Goal: Information Seeking & Learning: Check status

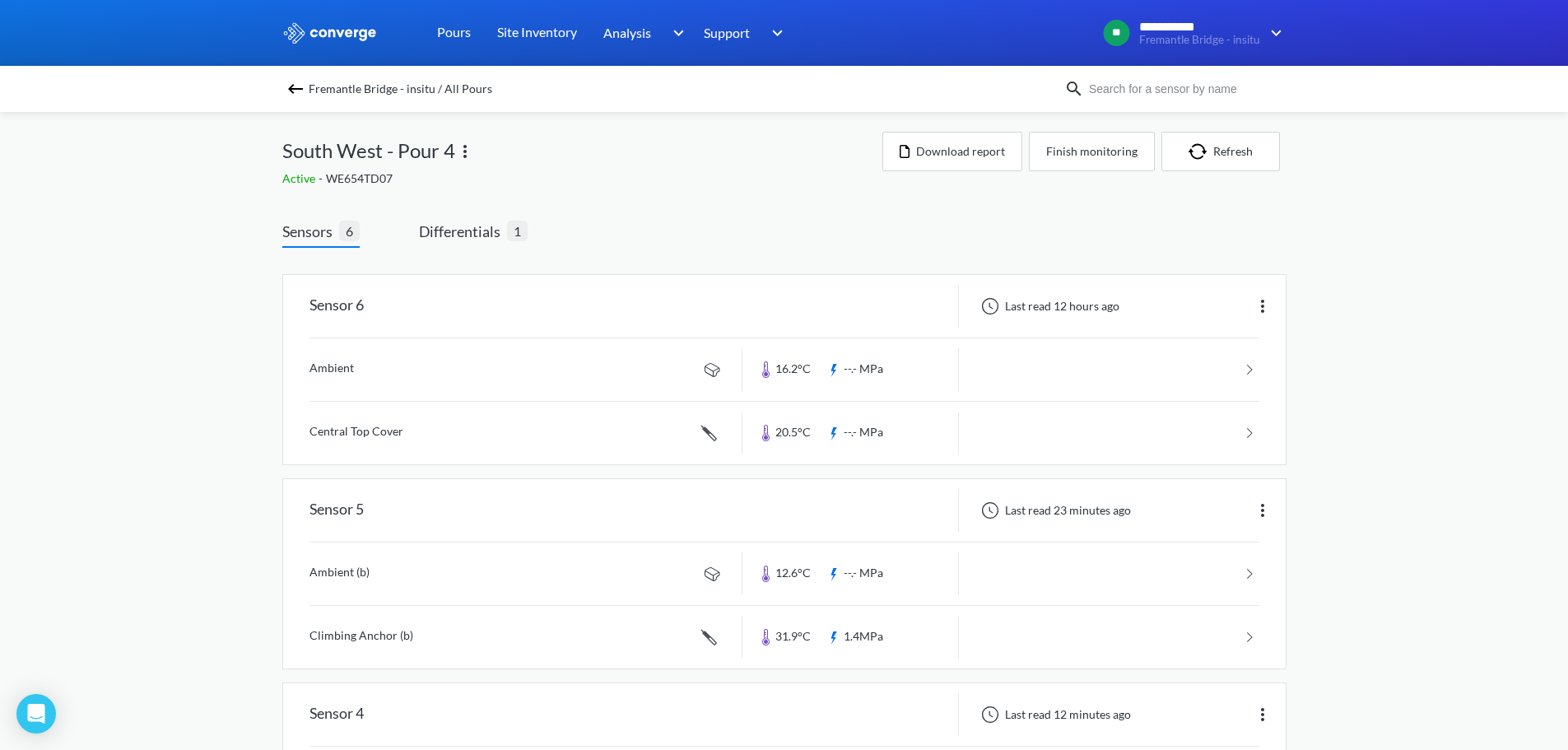
drag, startPoint x: 645, startPoint y: 181, endPoint x: 634, endPoint y: 172, distance: 14.2
click at [645, 181] on div "Active - WE654TD07" at bounding box center [582, 178] width 601 height 18
click at [194, 269] on div "**********" at bounding box center [784, 759] width 1568 height 1518
click at [462, 227] on span "Differentials" at bounding box center [463, 232] width 89 height 23
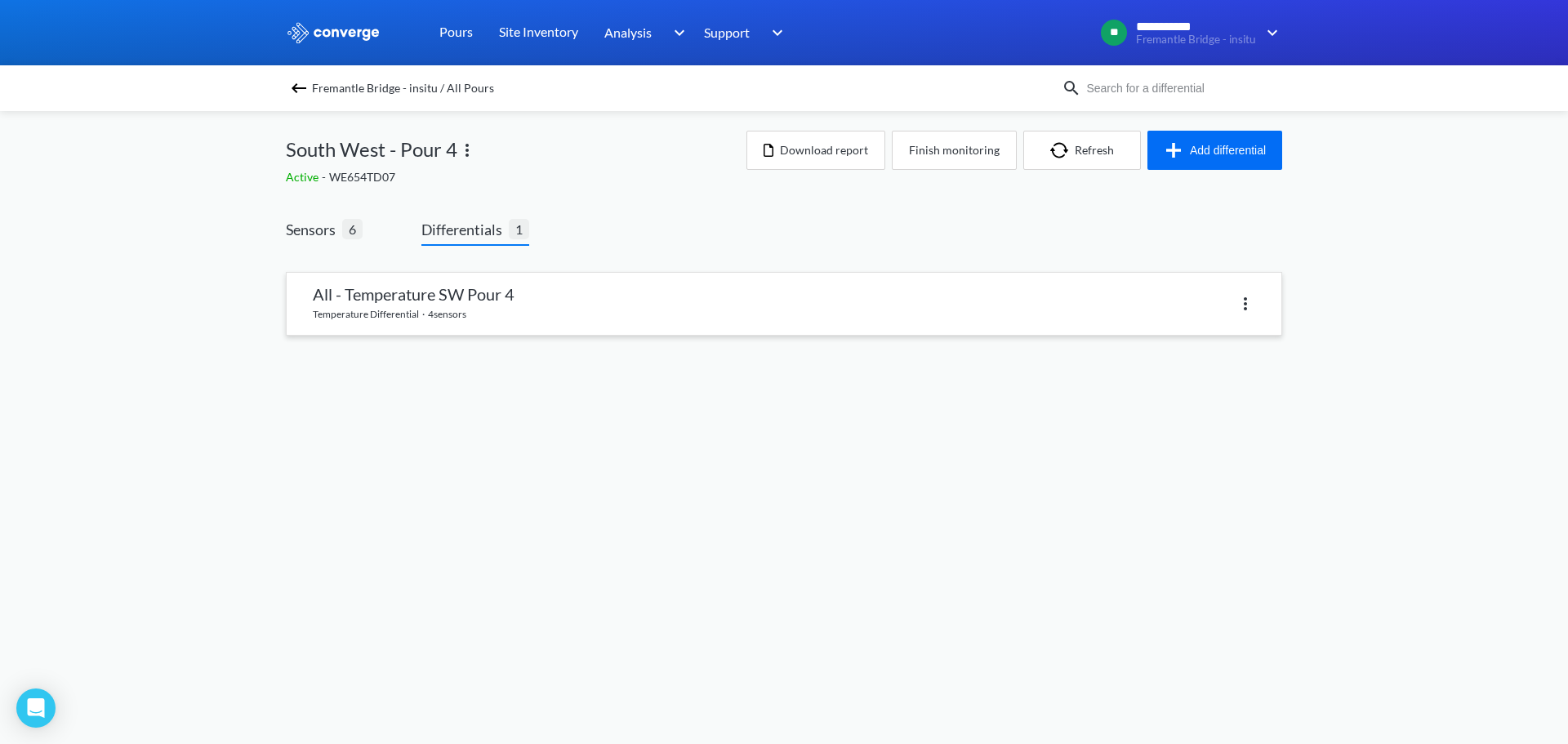
click at [506, 289] on link at bounding box center [784, 304] width 994 height 62
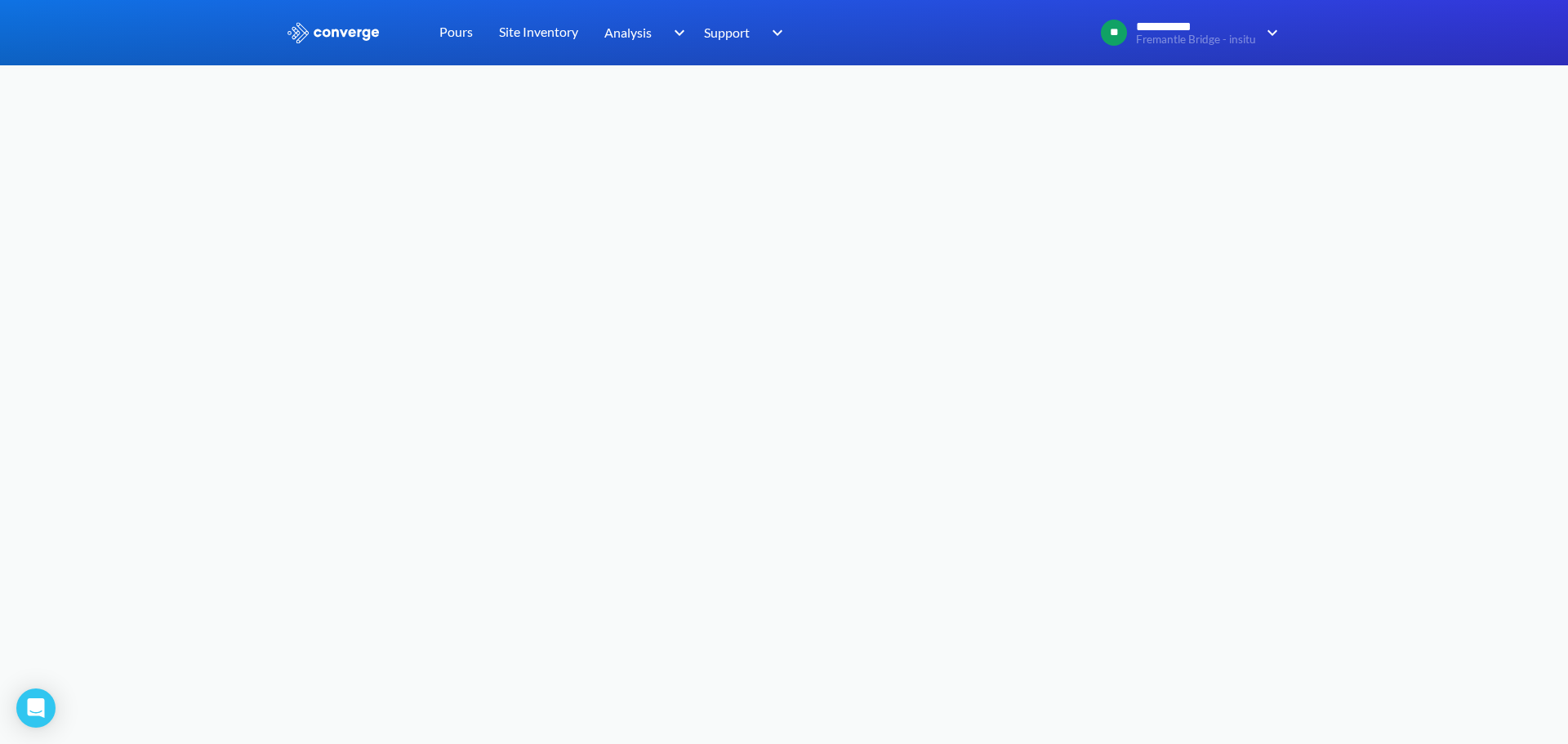
click at [736, 209] on body "**********" at bounding box center [784, 372] width 1568 height 744
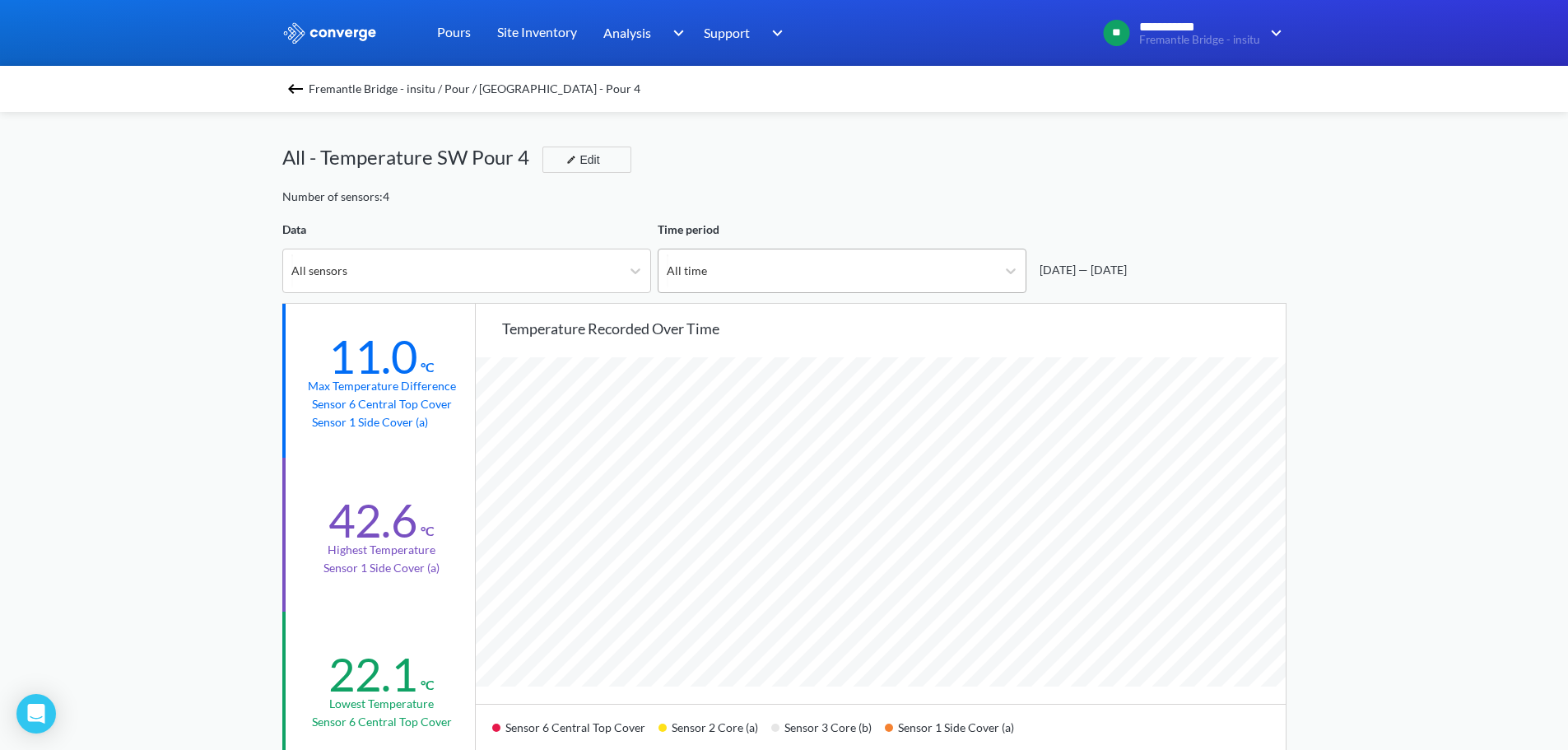
click at [812, 252] on div "All time" at bounding box center [827, 270] width 338 height 43
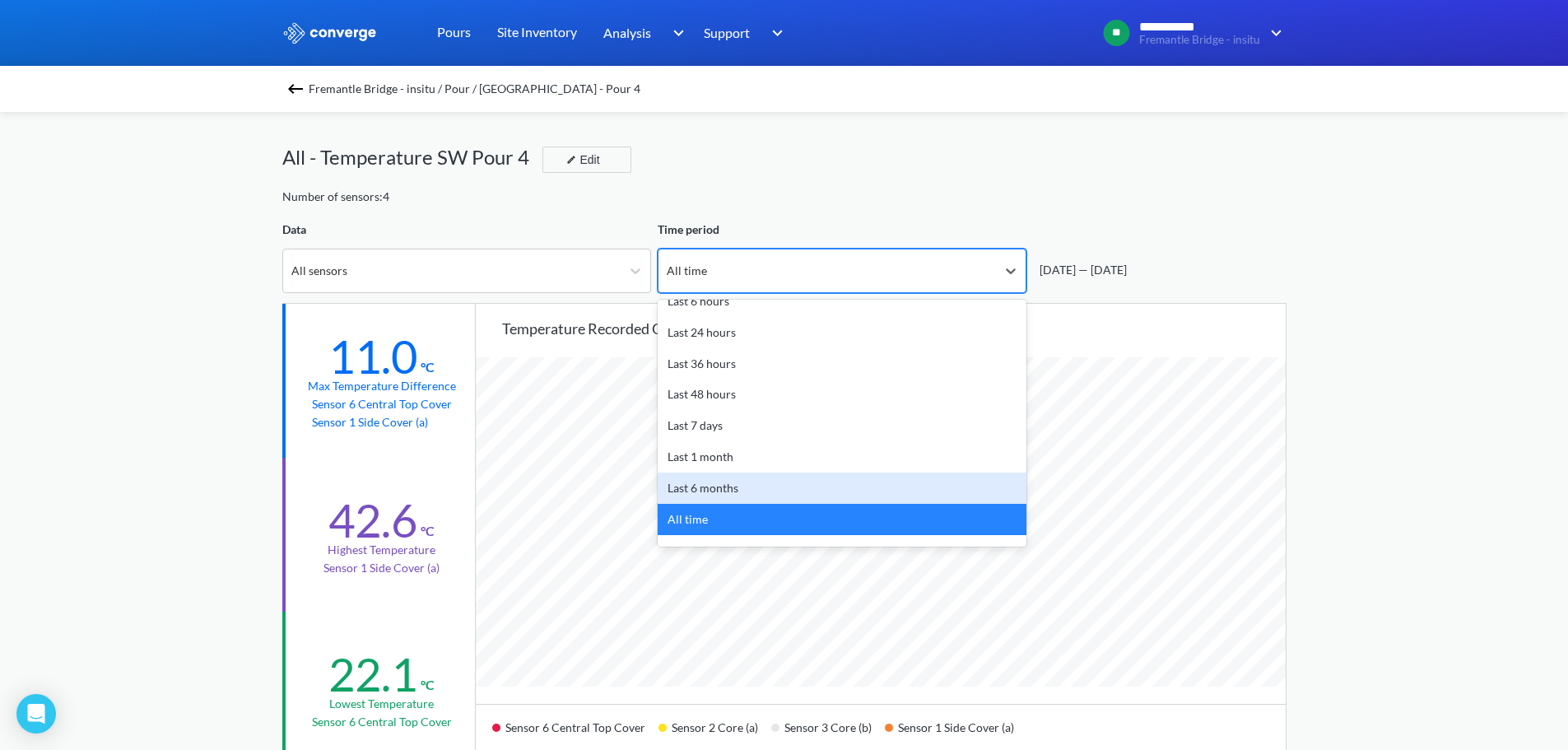
scroll to position [72, 0]
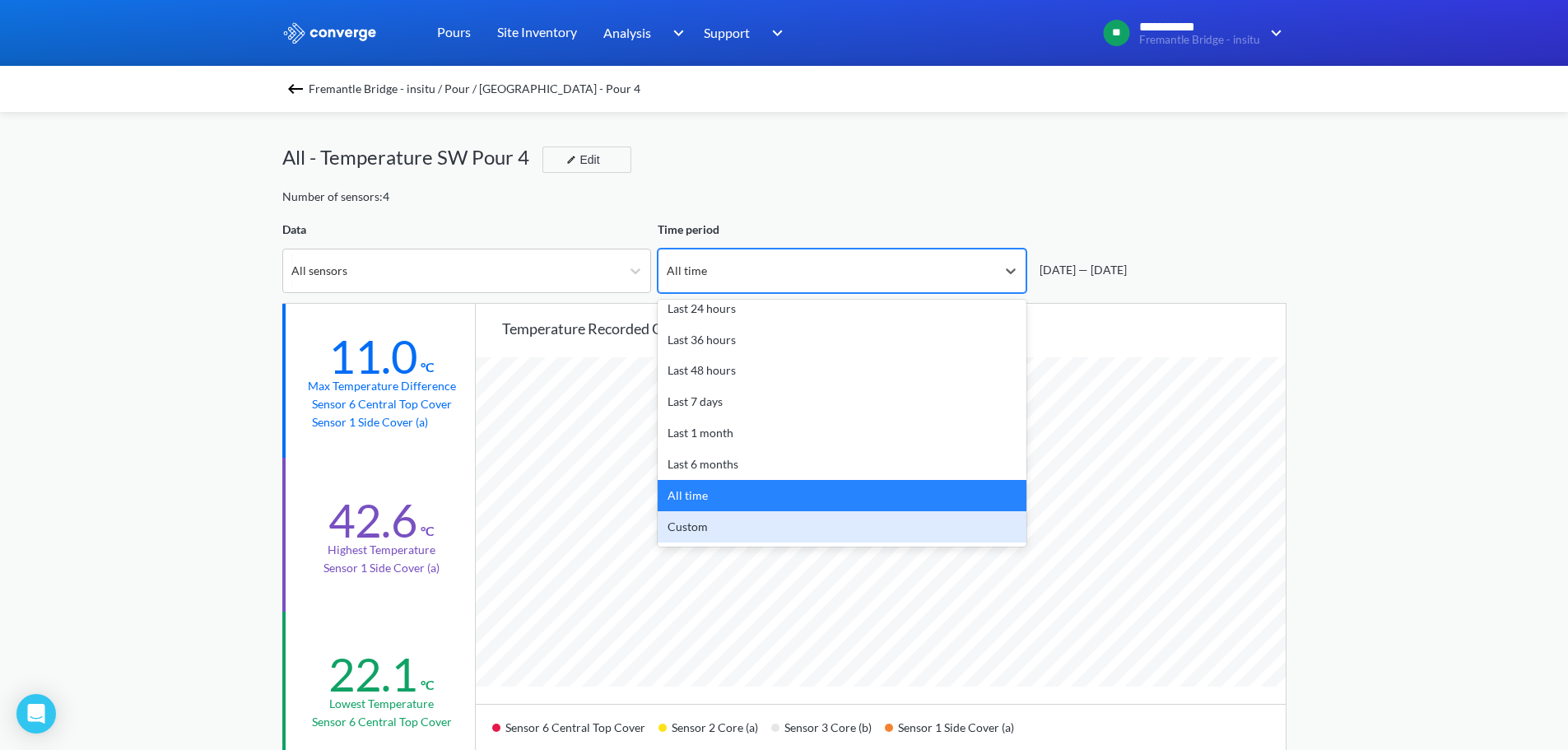
click at [728, 515] on div "Custom" at bounding box center [842, 526] width 369 height 31
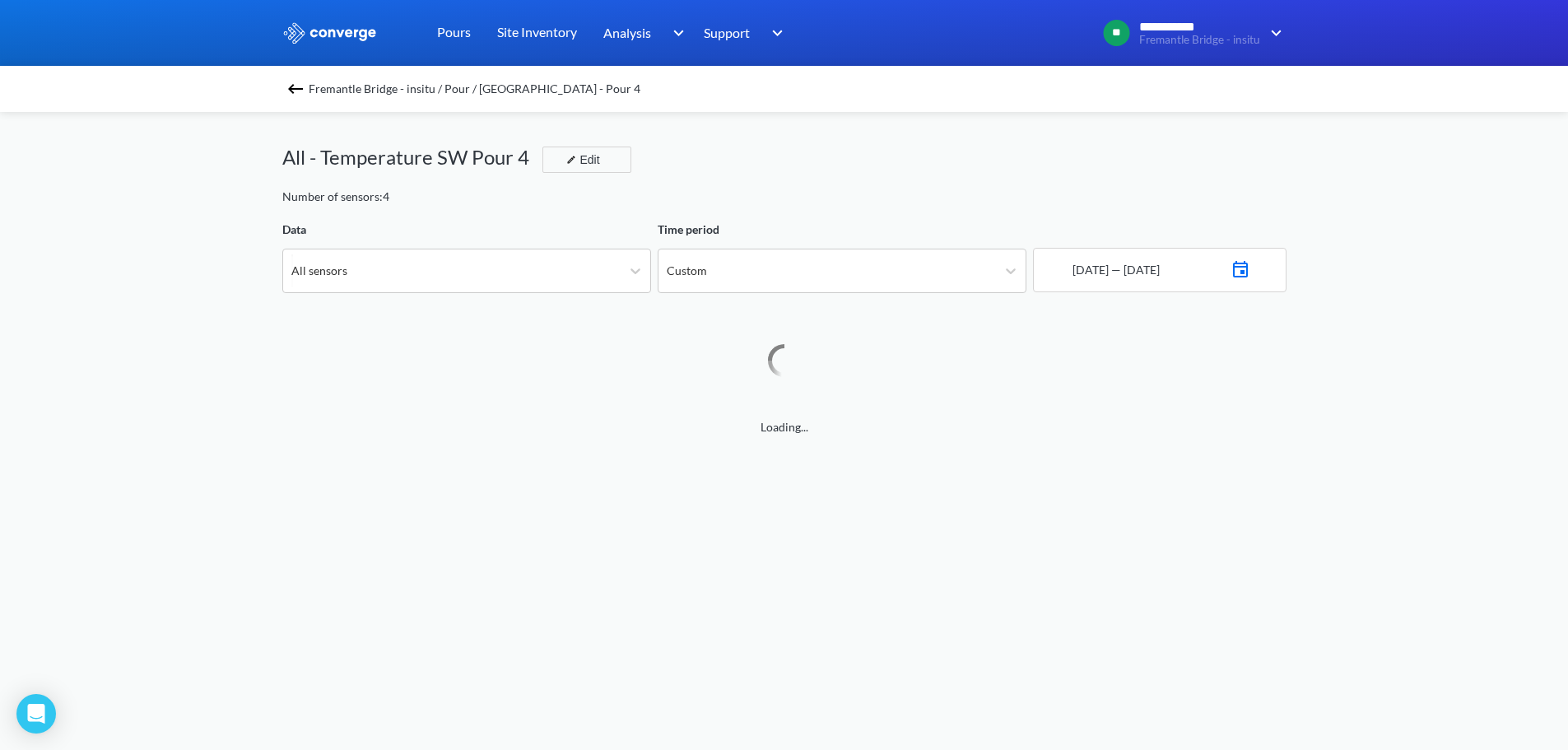
click at [1251, 266] on img at bounding box center [1241, 268] width 19 height 23
click at [1106, 412] on td "6" at bounding box center [1106, 411] width 26 height 25
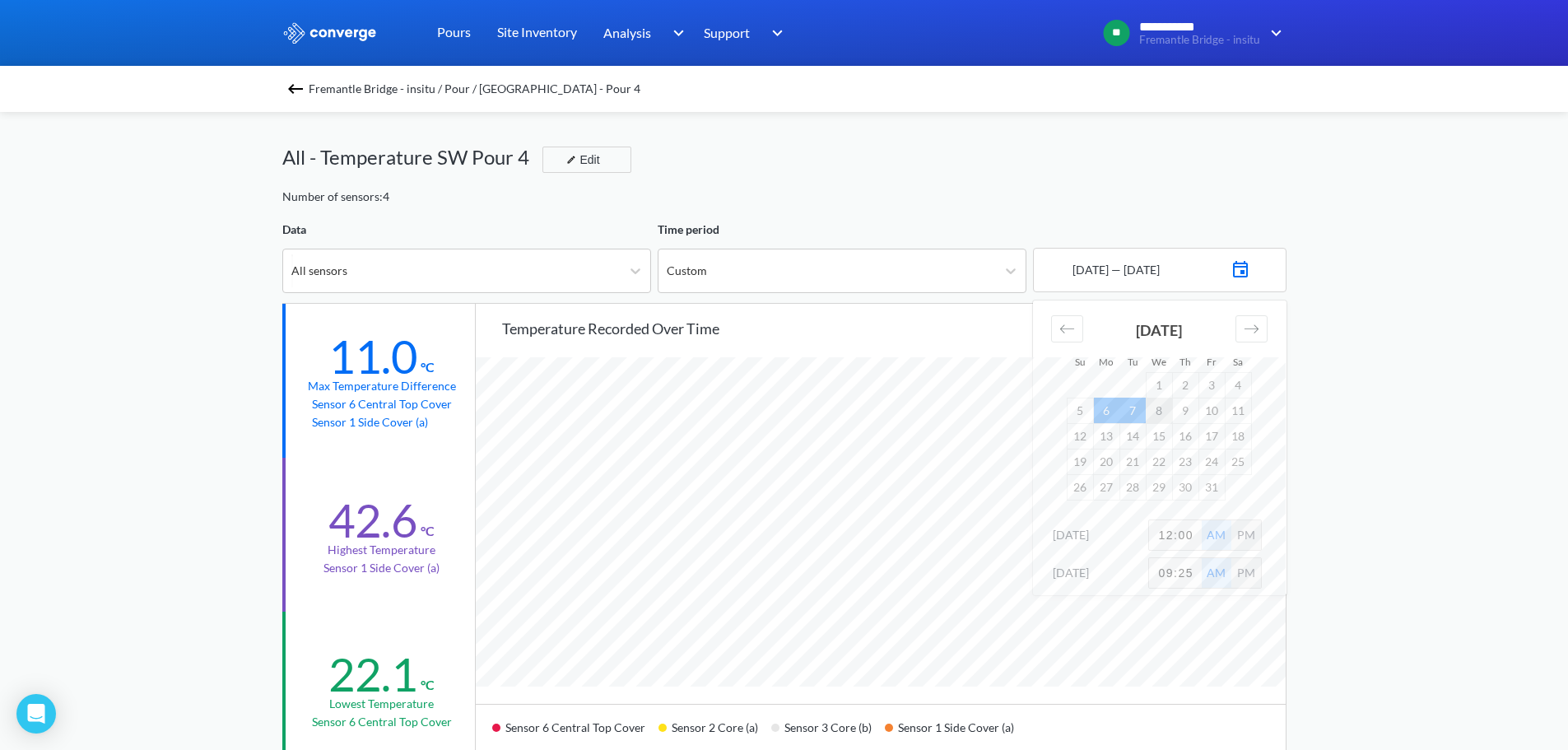
scroll to position [1378, 1568]
drag, startPoint x: 1174, startPoint y: 539, endPoint x: 1133, endPoint y: 537, distance: 41.0
click at [1134, 537] on div "6th Oct 2025 12:00 AM PM" at bounding box center [1160, 538] width 254 height 38
click at [1162, 536] on input "1:00" at bounding box center [1176, 535] width 53 height 29
type input "05:30"
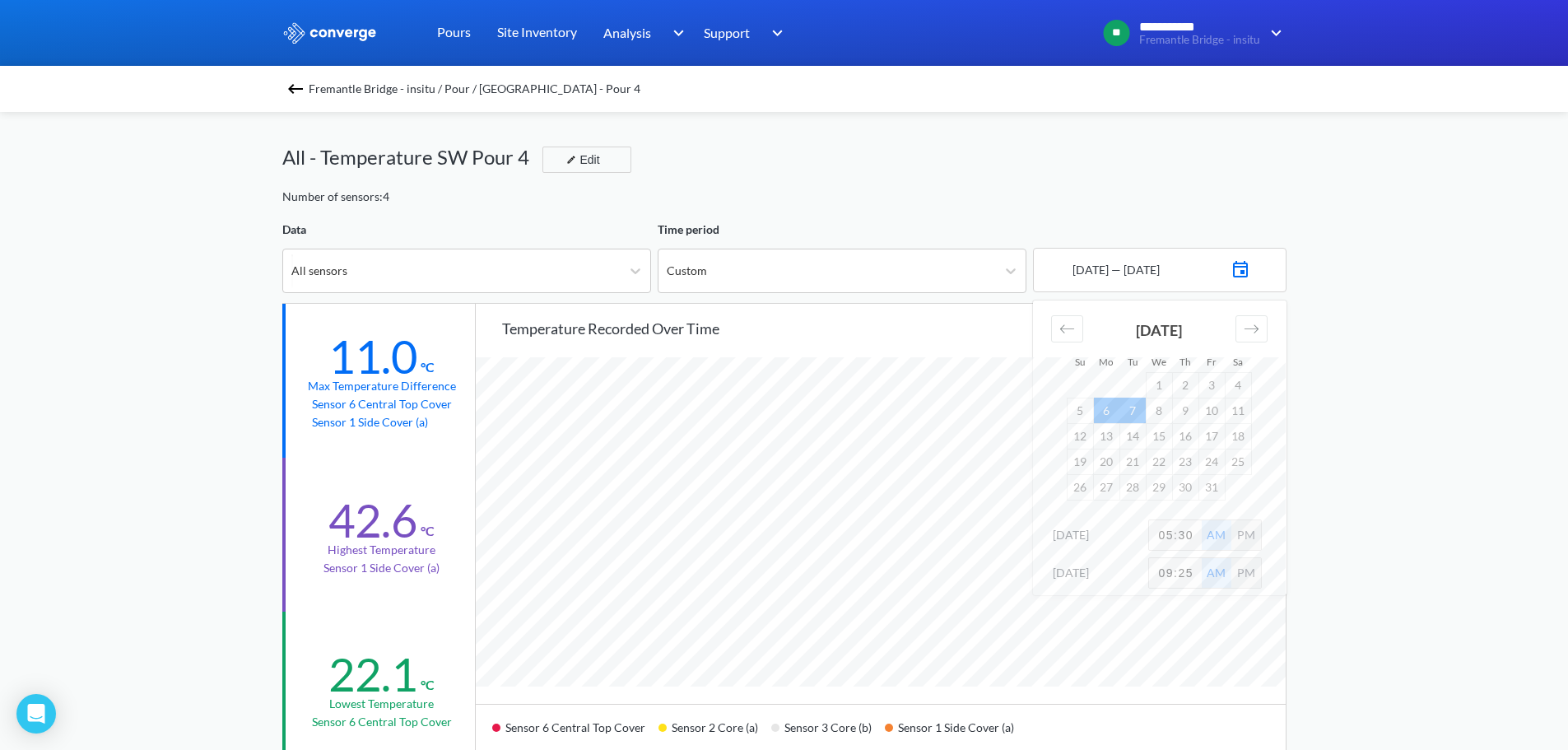
click at [1253, 534] on div "PM" at bounding box center [1246, 535] width 29 height 29
click at [1367, 482] on div "**********" at bounding box center [784, 690] width 1568 height 1379
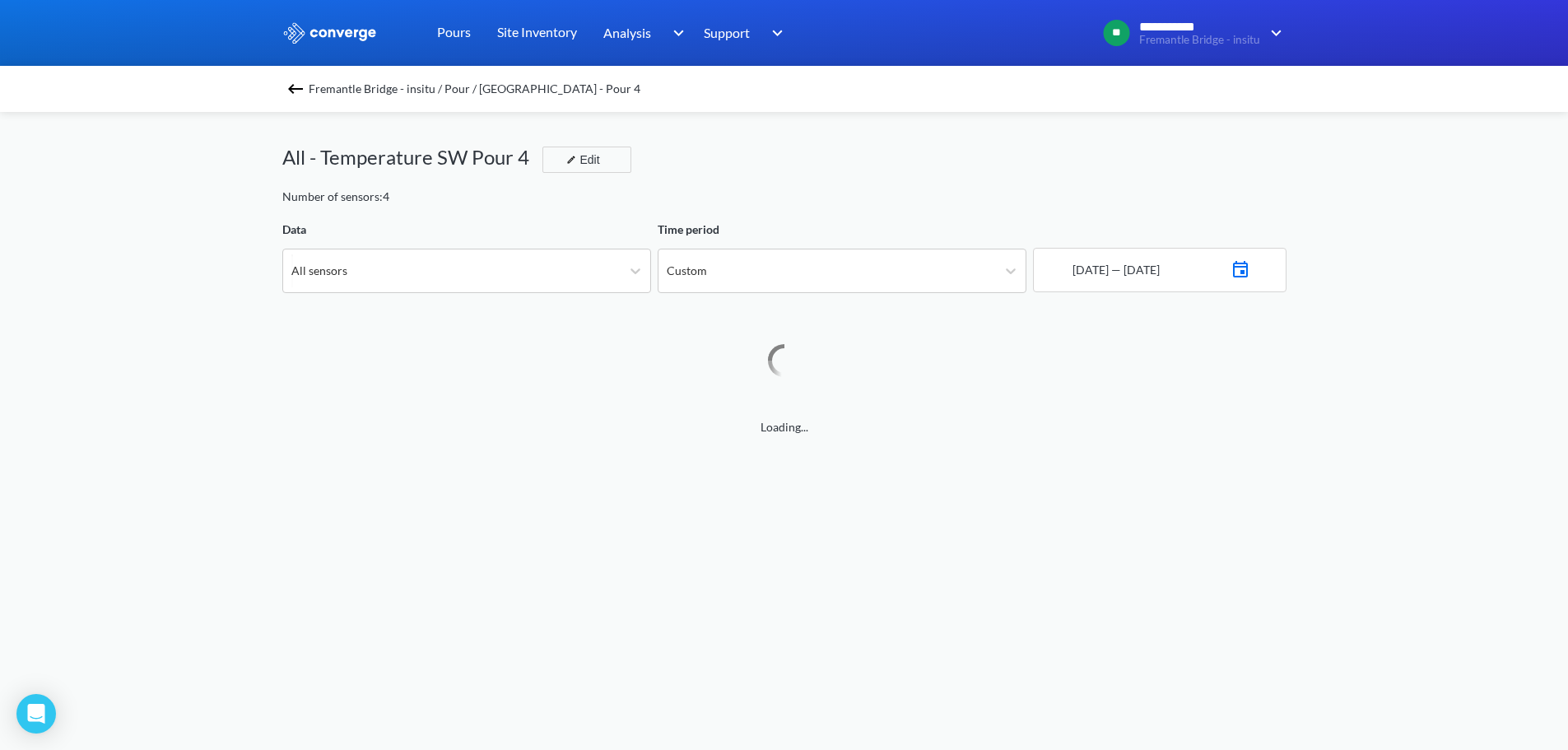
click at [909, 203] on div "Number of sensors: 4" at bounding box center [784, 196] width 1004 height 18
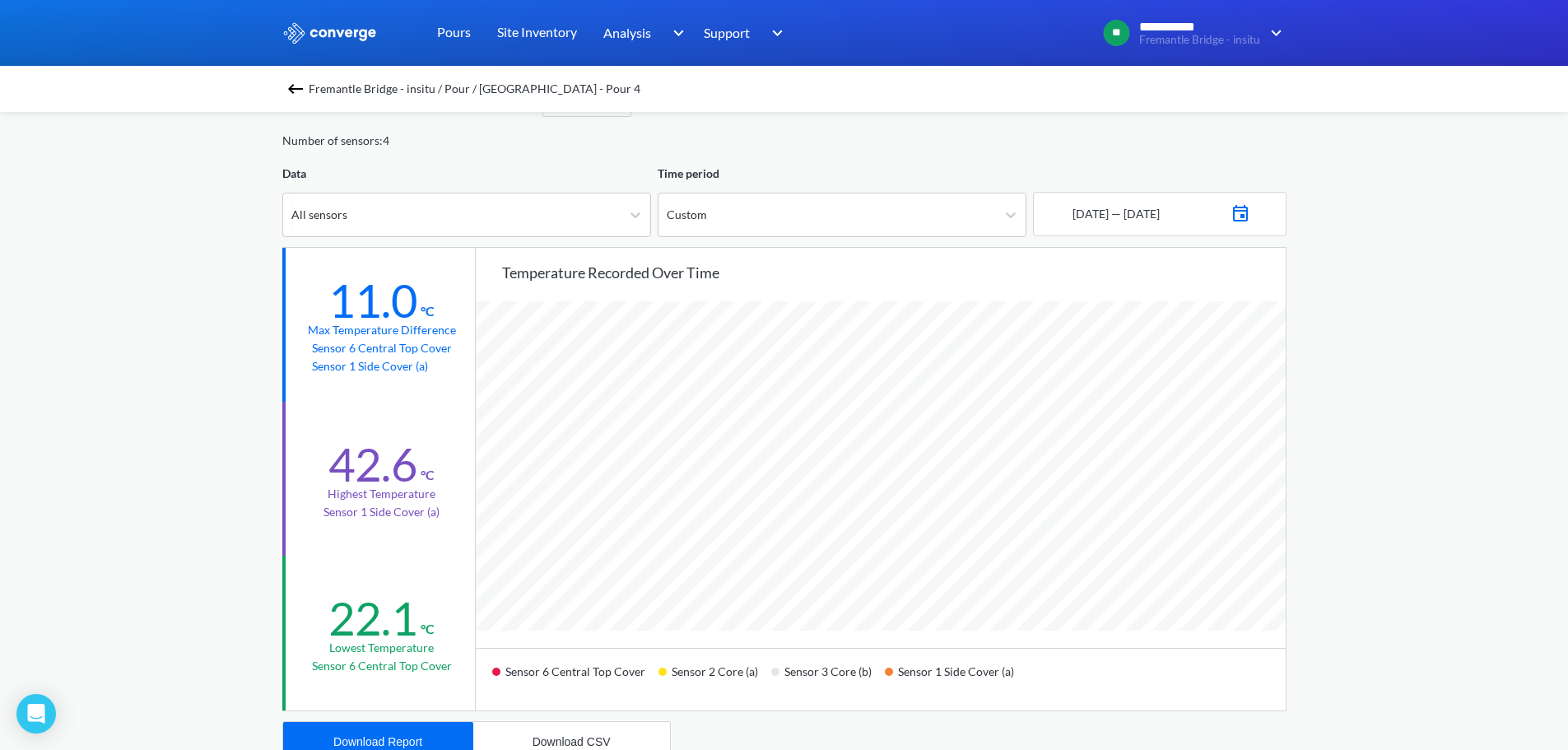
scroll to position [164, 0]
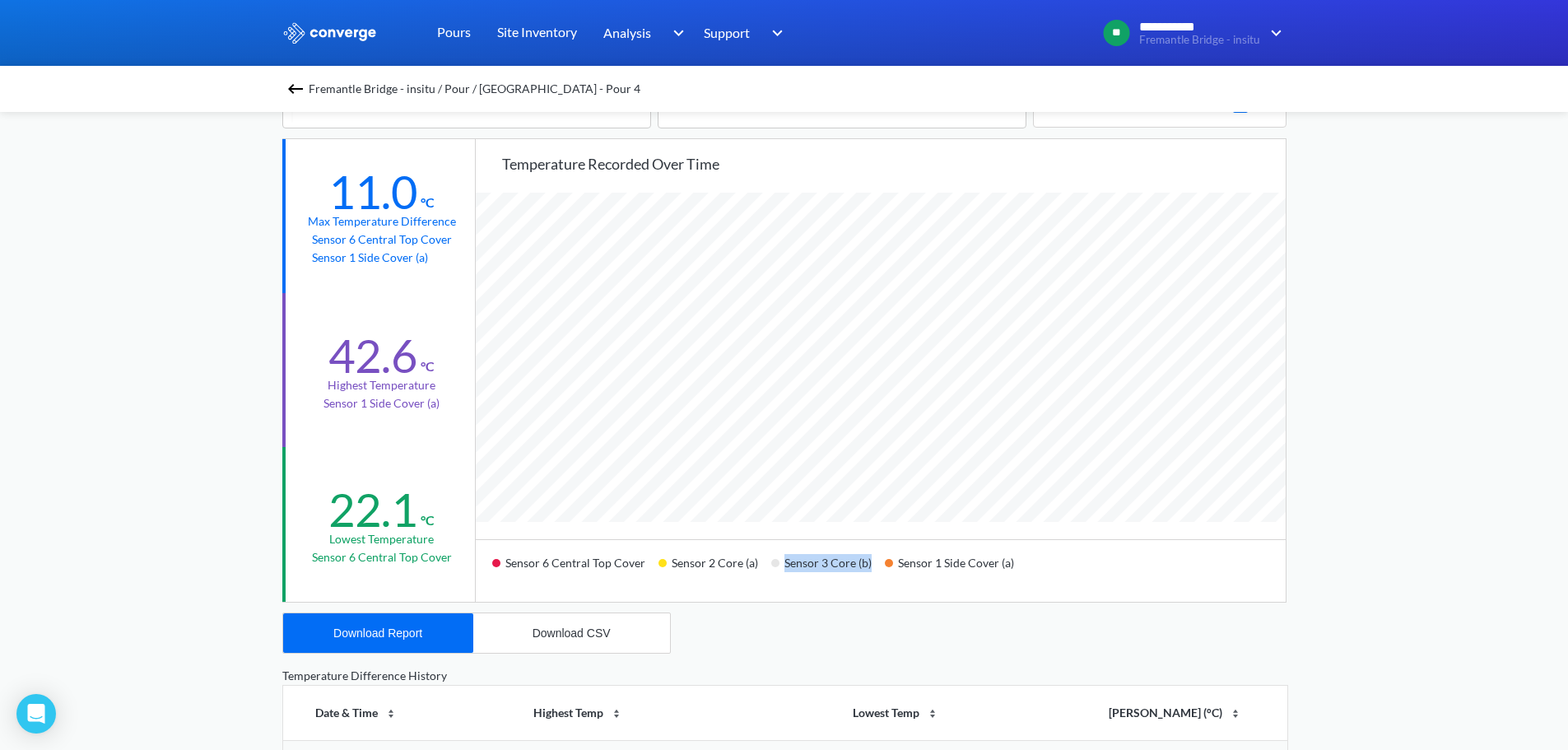
drag, startPoint x: 868, startPoint y: 566, endPoint x: 770, endPoint y: 565, distance: 98.0
click at [772, 565] on div "Sensor 3 Core (b)" at bounding box center [828, 569] width 114 height 39
click at [833, 590] on div "Sensor 6 Central Top Cover Sensor 2 Core (a) Sensor 3 Core (b) Sensor 1 Side Co…" at bounding box center [881, 570] width 810 height 62
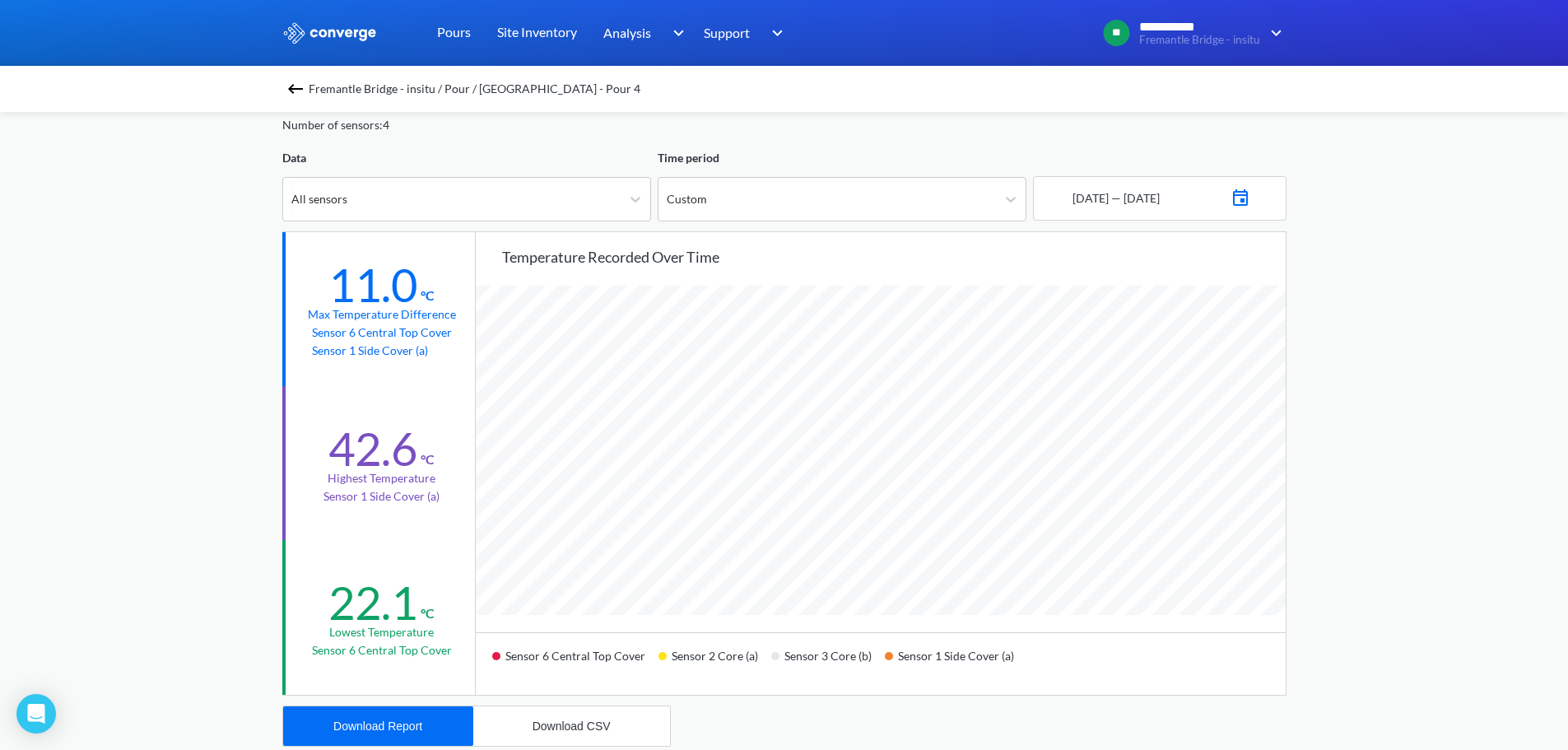
scroll to position [0, 0]
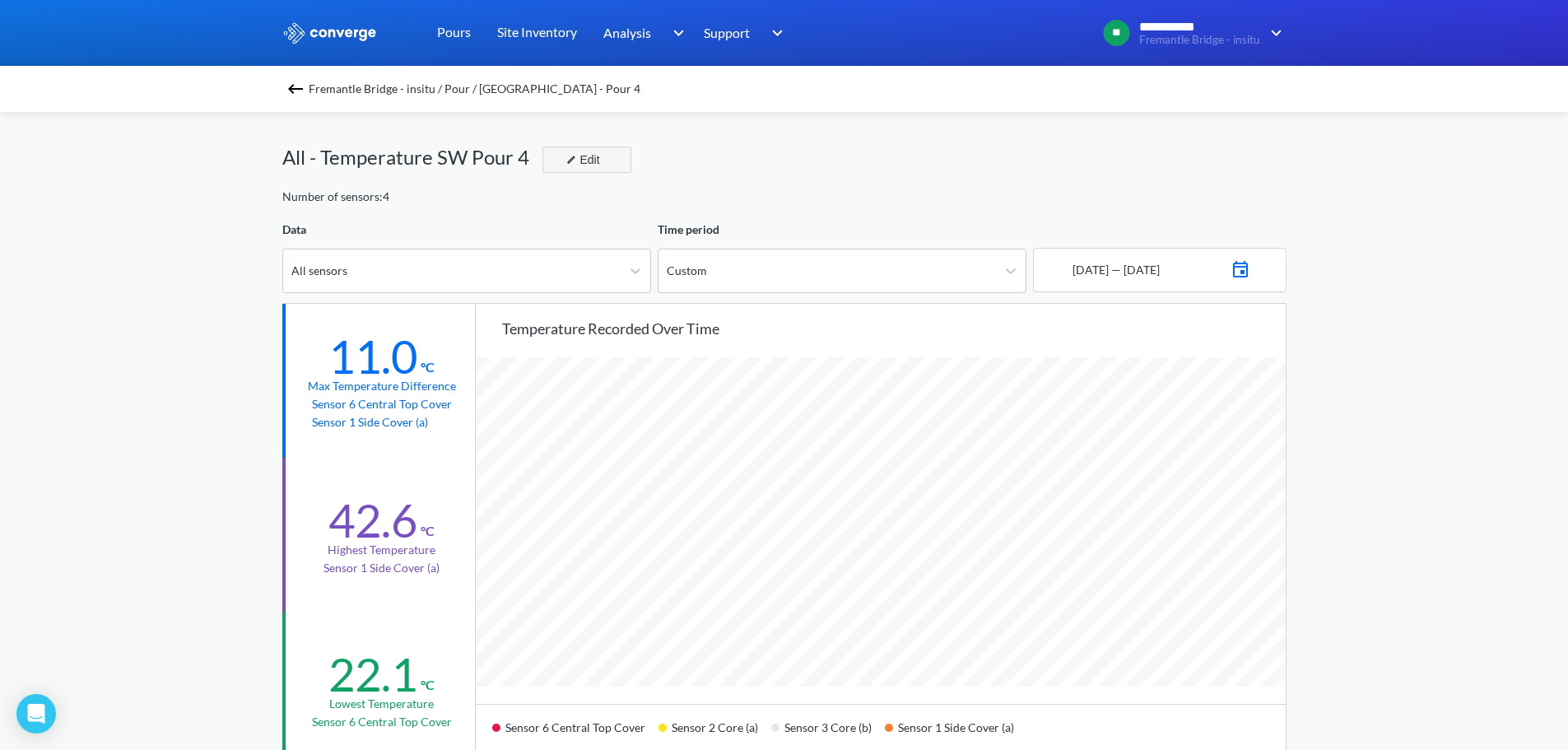
click at [614, 167] on button "Edit" at bounding box center [586, 160] width 89 height 26
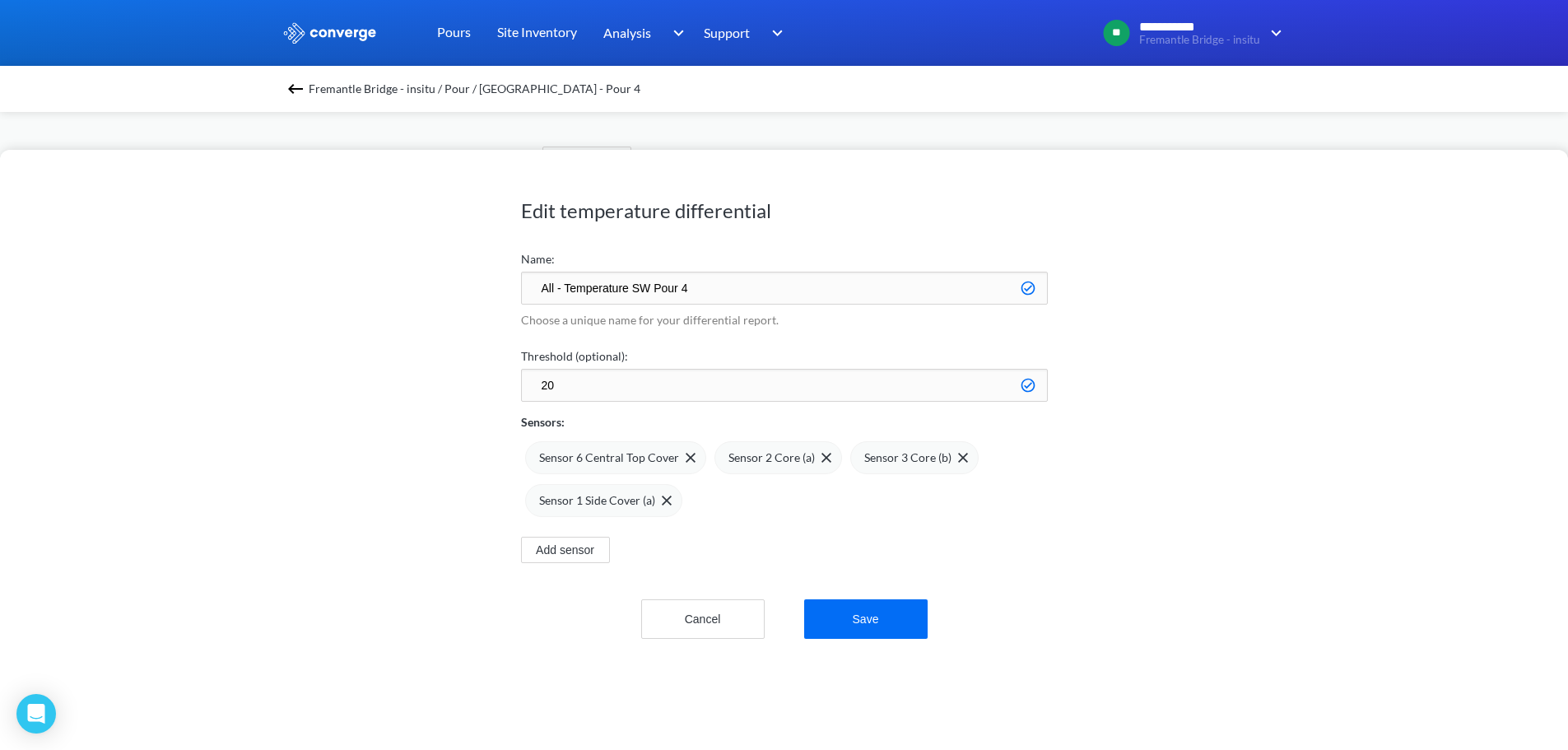
click at [866, 516] on div "Sensor 6 Central Top Cover Sensor 2 Core (a) Sensor 3 Core (b) Sensor 1 Side Co…" at bounding box center [784, 474] width 527 height 86
click at [550, 548] on button "Add sensor" at bounding box center [565, 550] width 89 height 26
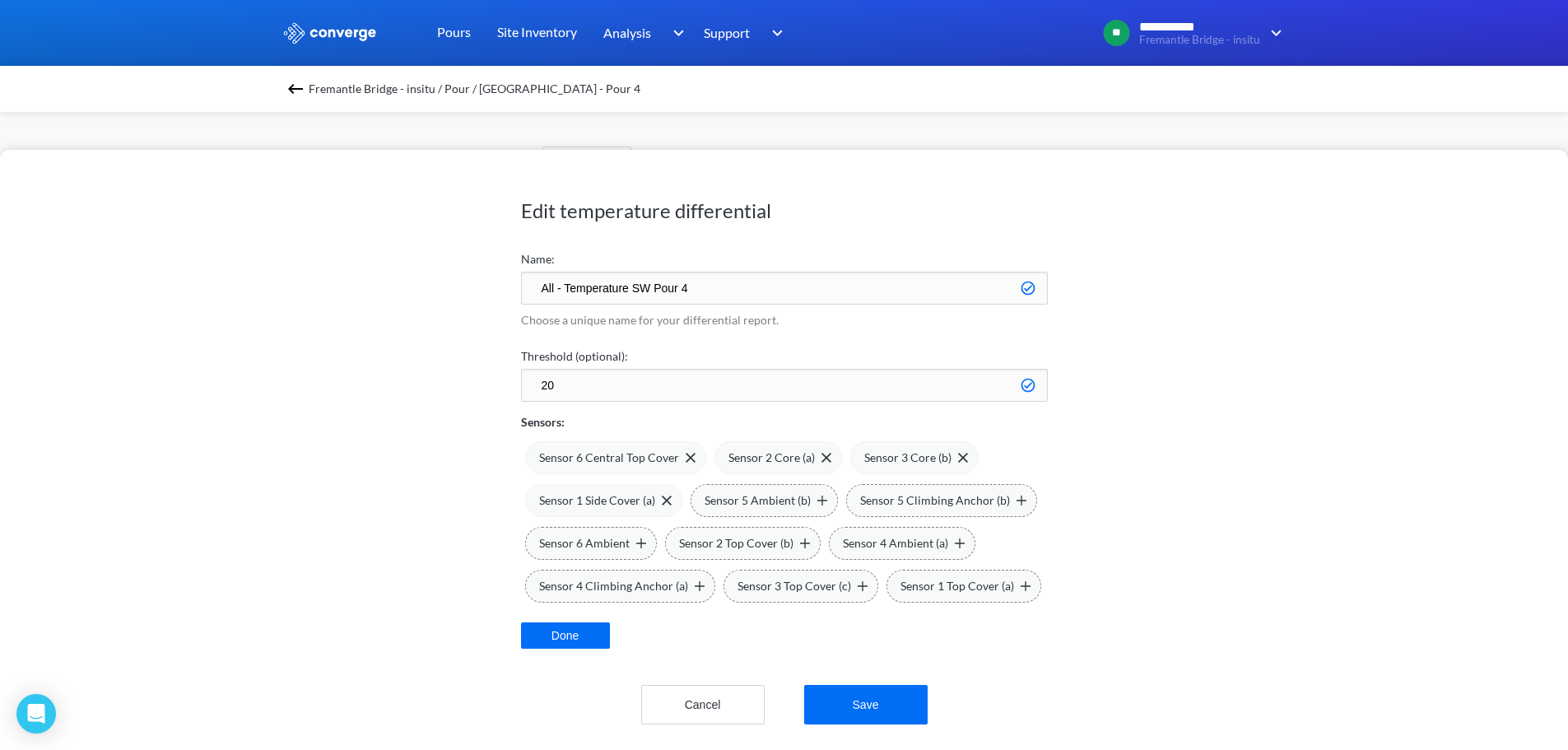
click at [1127, 622] on div "Edit temperature differential Name: All - Temperature SW Pour 4 Choose a unique…" at bounding box center [784, 449] width 1568 height 600
click at [771, 538] on span "Sensor 2 Top Cover (b)" at bounding box center [737, 543] width 115 height 18
click at [964, 599] on div "Sensor 1 Top Cover (a)" at bounding box center [964, 586] width 155 height 33
click at [739, 551] on span "Sensor 5 Climbing Anchor (b)" at bounding box center [770, 543] width 150 height 18
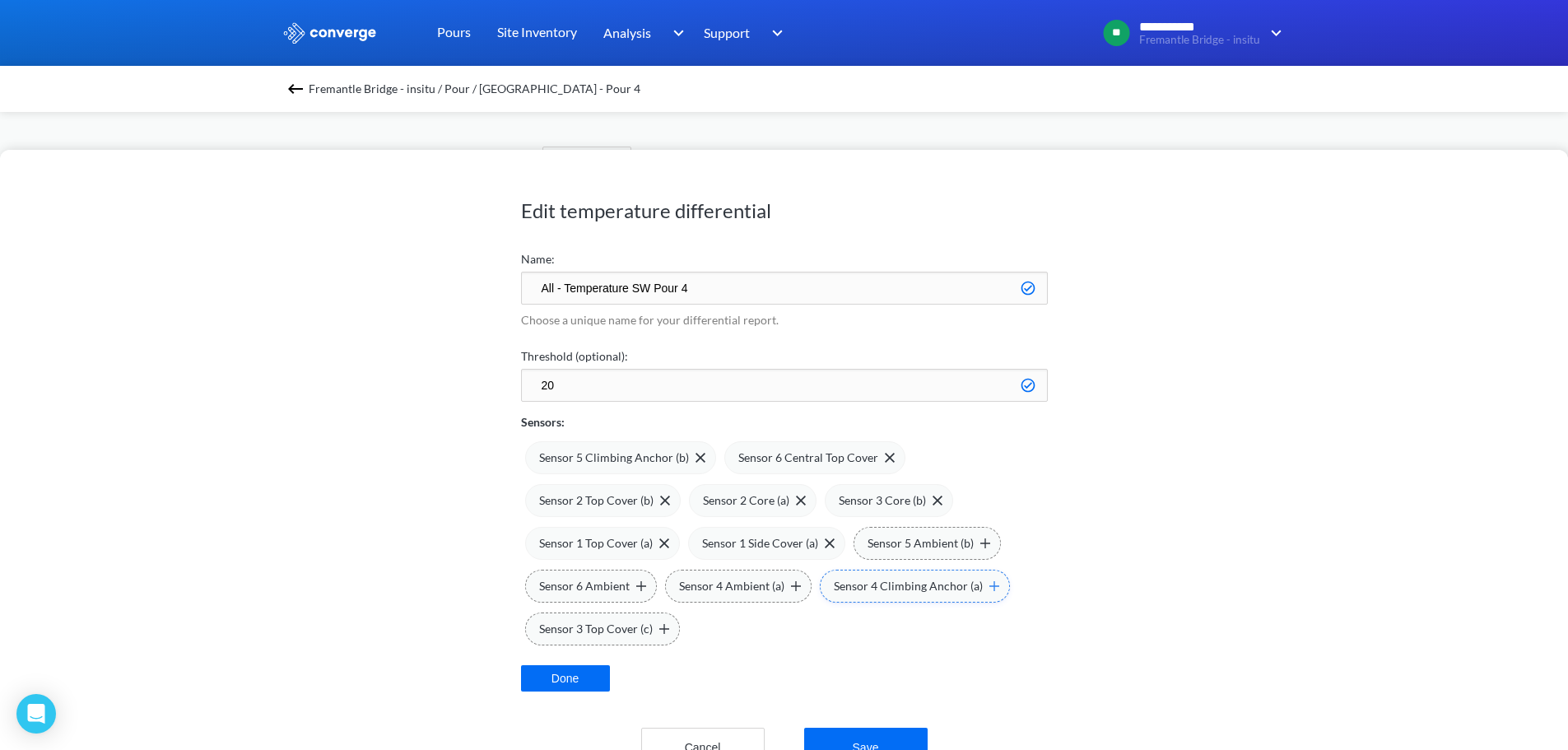
click at [874, 585] on span "Sensor 4 Climbing Anchor (a)" at bounding box center [908, 586] width 149 height 18
click at [618, 633] on span "Sensor 3 Top Cover (c)" at bounding box center [596, 628] width 114 height 18
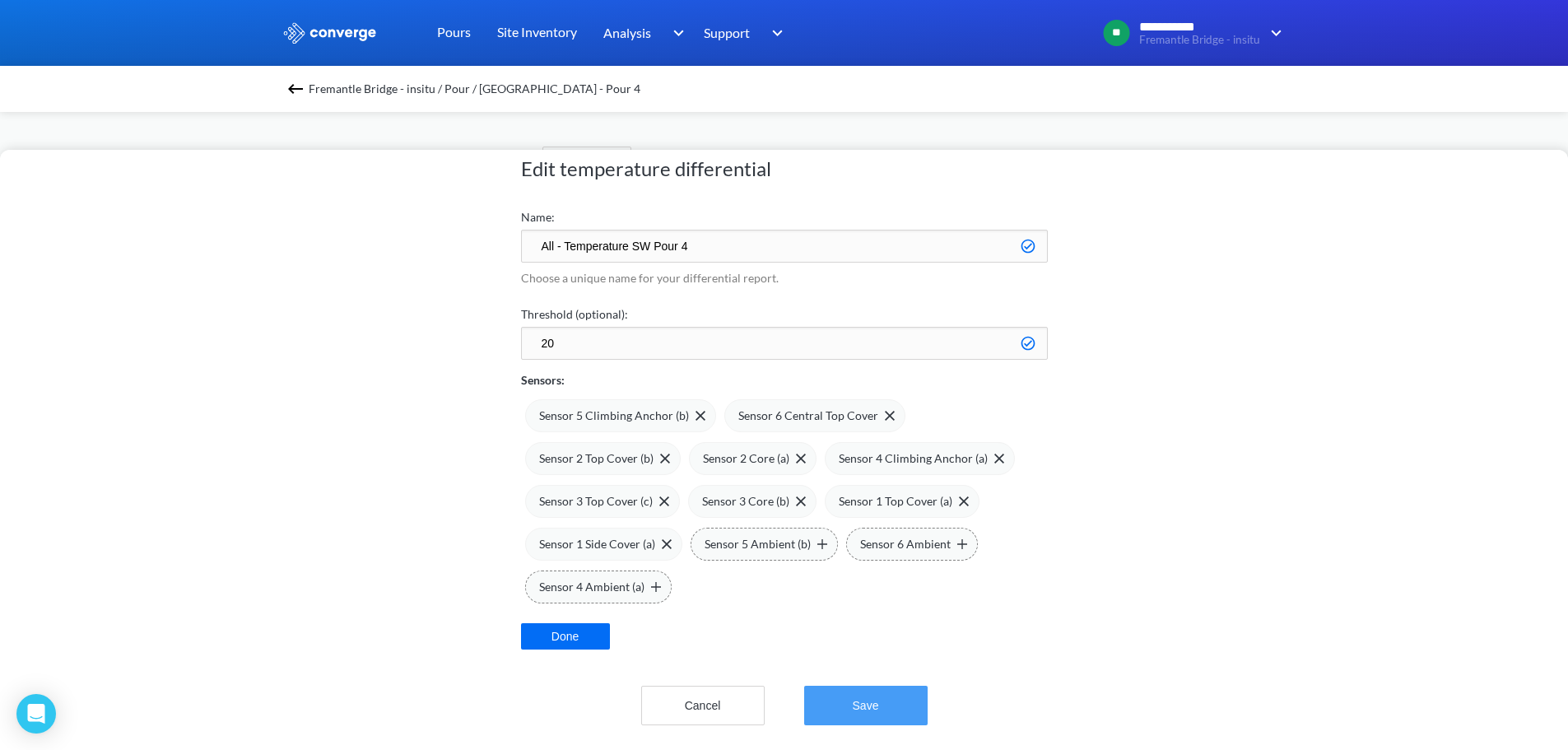
click at [862, 686] on button "Save" at bounding box center [865, 705] width 124 height 40
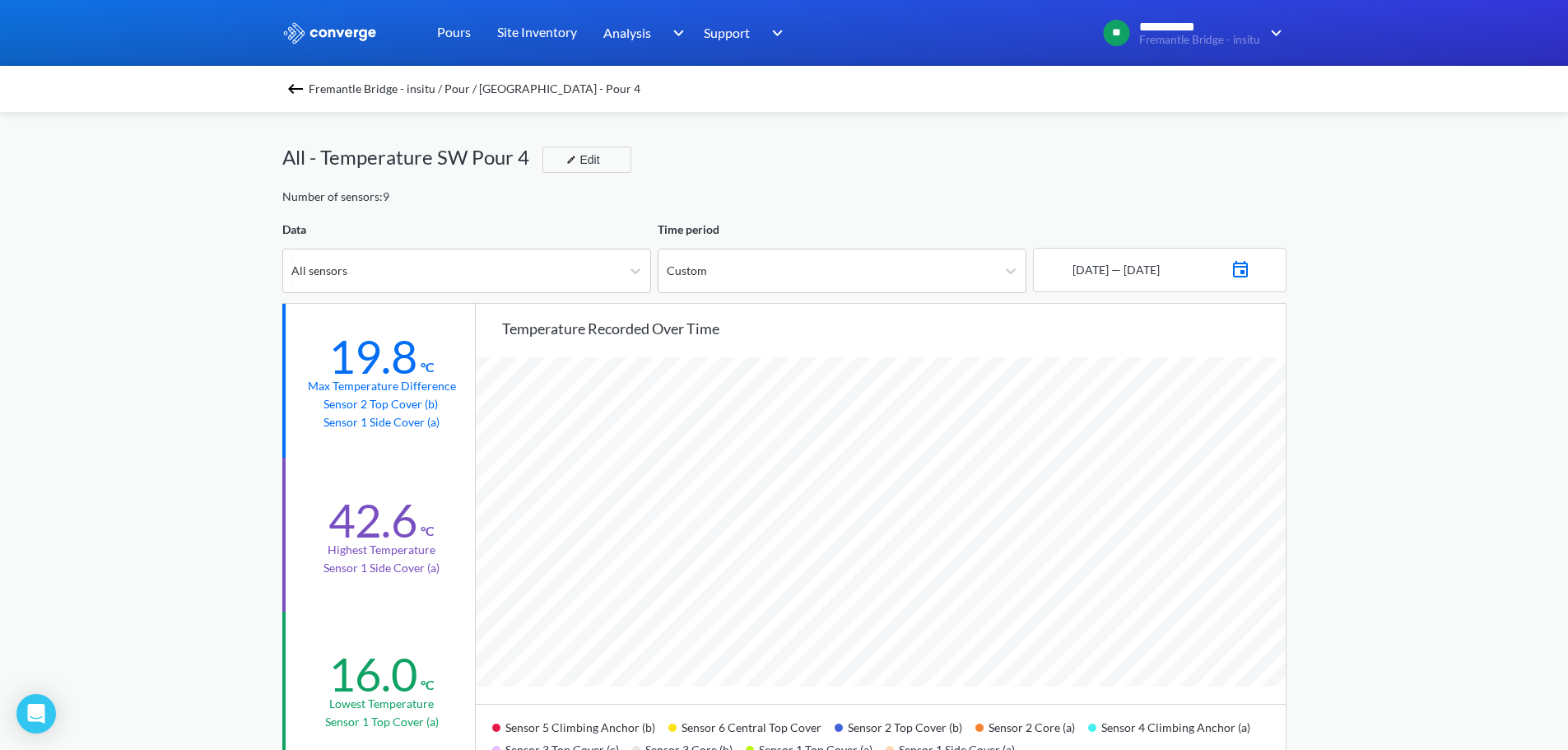
scroll to position [1378, 1568]
click at [613, 286] on div "All sensors" at bounding box center [452, 270] width 338 height 43
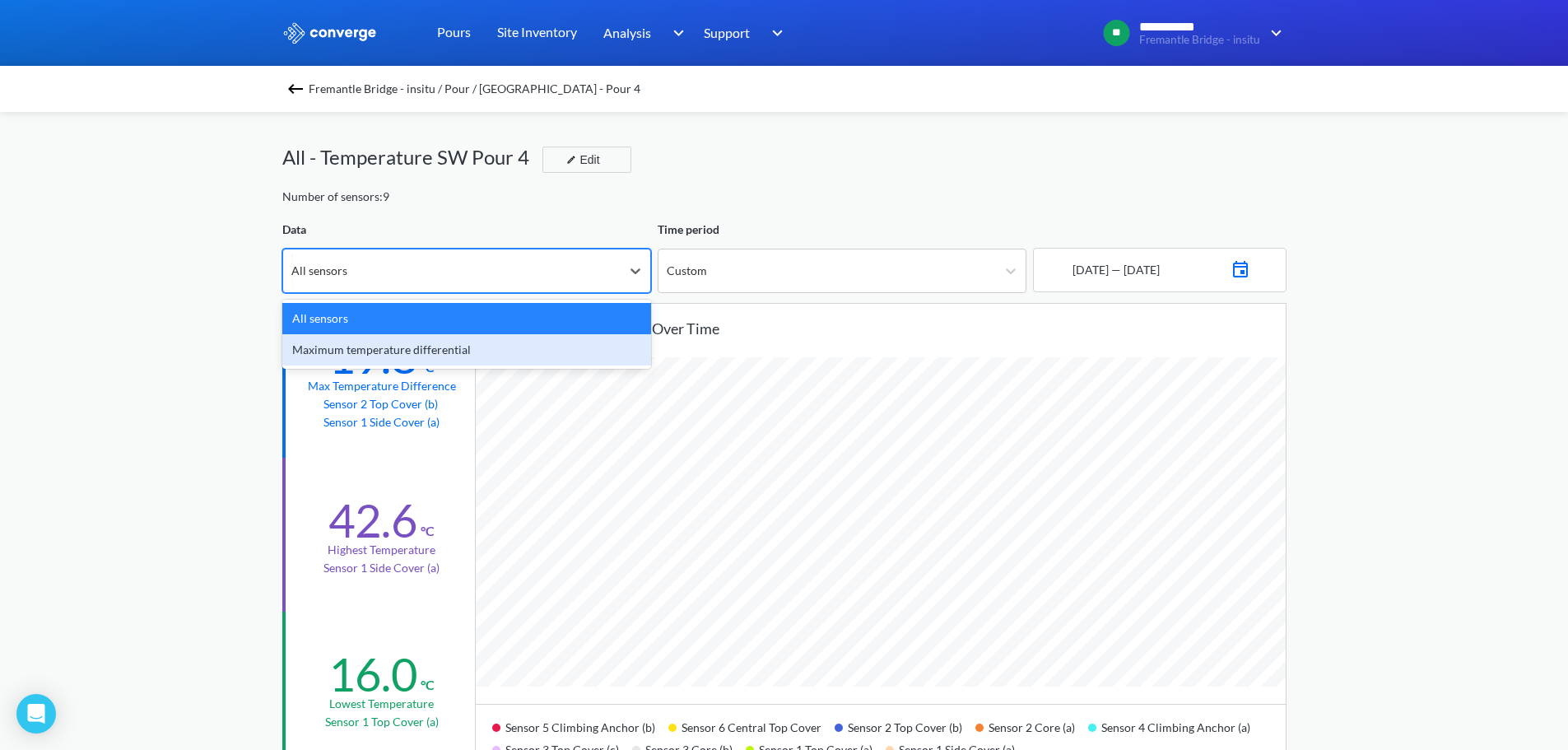
click at [512, 342] on div "Maximum temperature differential" at bounding box center [466, 349] width 369 height 31
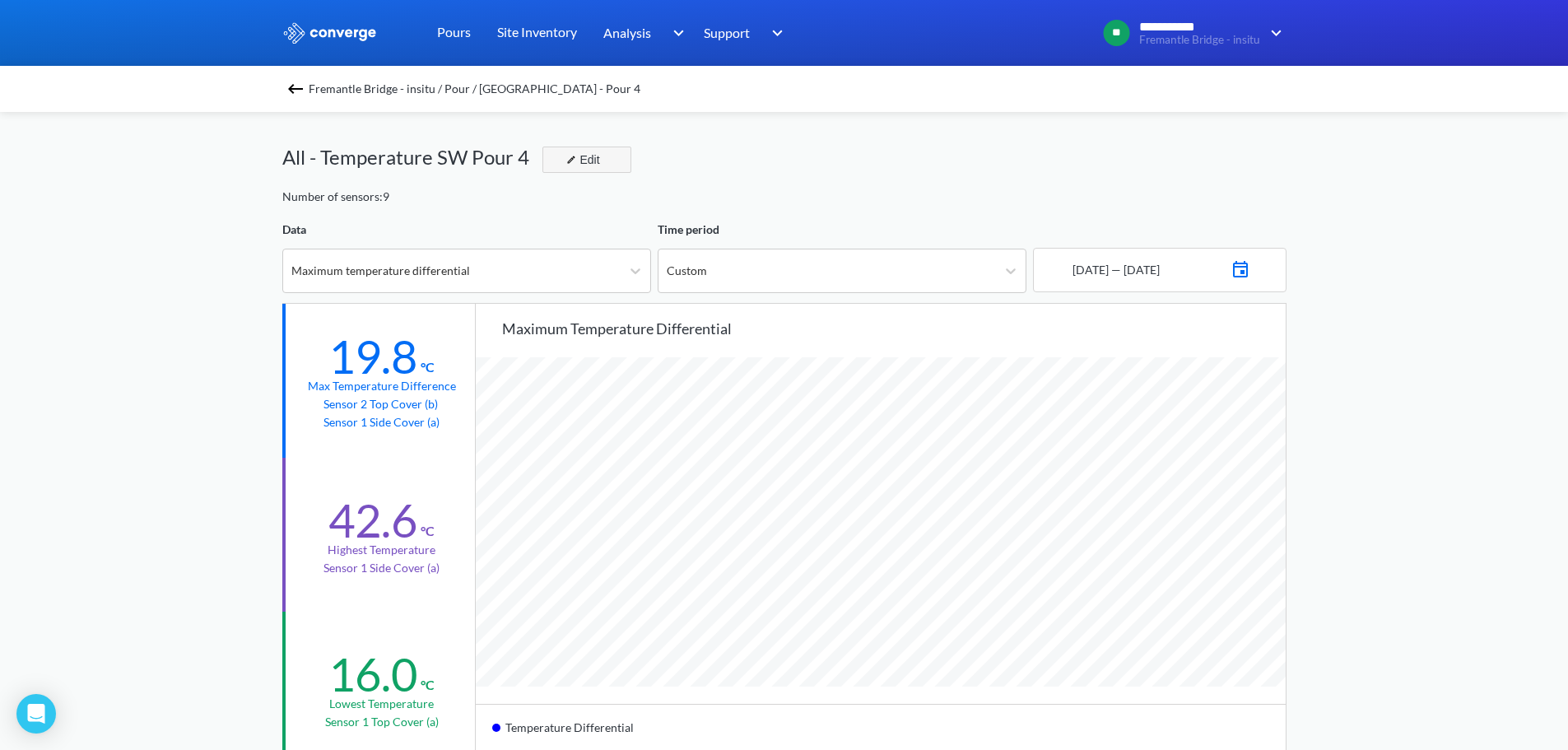
click at [594, 152] on div "Edit" at bounding box center [581, 160] width 43 height 19
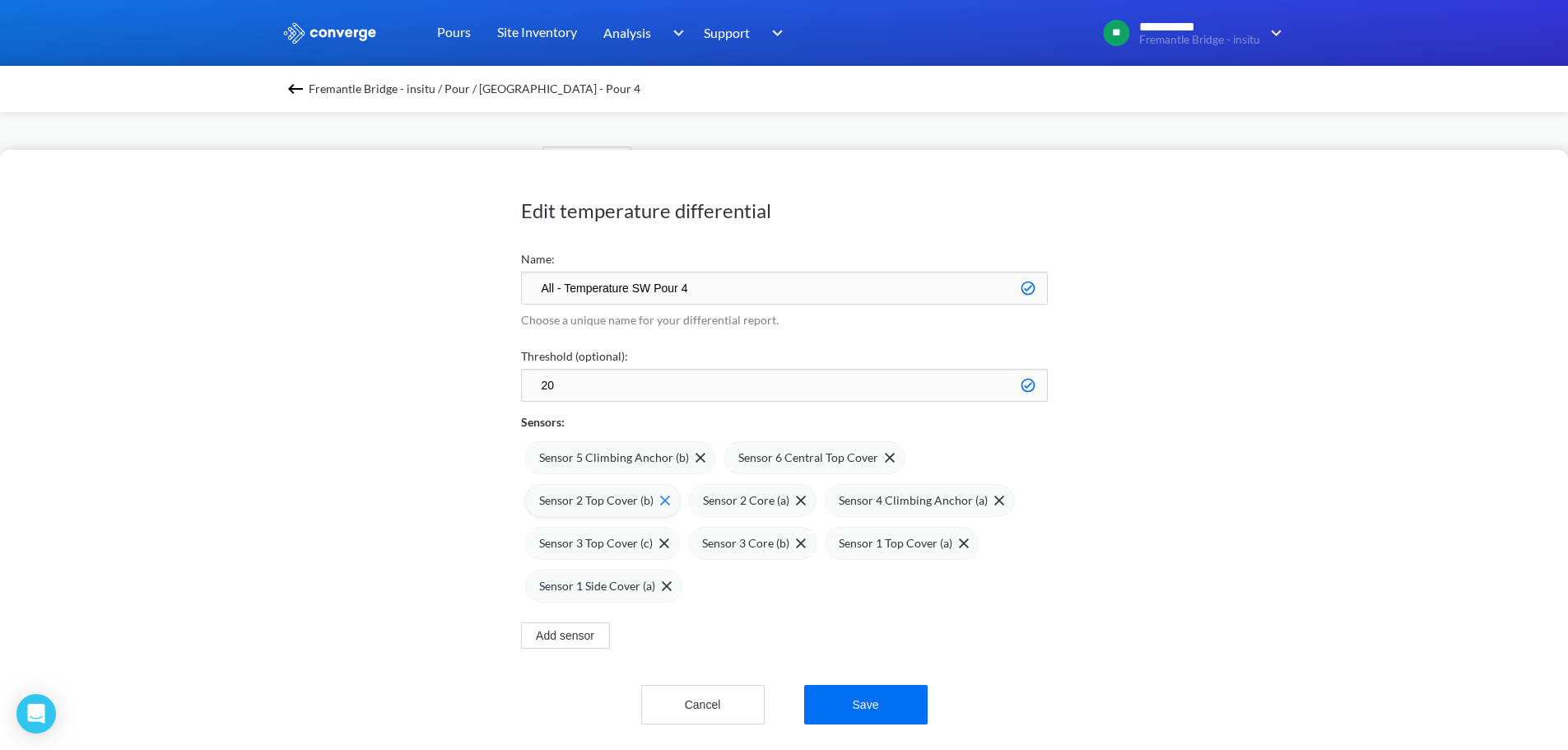
click at [671, 505] on div "Sensor 2 Top Cover (b)" at bounding box center [603, 500] width 156 height 33
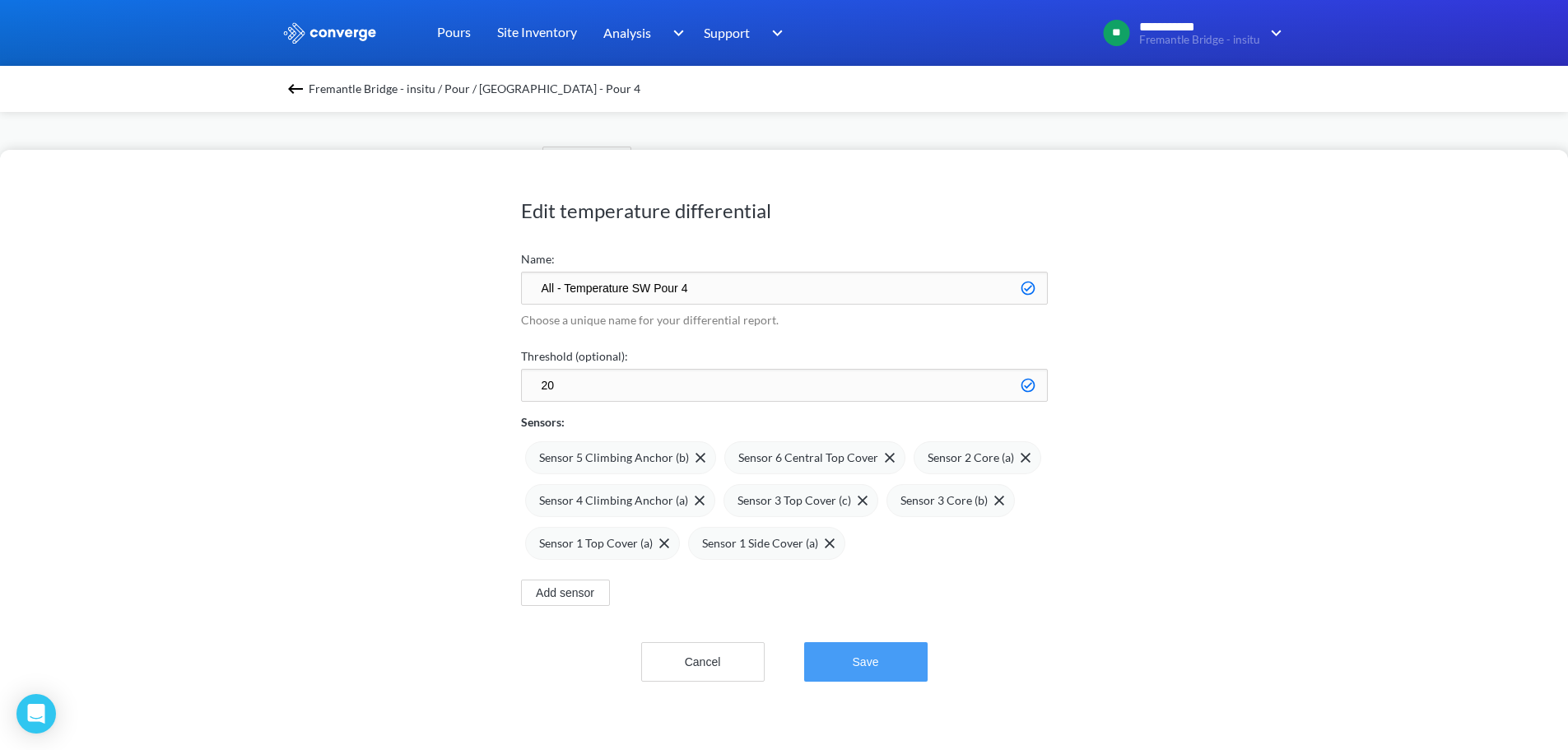
click at [885, 655] on button "Save" at bounding box center [865, 661] width 124 height 40
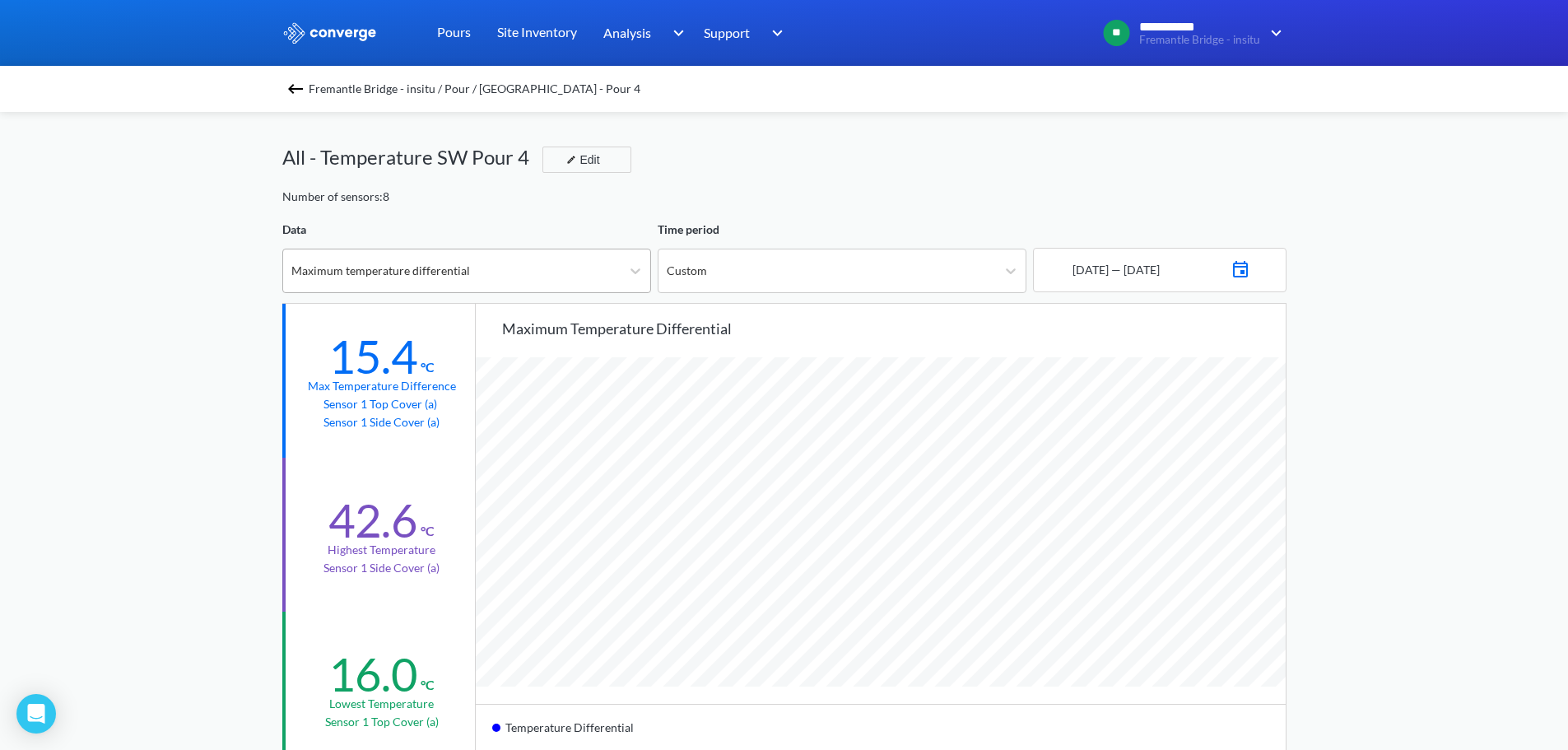
click at [559, 275] on div "Maximum temperature differential" at bounding box center [452, 270] width 338 height 43
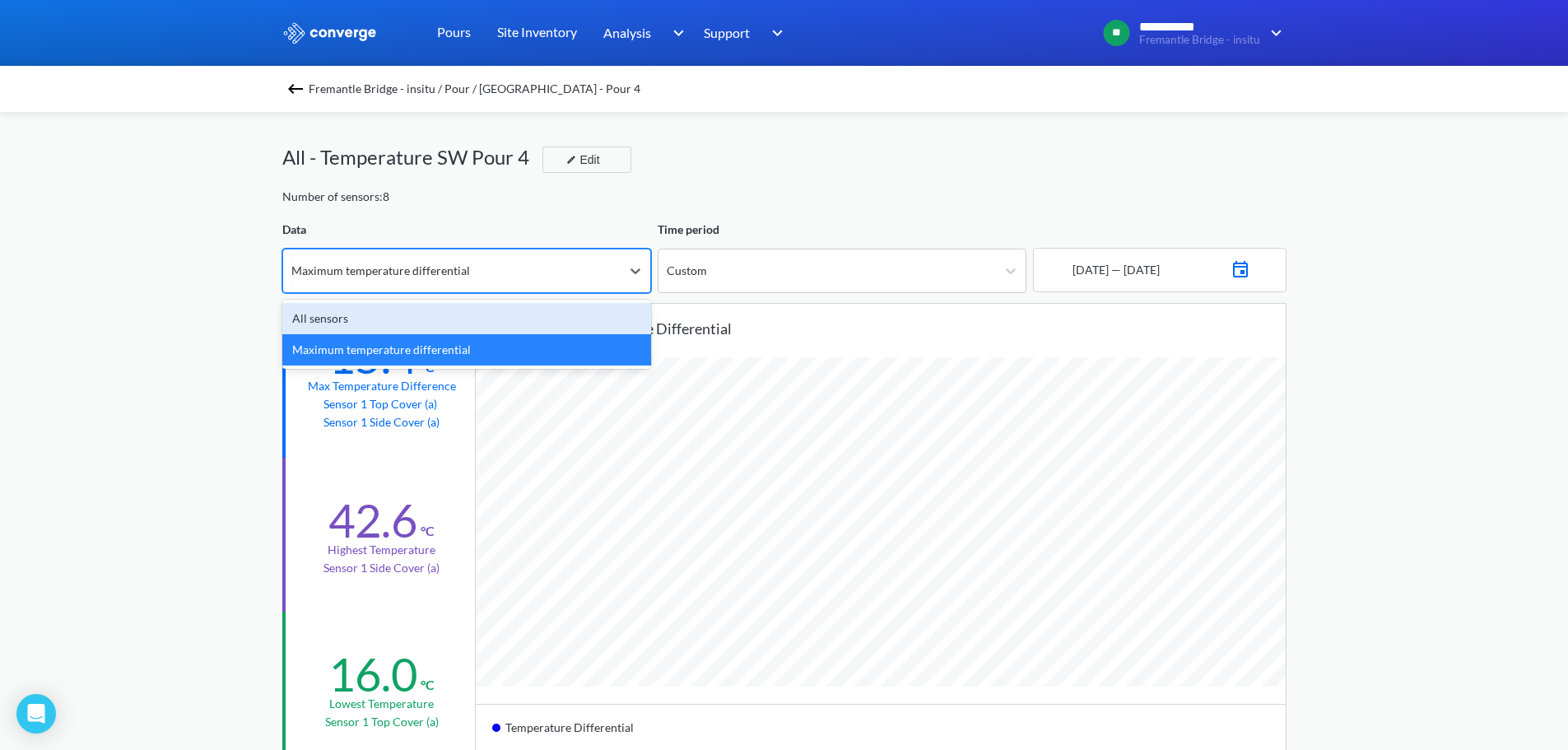
click at [881, 217] on div "Fremantle Bridge - insitu / Pour / South West - Pour 4 All - Temperature SW Pou…" at bounding box center [784, 745] width 1004 height 1268
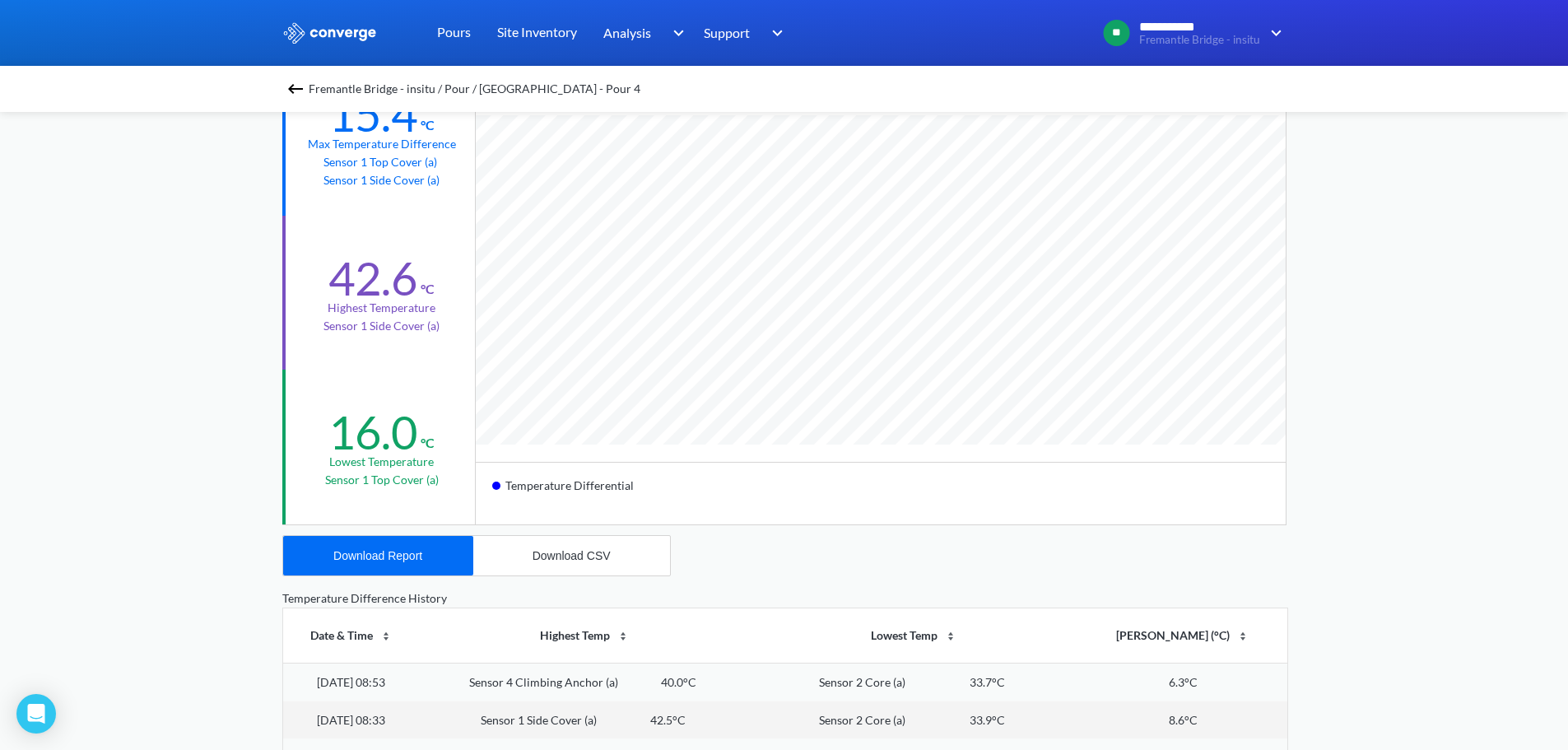
scroll to position [0, 0]
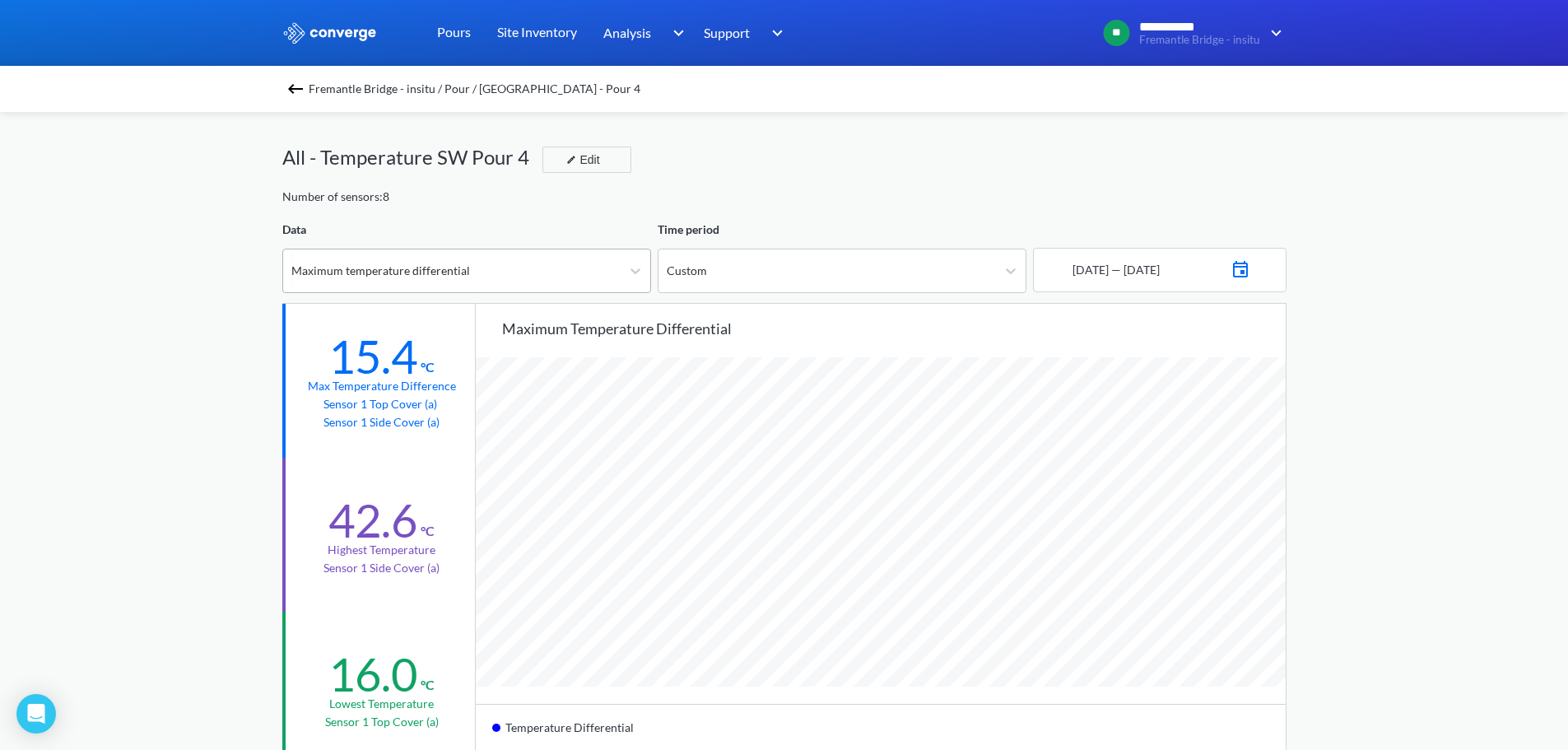
click at [569, 269] on div "Maximum temperature differential" at bounding box center [452, 270] width 338 height 43
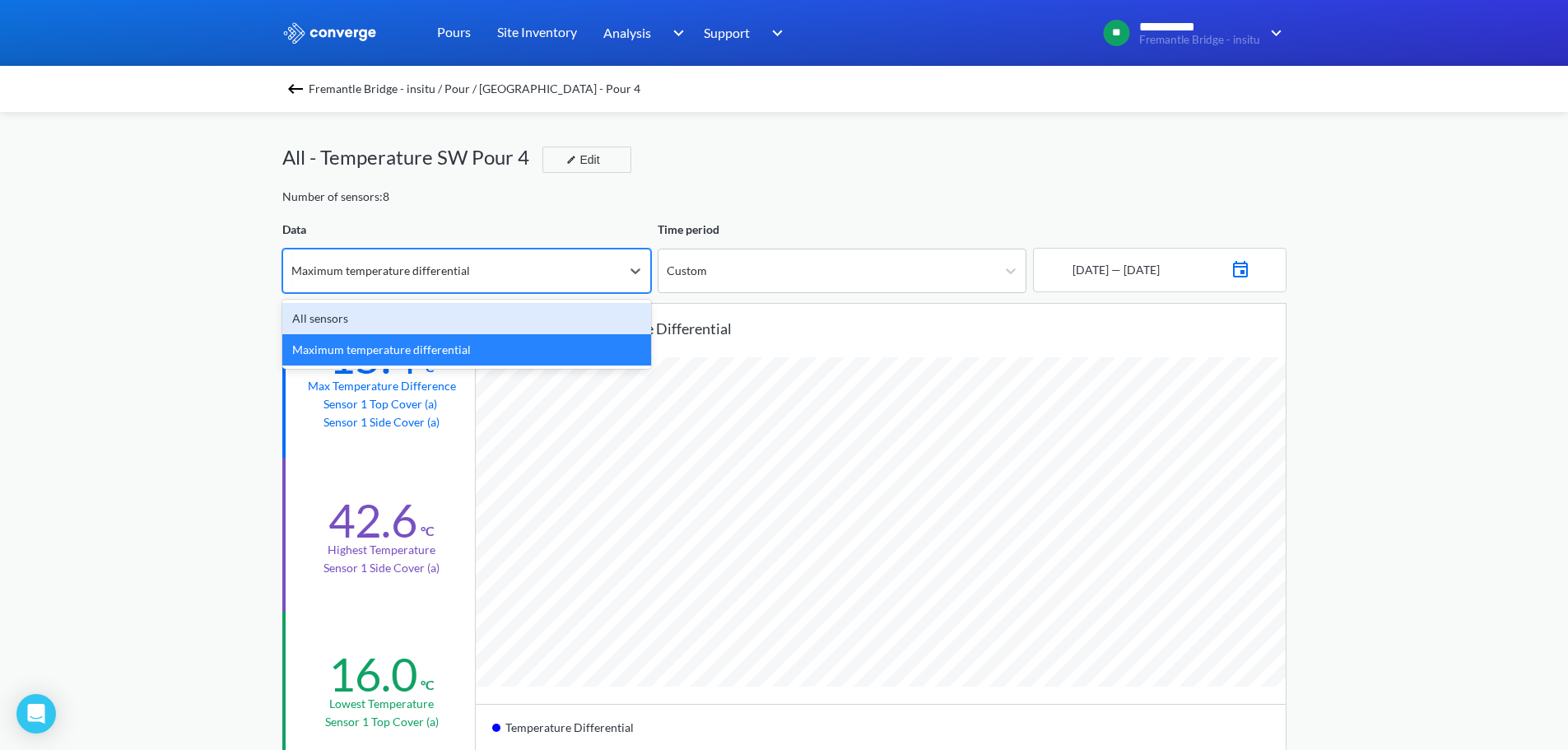
click at [433, 316] on div "All sensors" at bounding box center [466, 318] width 369 height 31
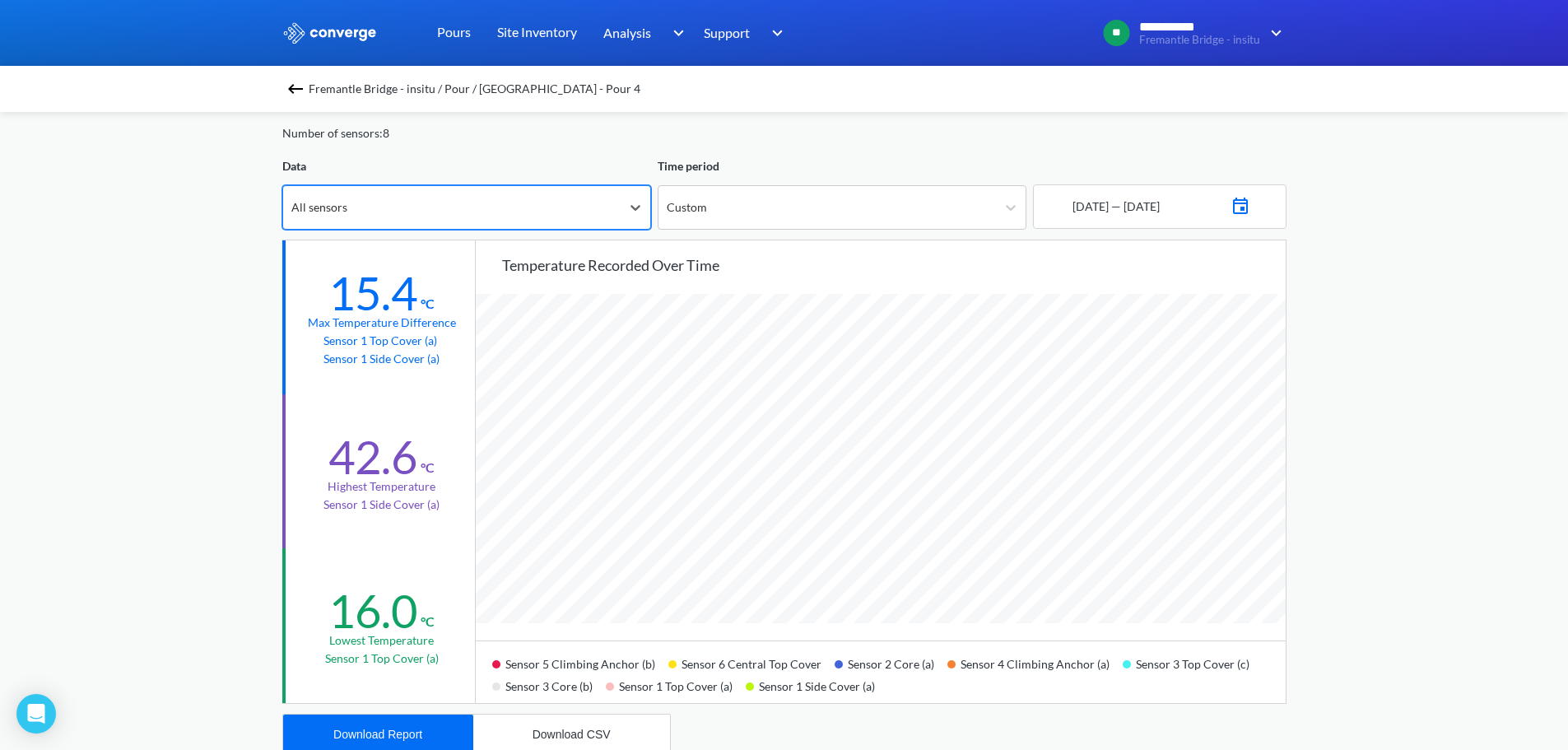
scroll to position [83, 0]
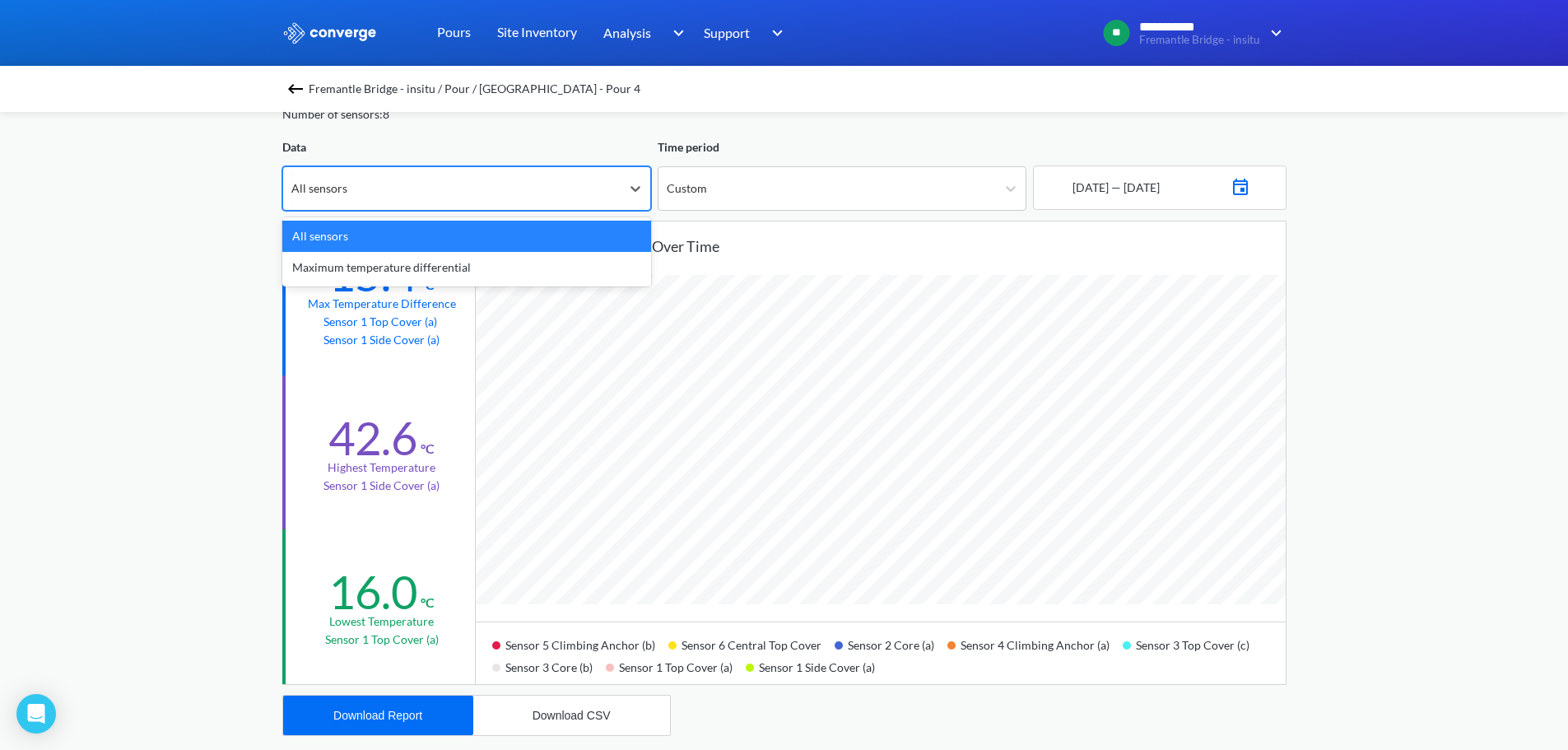
click at [430, 200] on div "All sensors" at bounding box center [452, 189] width 338 height 43
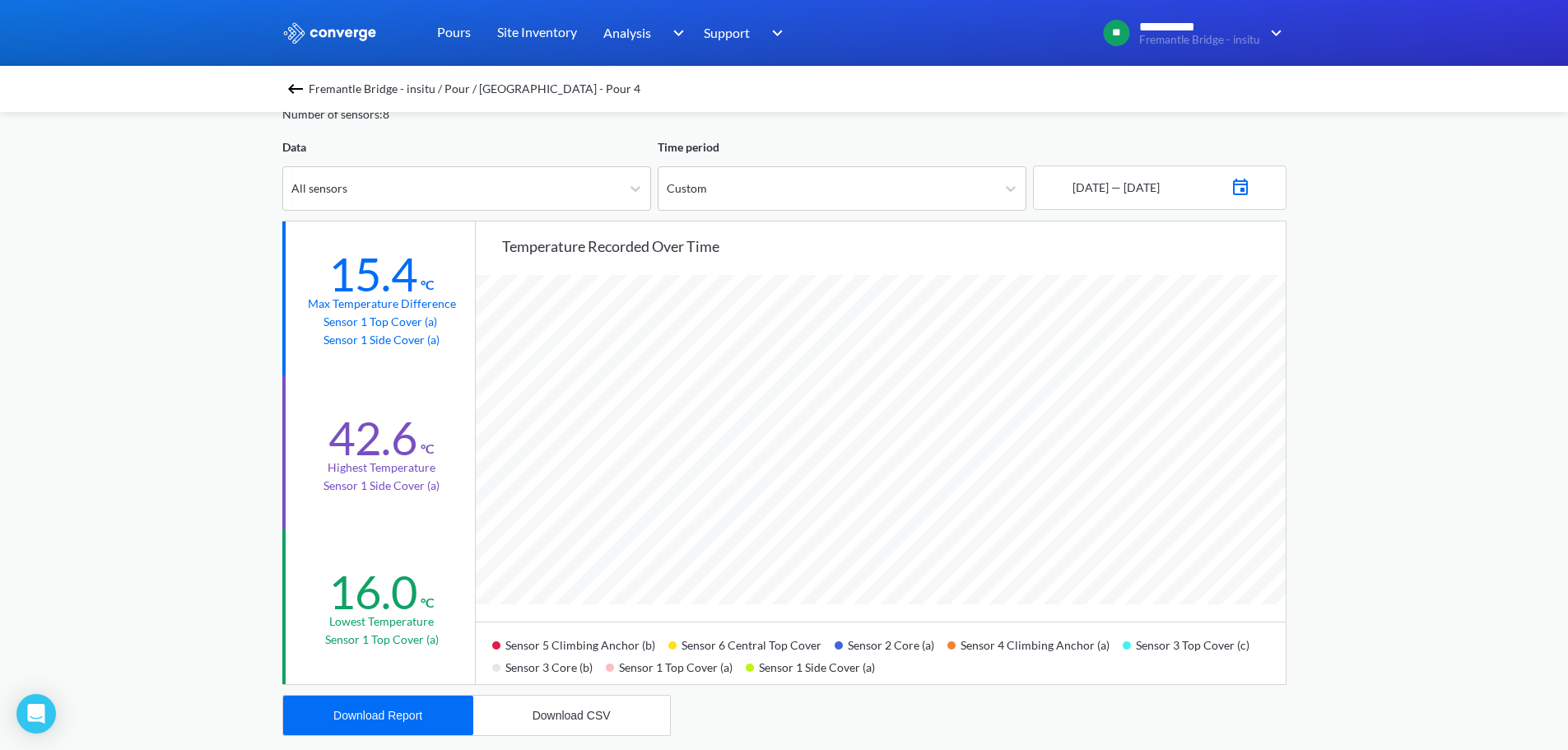
click at [931, 151] on div "Time period" at bounding box center [842, 147] width 369 height 18
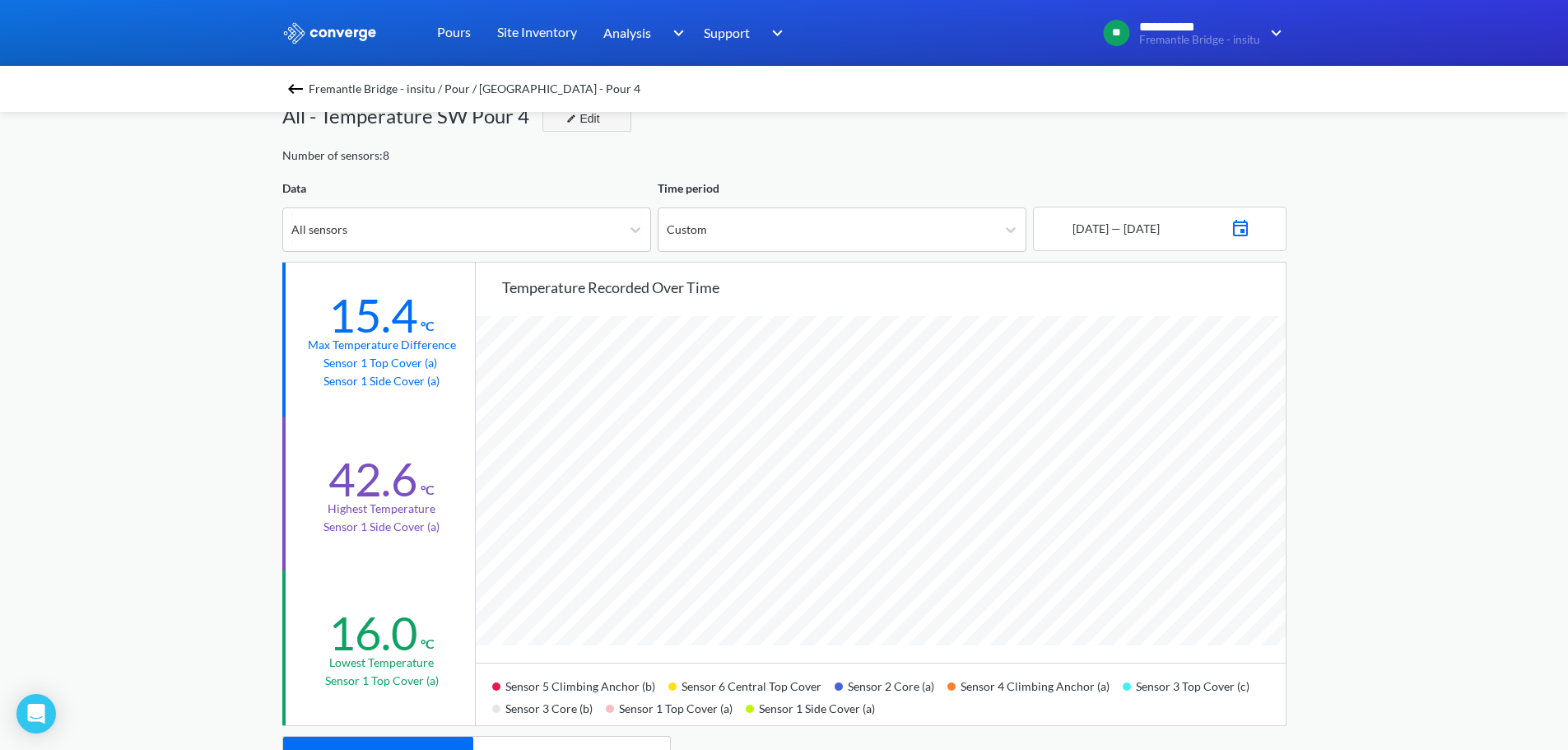
scroll to position [0, 0]
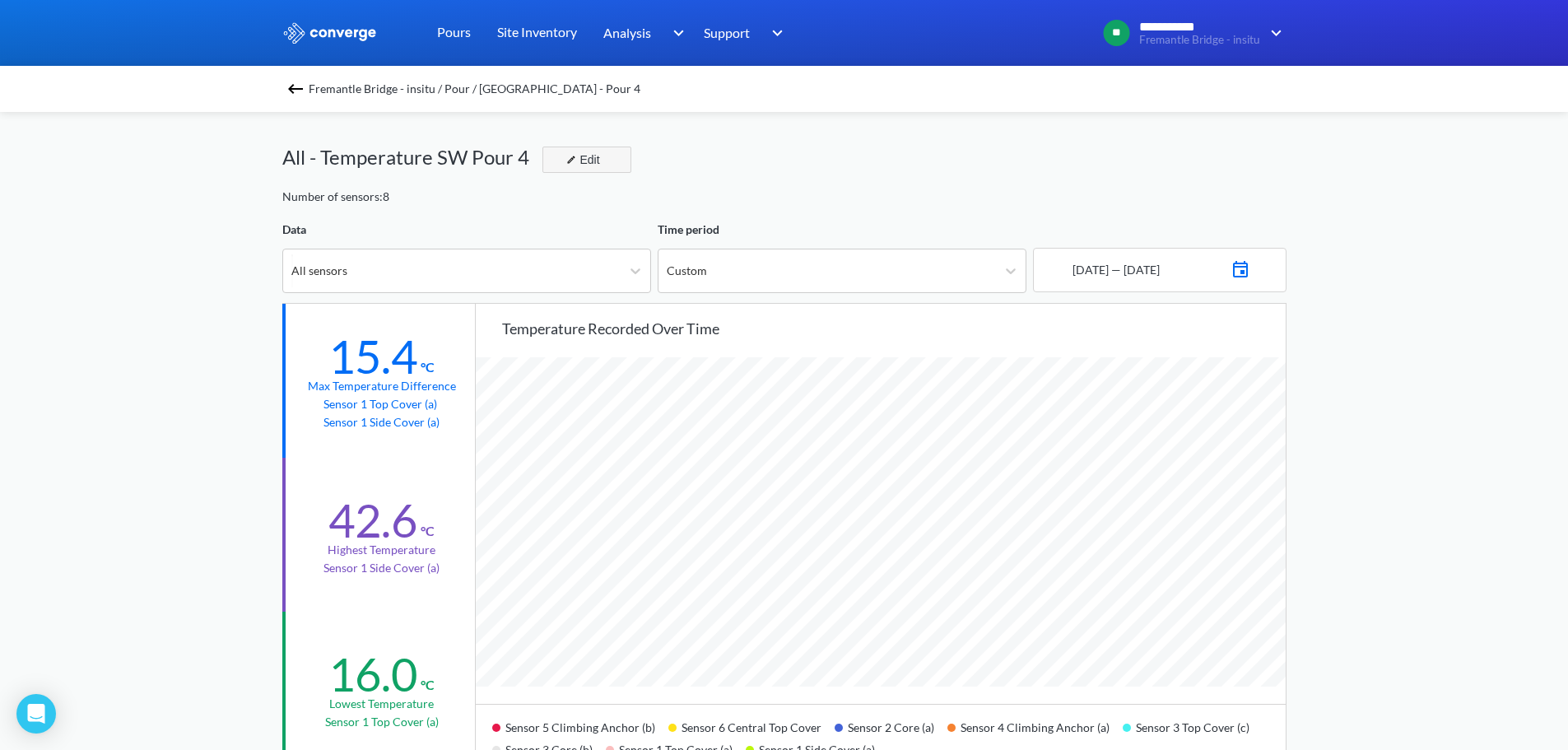
click at [585, 171] on button "Edit" at bounding box center [586, 160] width 89 height 26
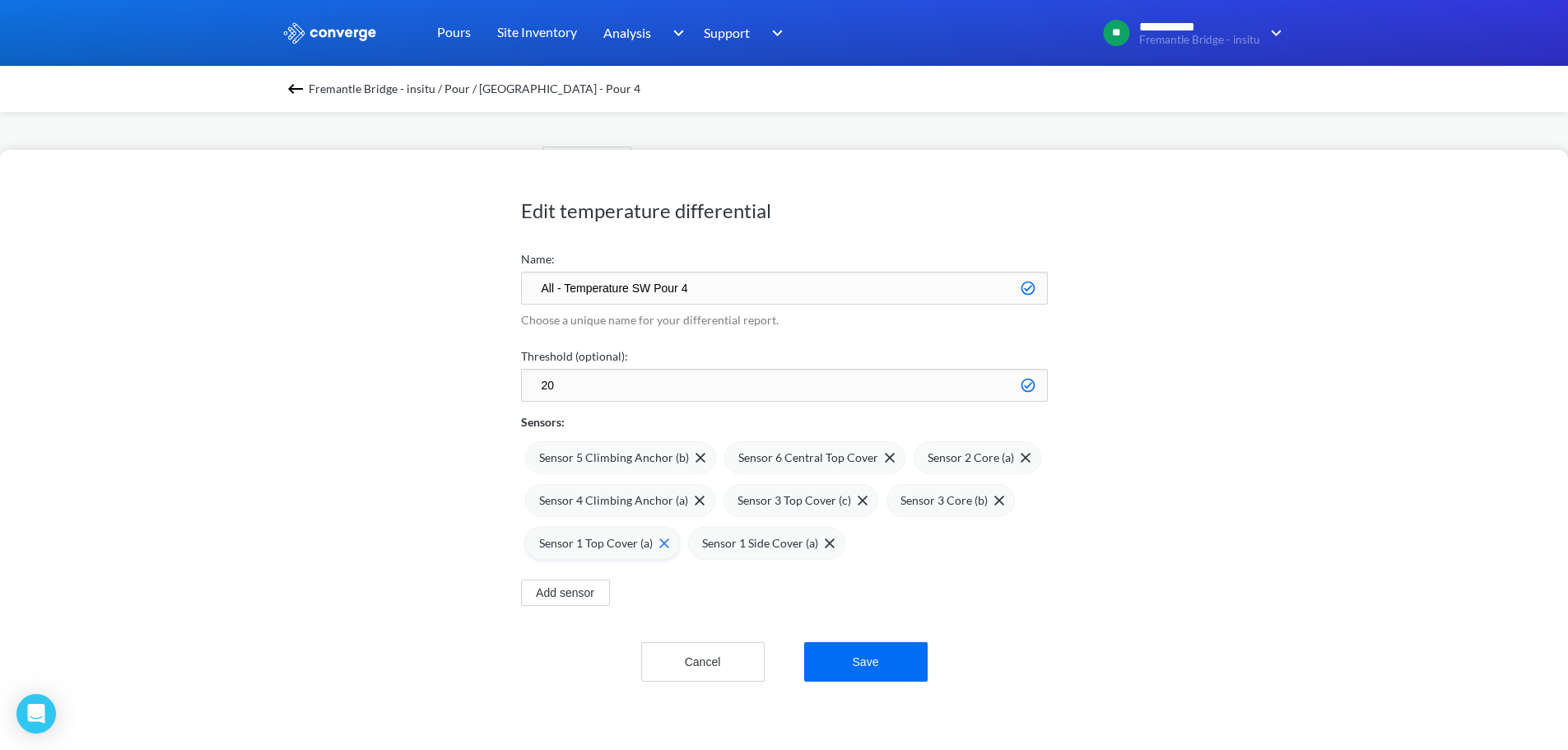
click at [664, 548] on div "Sensor 1 Top Cover (a)" at bounding box center [604, 543] width 130 height 18
click at [852, 497] on span at bounding box center [859, 500] width 17 height 10
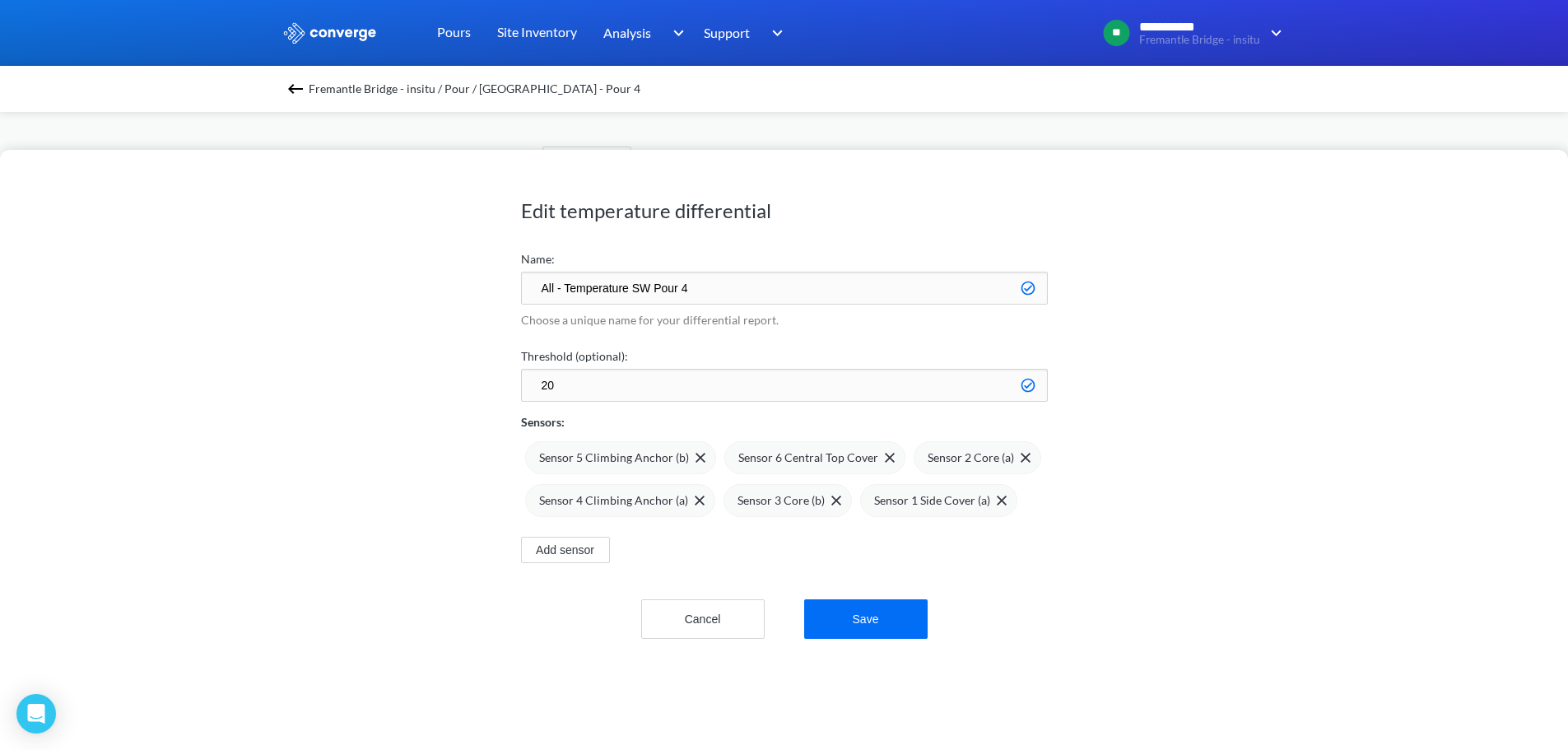
click at [816, 588] on div "Cancel Save" at bounding box center [784, 601] width 527 height 76
click at [843, 620] on button "Save" at bounding box center [865, 619] width 124 height 40
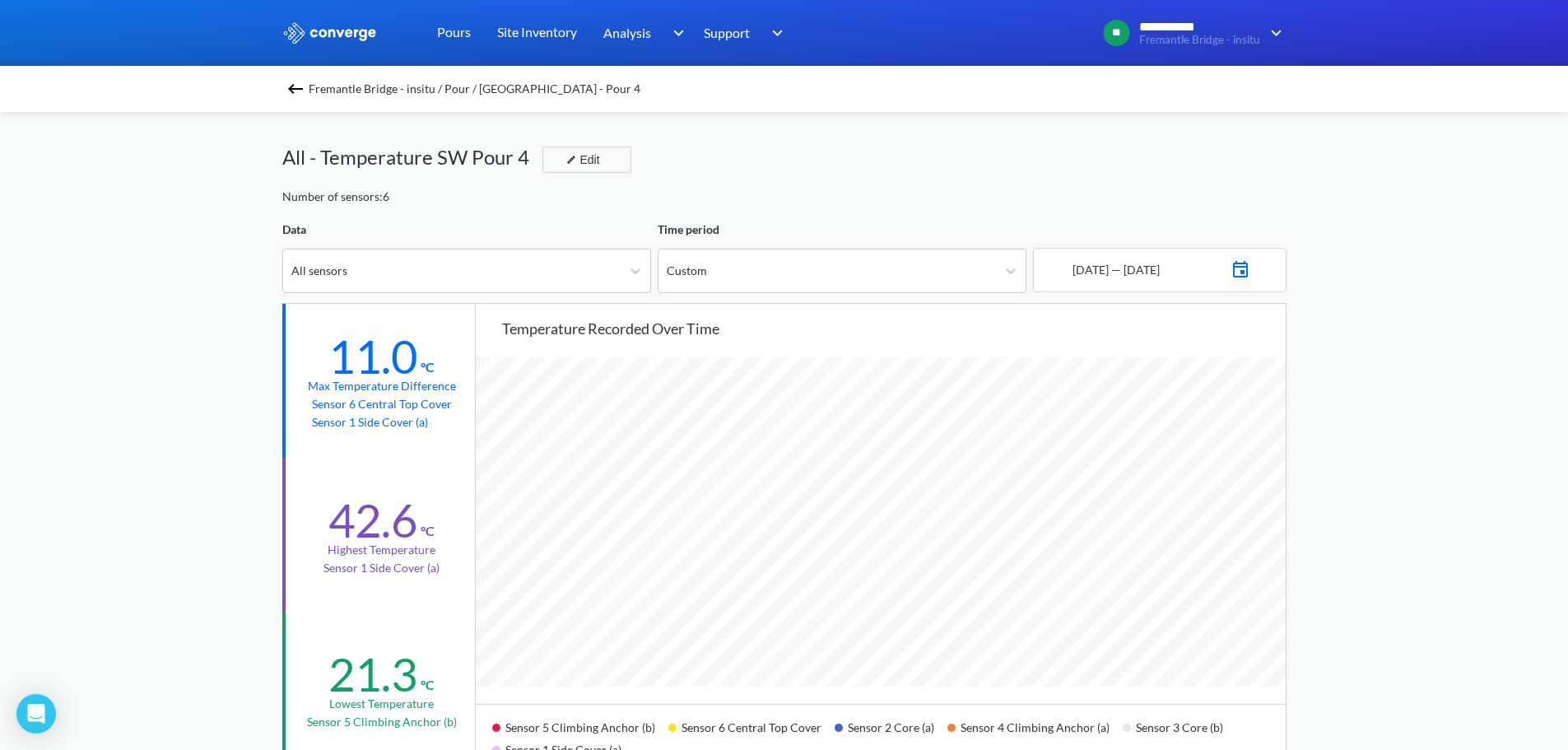
scroll to position [1378, 1568]
click at [1328, 471] on div "**********" at bounding box center [784, 690] width 1568 height 1379
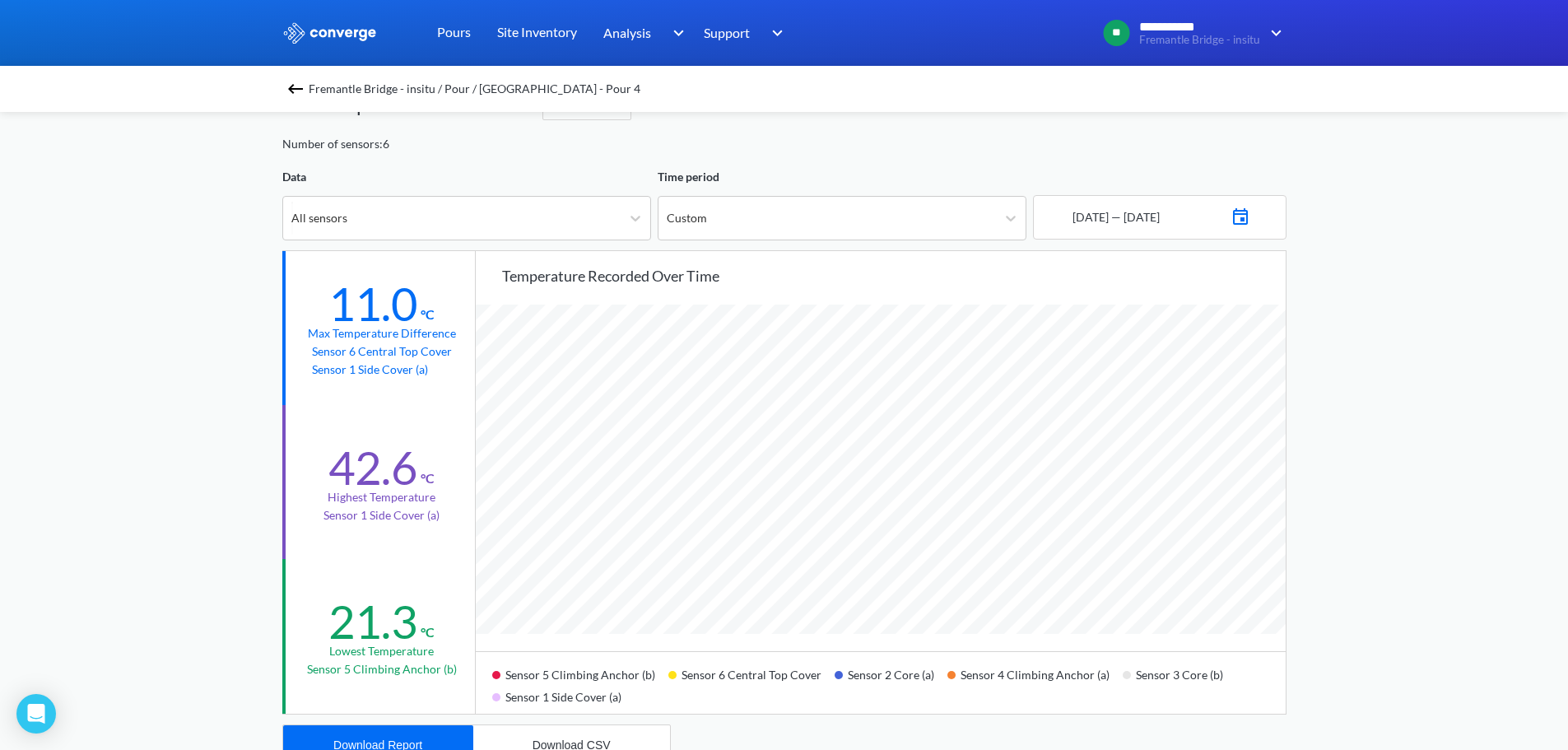
scroll to position [83, 0]
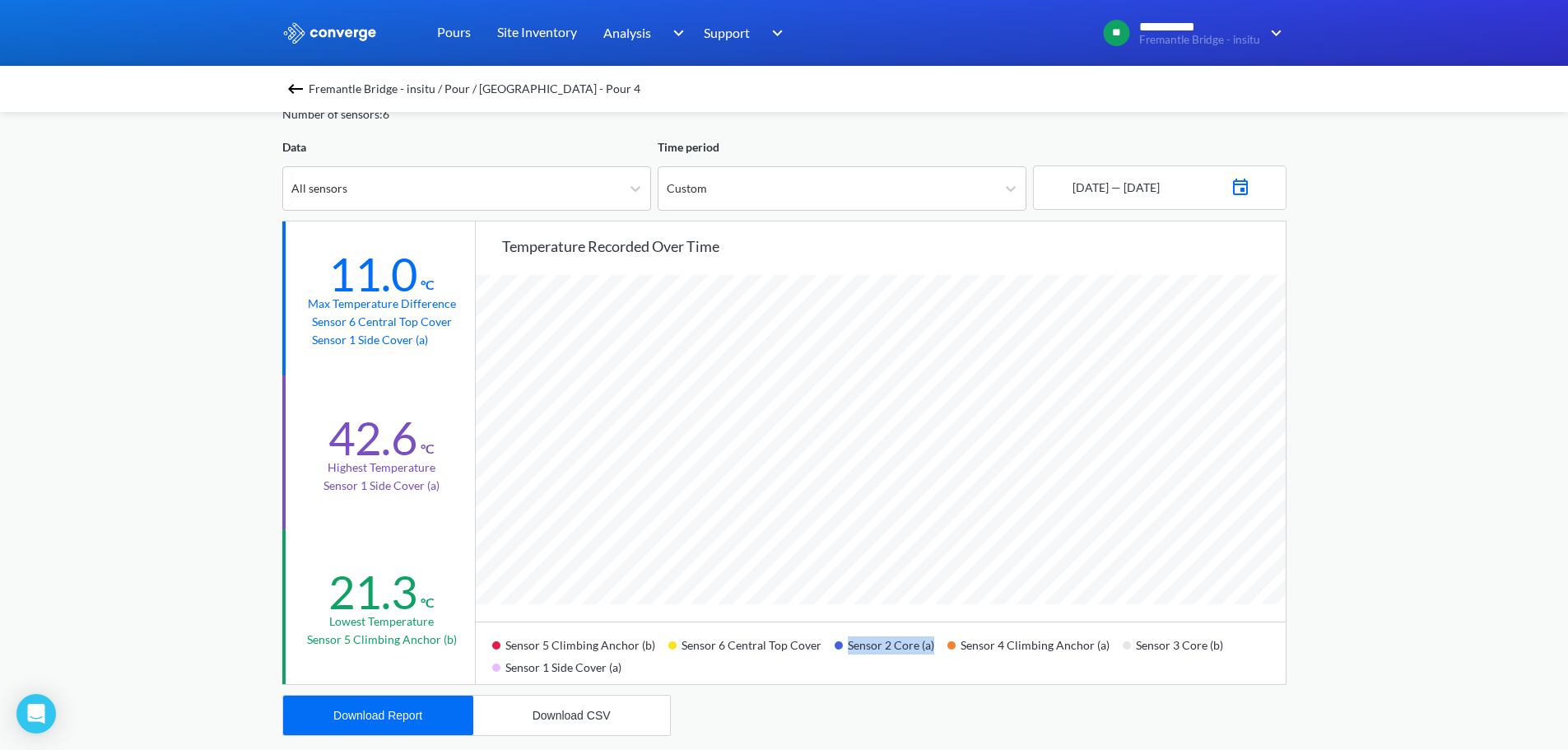
drag, startPoint x: 933, startPoint y: 639, endPoint x: 825, endPoint y: 644, distance: 108.1
click at [825, 644] on div "Sensor 5 Climbing Anchor (b) Sensor 6 Central Top Cover Sensor 2 Core (a) Senso…" at bounding box center [881, 653] width 810 height 62
click at [600, 200] on div "All sensors" at bounding box center [452, 189] width 338 height 43
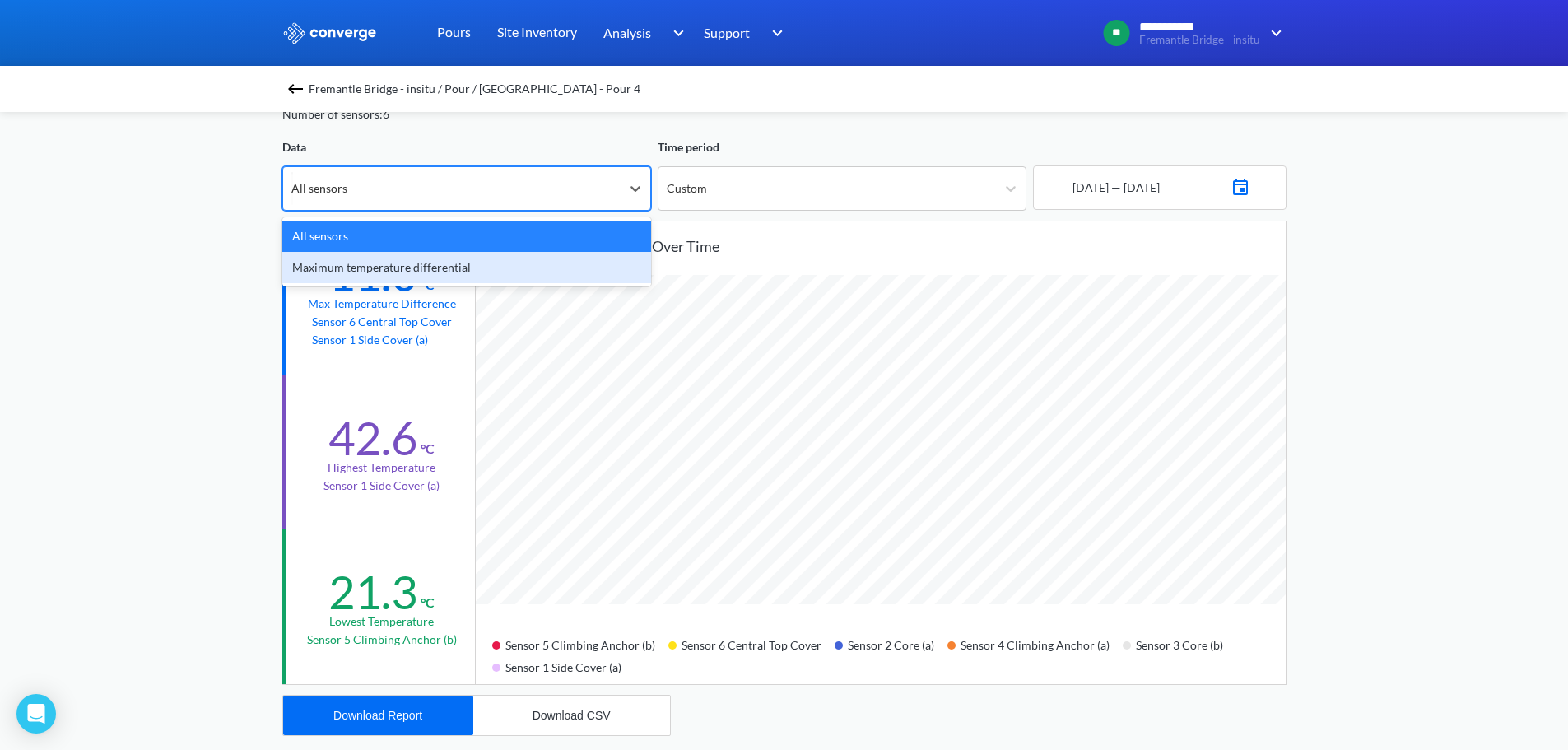
click at [527, 267] on div "Maximum temperature differential" at bounding box center [466, 268] width 369 height 31
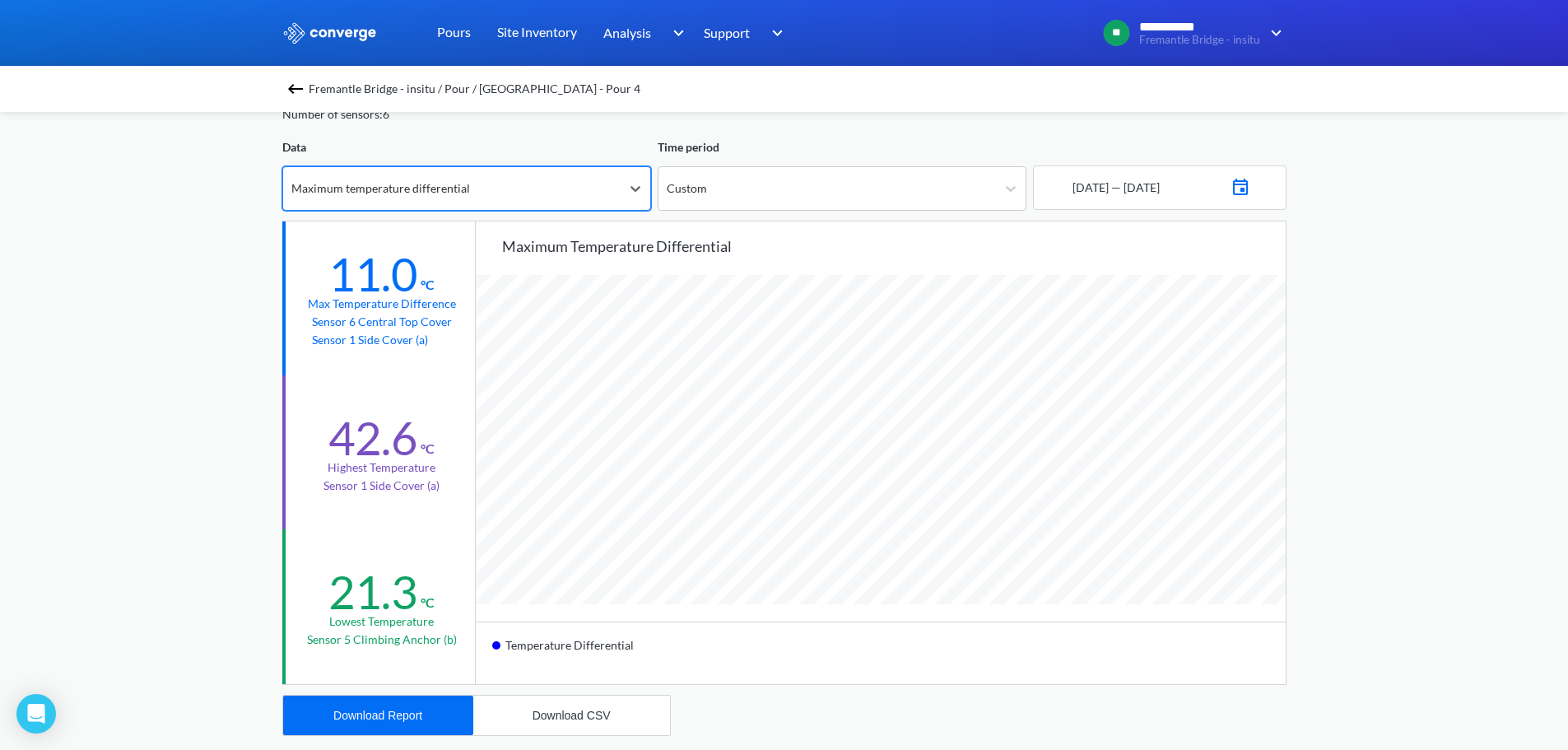
scroll to position [1378, 1568]
click at [1471, 451] on div "**********" at bounding box center [784, 607] width 1568 height 1379
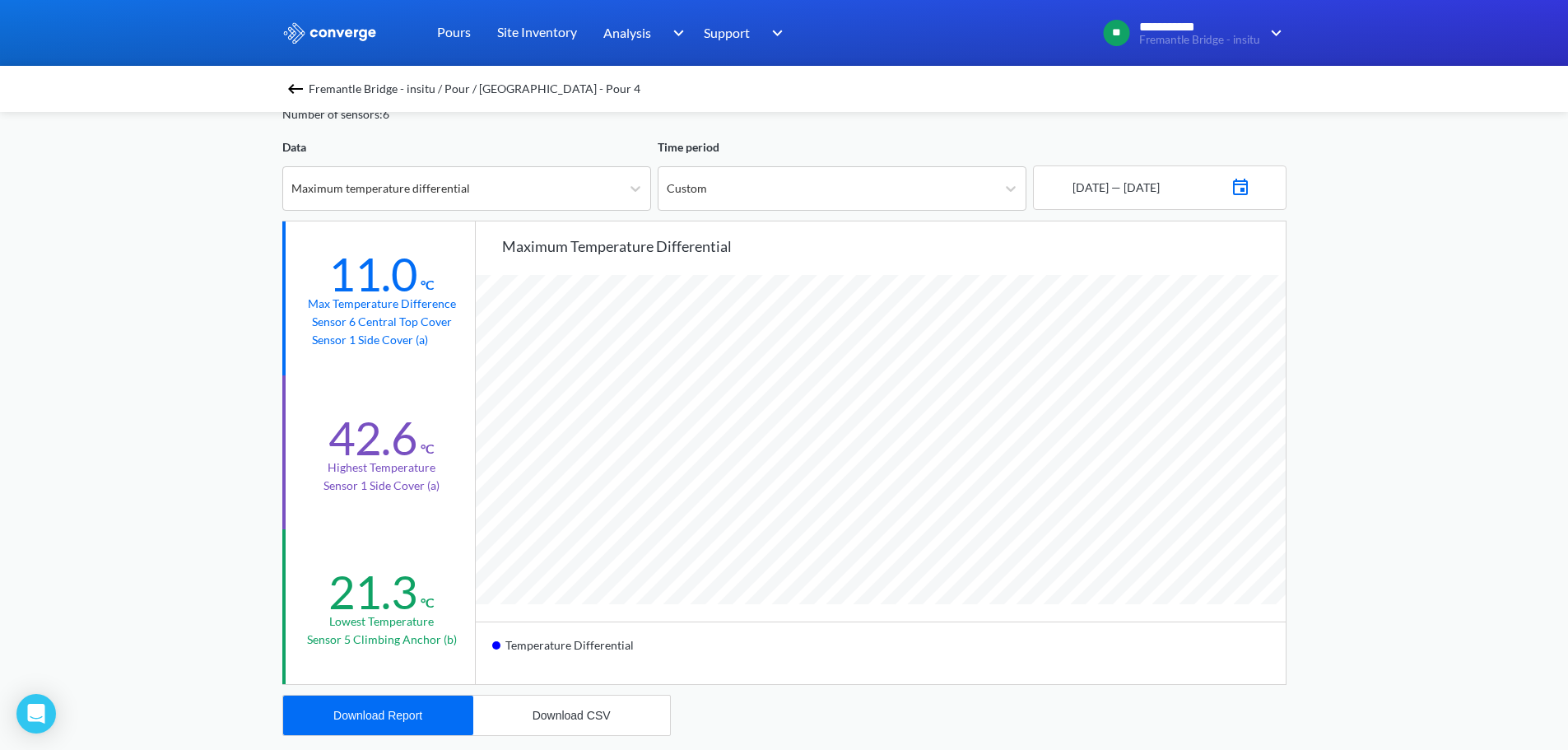
click at [1439, 577] on div "**********" at bounding box center [784, 607] width 1568 height 1379
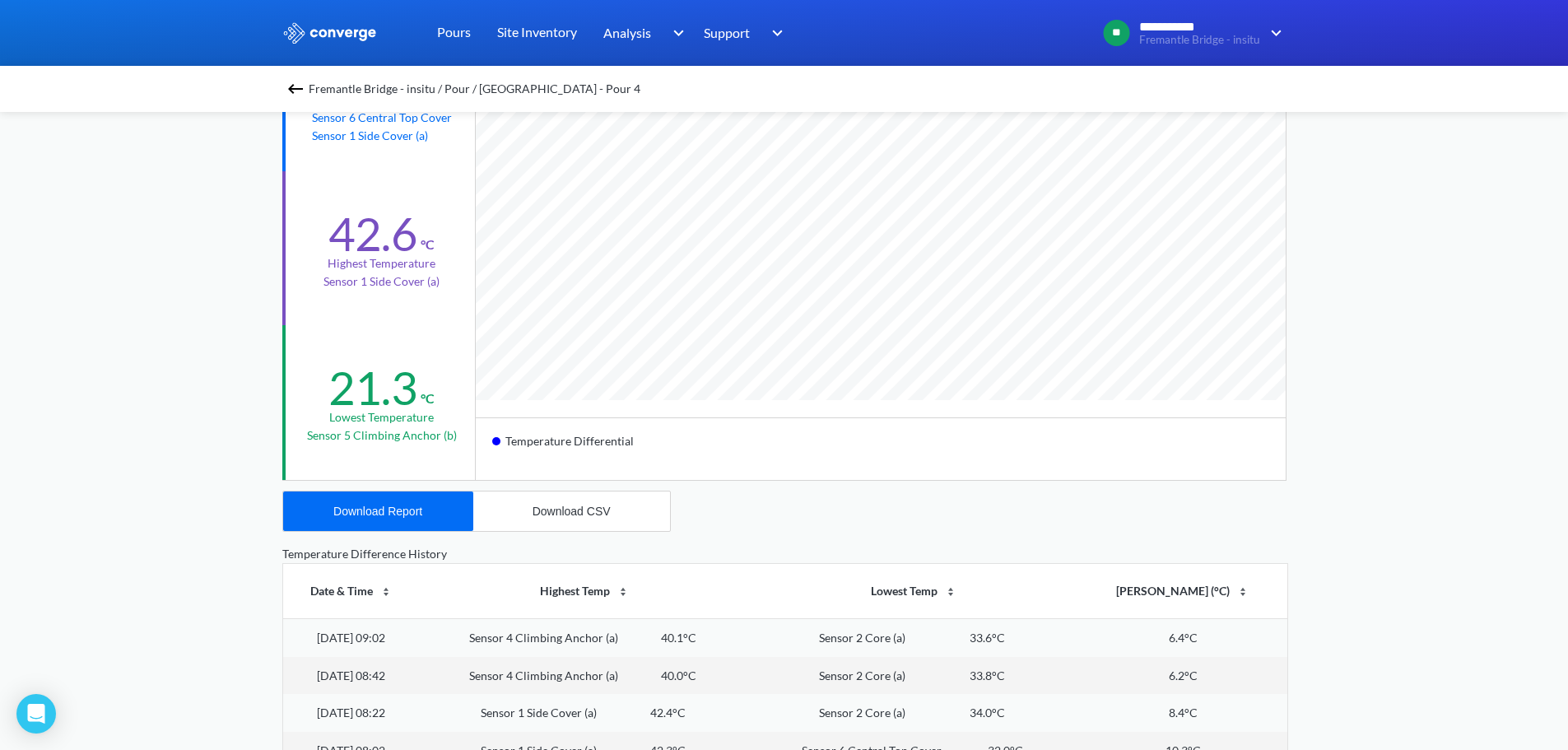
scroll to position [0, 0]
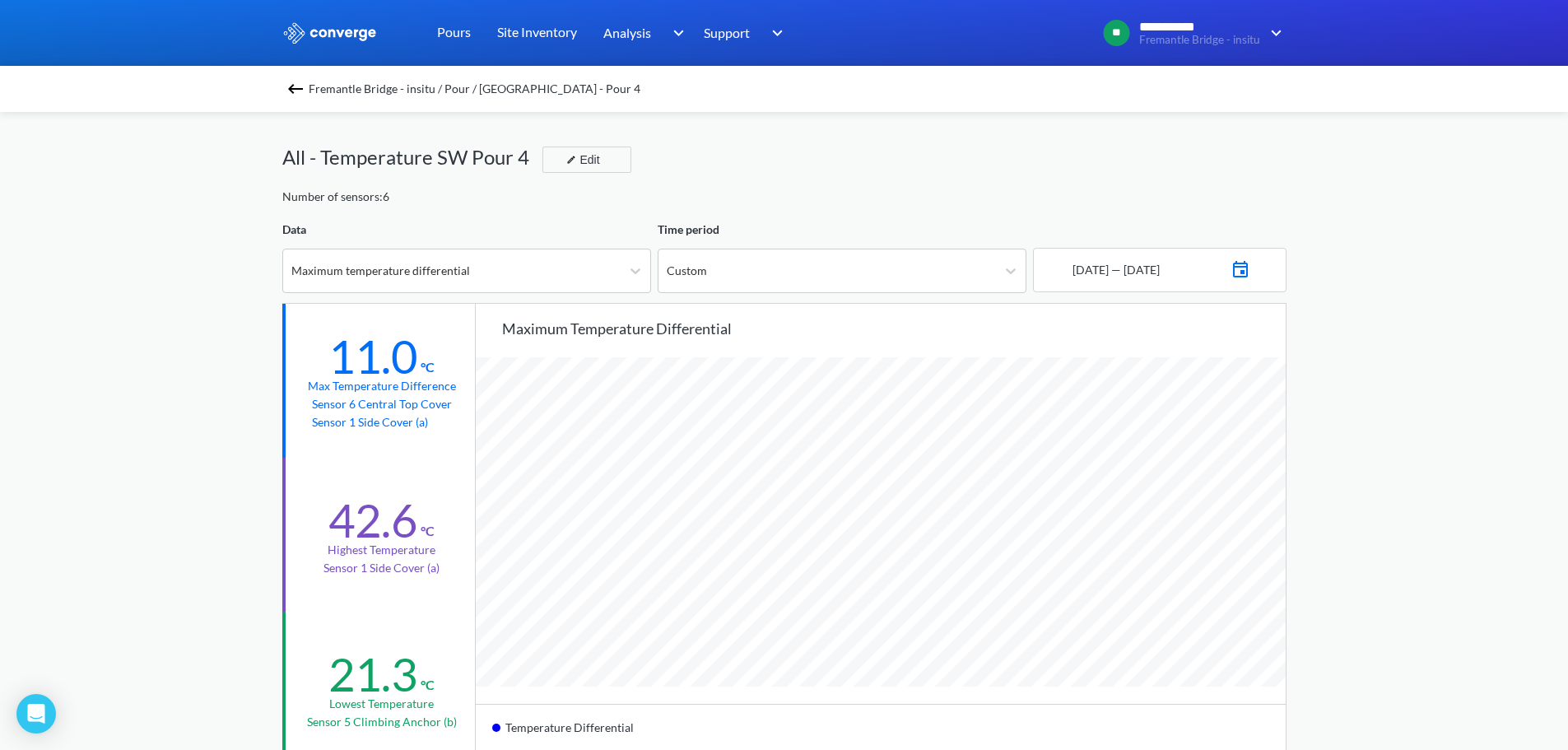
drag, startPoint x: 164, startPoint y: 304, endPoint x: 180, endPoint y: 304, distance: 16.0
click at [165, 304] on div "**********" at bounding box center [784, 690] width 1568 height 1379
click at [175, 252] on div "**********" at bounding box center [784, 690] width 1568 height 1379
click at [521, 199] on div "Number of sensors: 6" at bounding box center [784, 196] width 1004 height 18
click at [927, 245] on div "Time period Custom" at bounding box center [839, 257] width 376 height 72
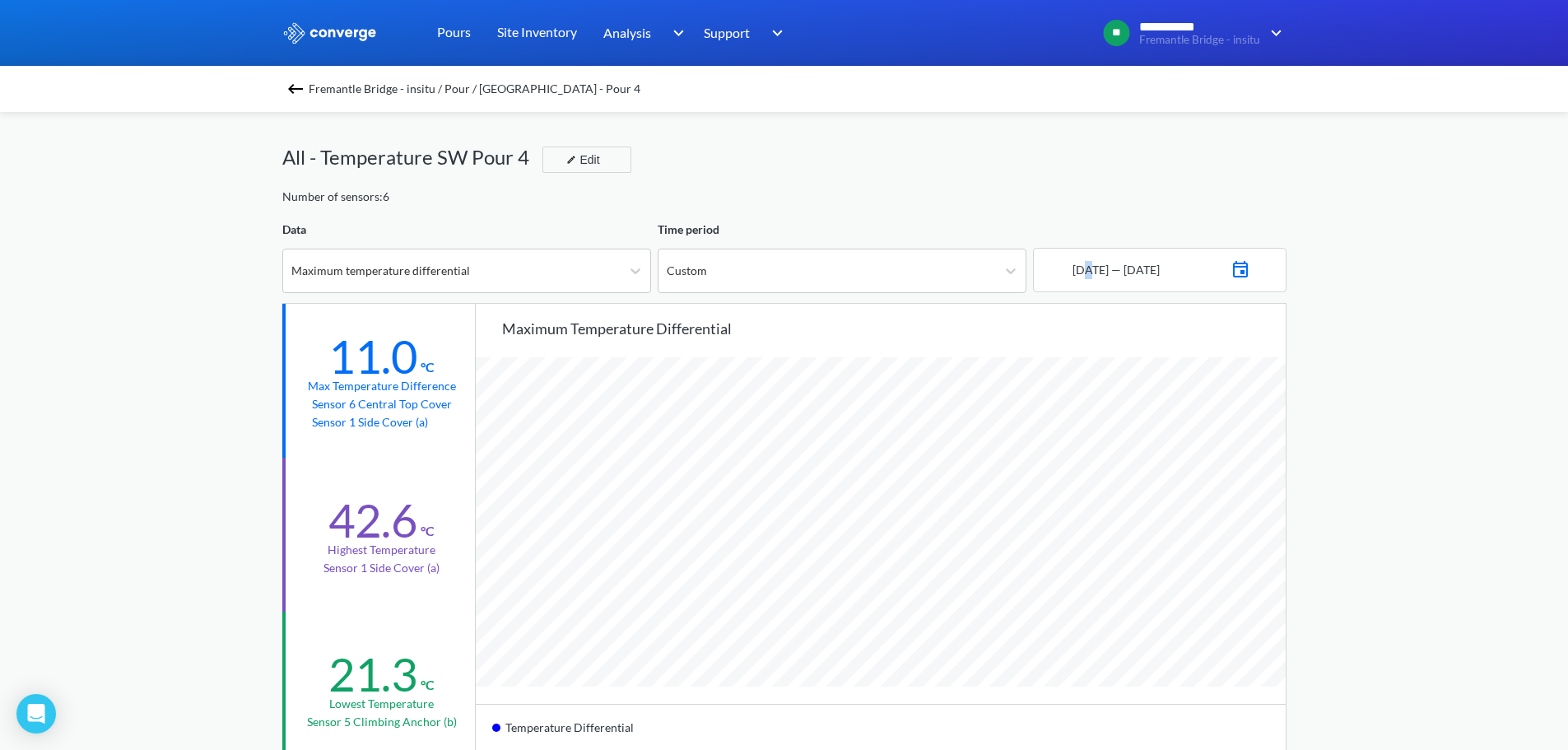
drag, startPoint x: 1070, startPoint y: 230, endPoint x: 1102, endPoint y: 229, distance: 32.0
click at [1072, 230] on div "06 - 10 - 2025 — 07 - 10 - 2025" at bounding box center [1156, 257] width 260 height 72
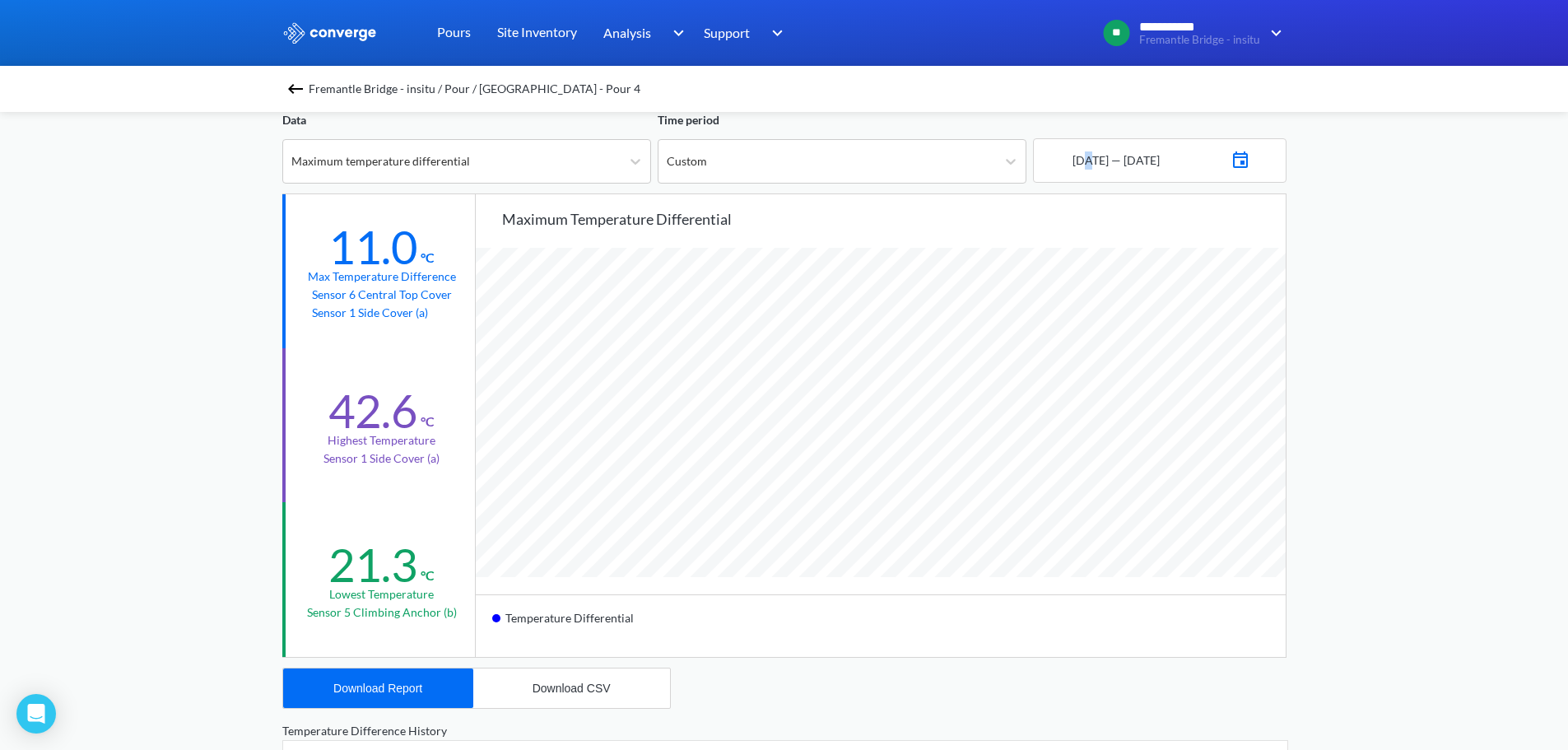
scroll to position [85, 0]
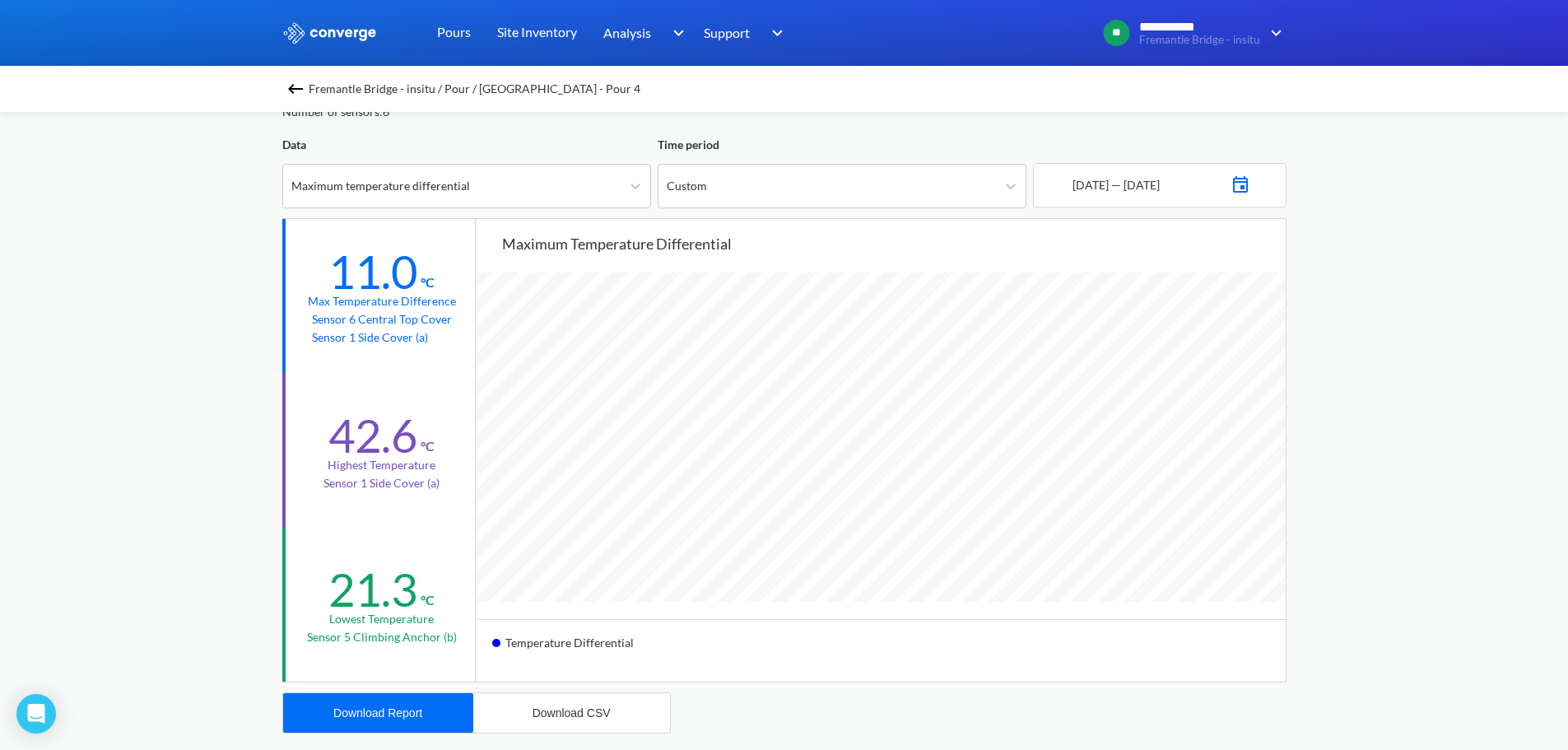
click at [1326, 339] on div "**********" at bounding box center [784, 605] width 1568 height 1379
click at [1365, 304] on div "**********" at bounding box center [784, 605] width 1568 height 1379
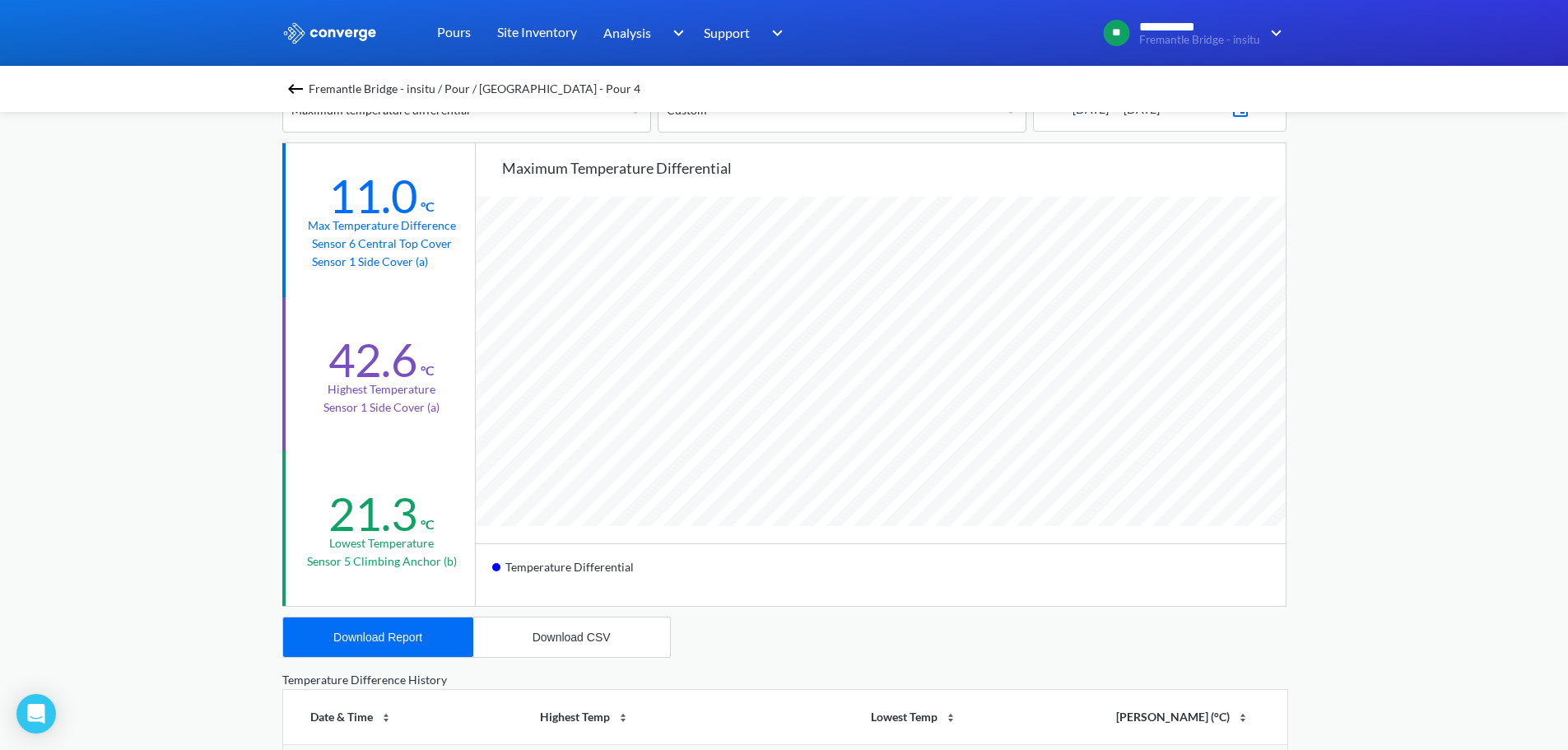
scroll to position [249, 0]
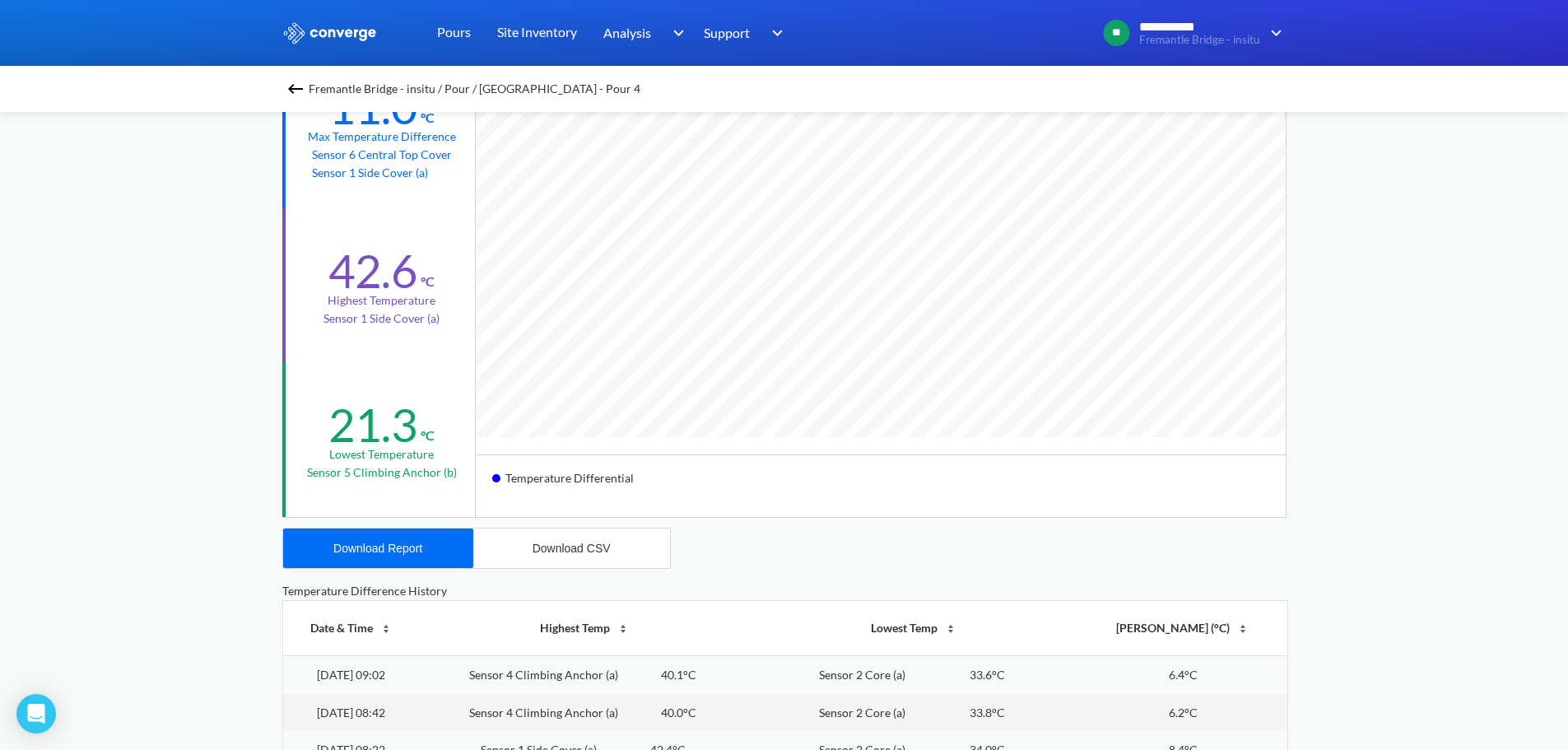
click at [237, 550] on div "**********" at bounding box center [784, 441] width 1568 height 1379
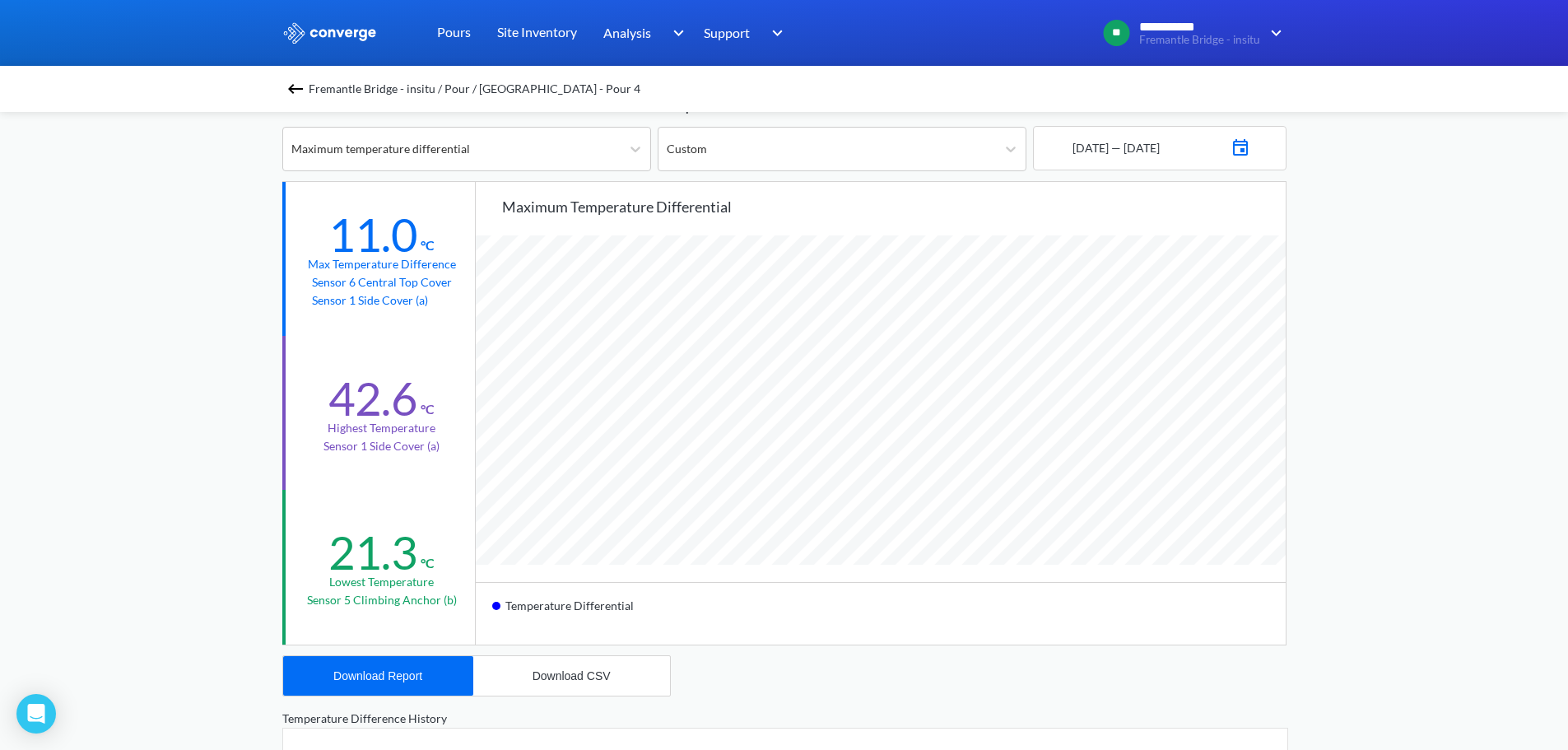
scroll to position [0, 0]
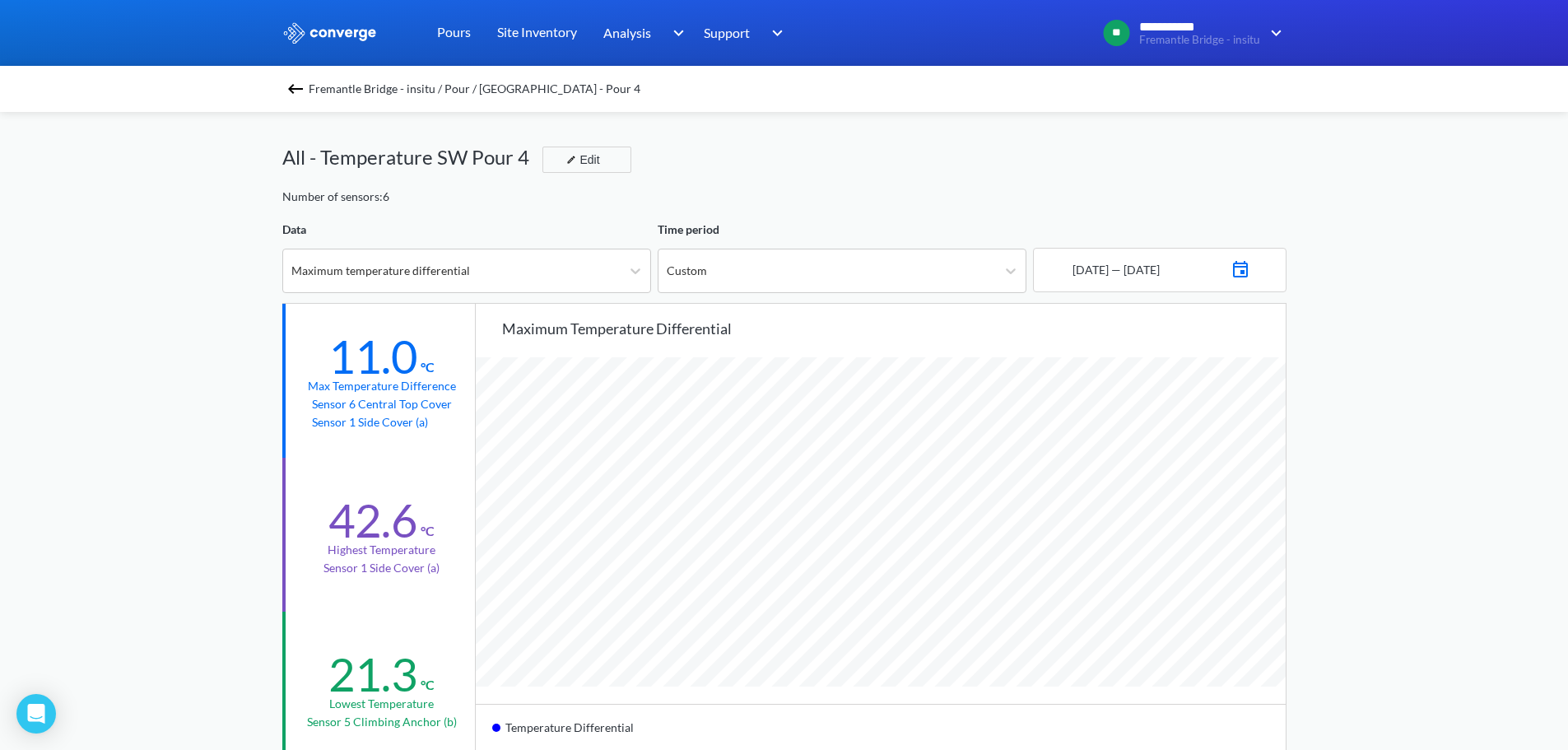
click at [350, 92] on span "Fremantle Bridge - insitu / Pour / South West - Pour 4" at bounding box center [474, 89] width 332 height 23
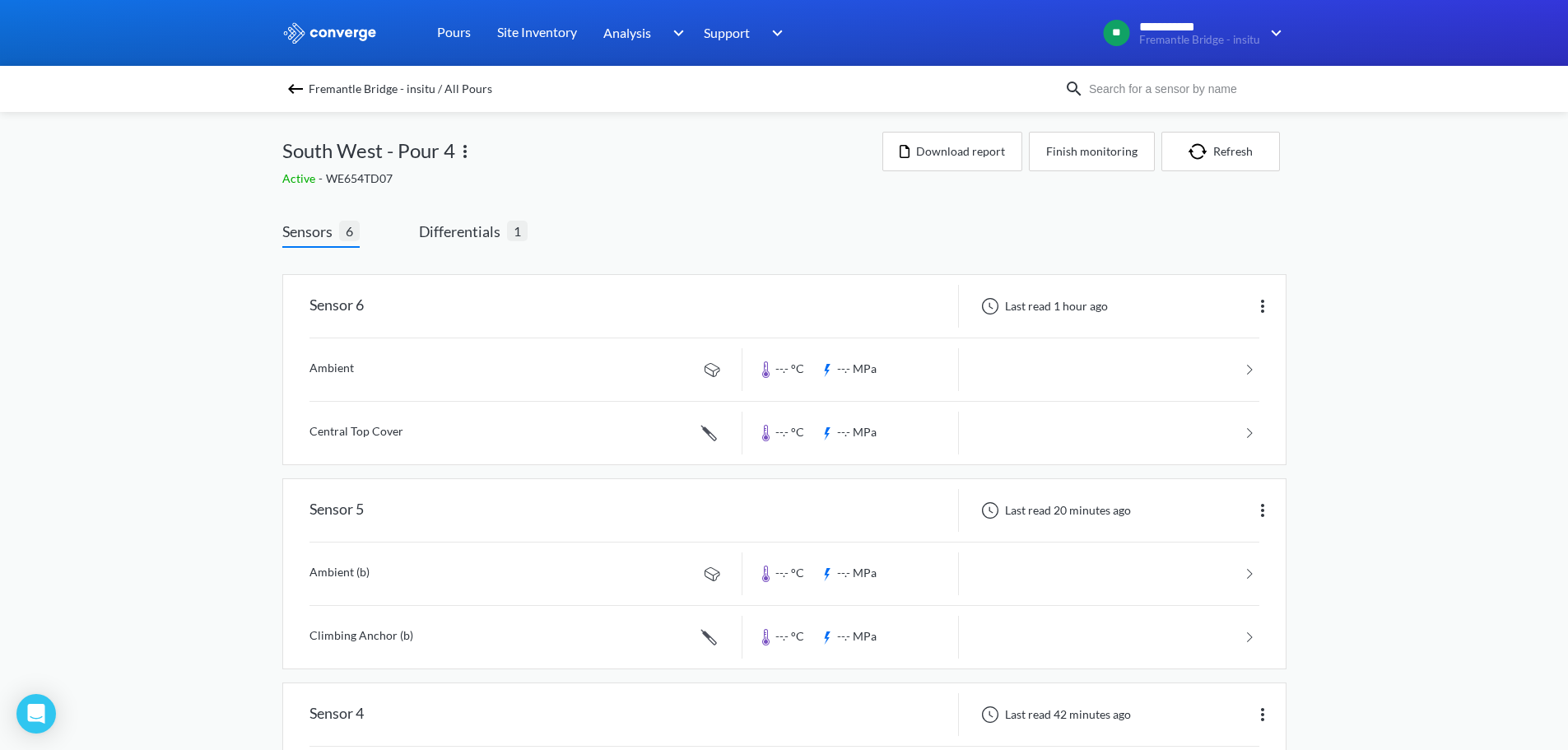
drag, startPoint x: 211, startPoint y: 191, endPoint x: 232, endPoint y: 179, distance: 24.2
click at [211, 191] on div "**********" at bounding box center [784, 759] width 1568 height 1518
click at [376, 87] on span "Fremantle Bridge - insitu / All Pours" at bounding box center [400, 89] width 184 height 23
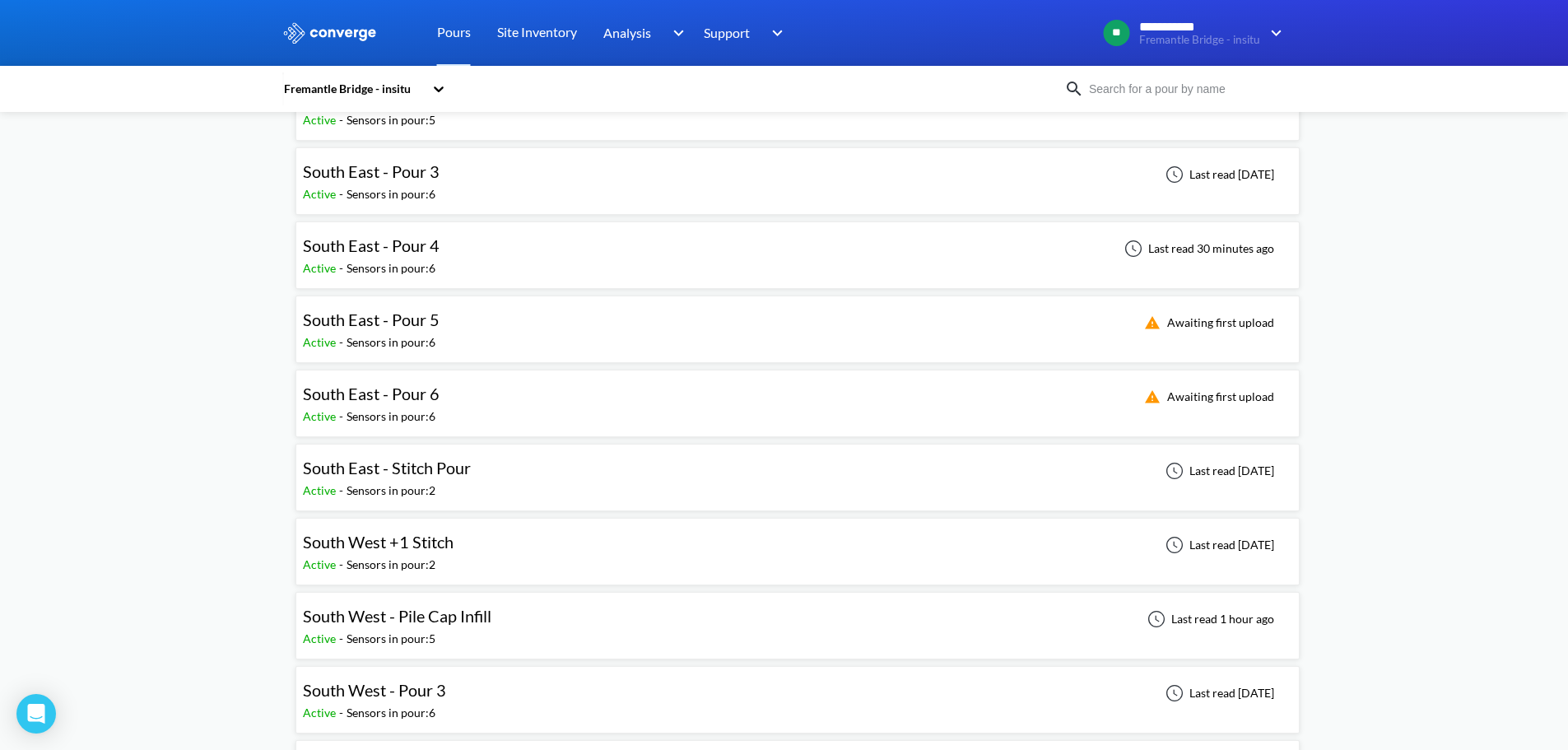
scroll to position [659, 0]
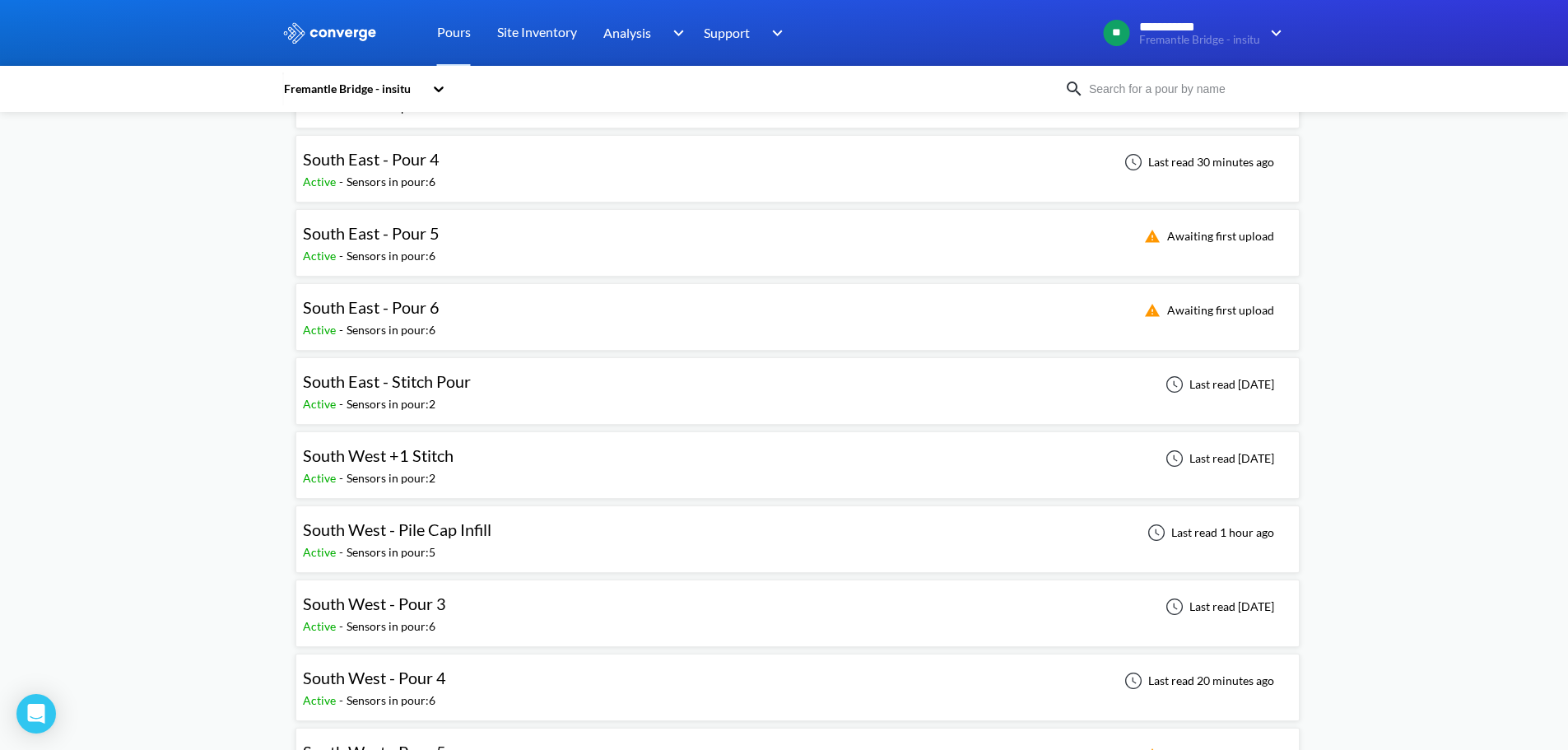
click at [469, 612] on div "South West - Pour 3 Active - Sensors in pour: 6 Last read 2 days ago" at bounding box center [797, 613] width 990 height 53
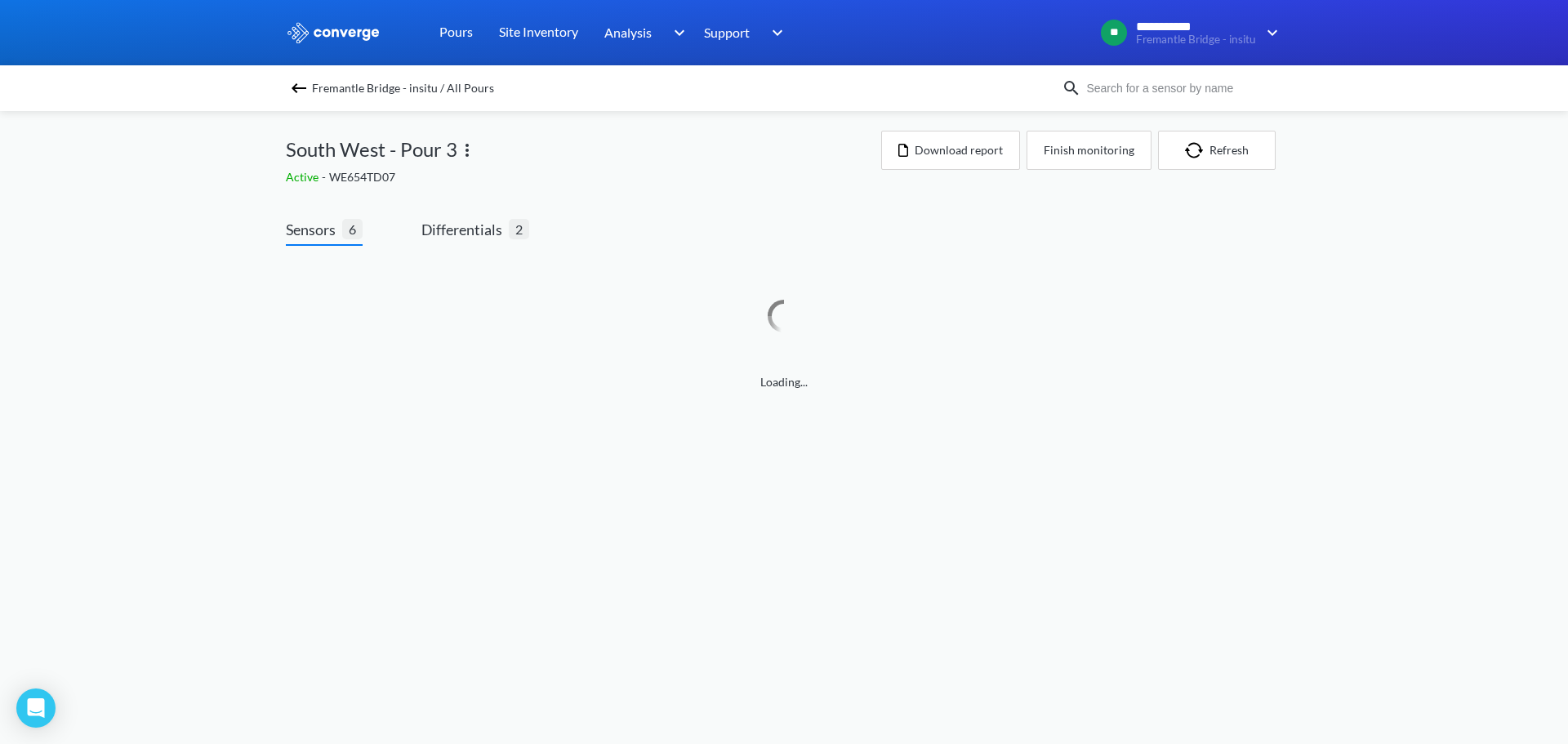
click at [188, 252] on div "**********" at bounding box center [784, 211] width 1568 height 424
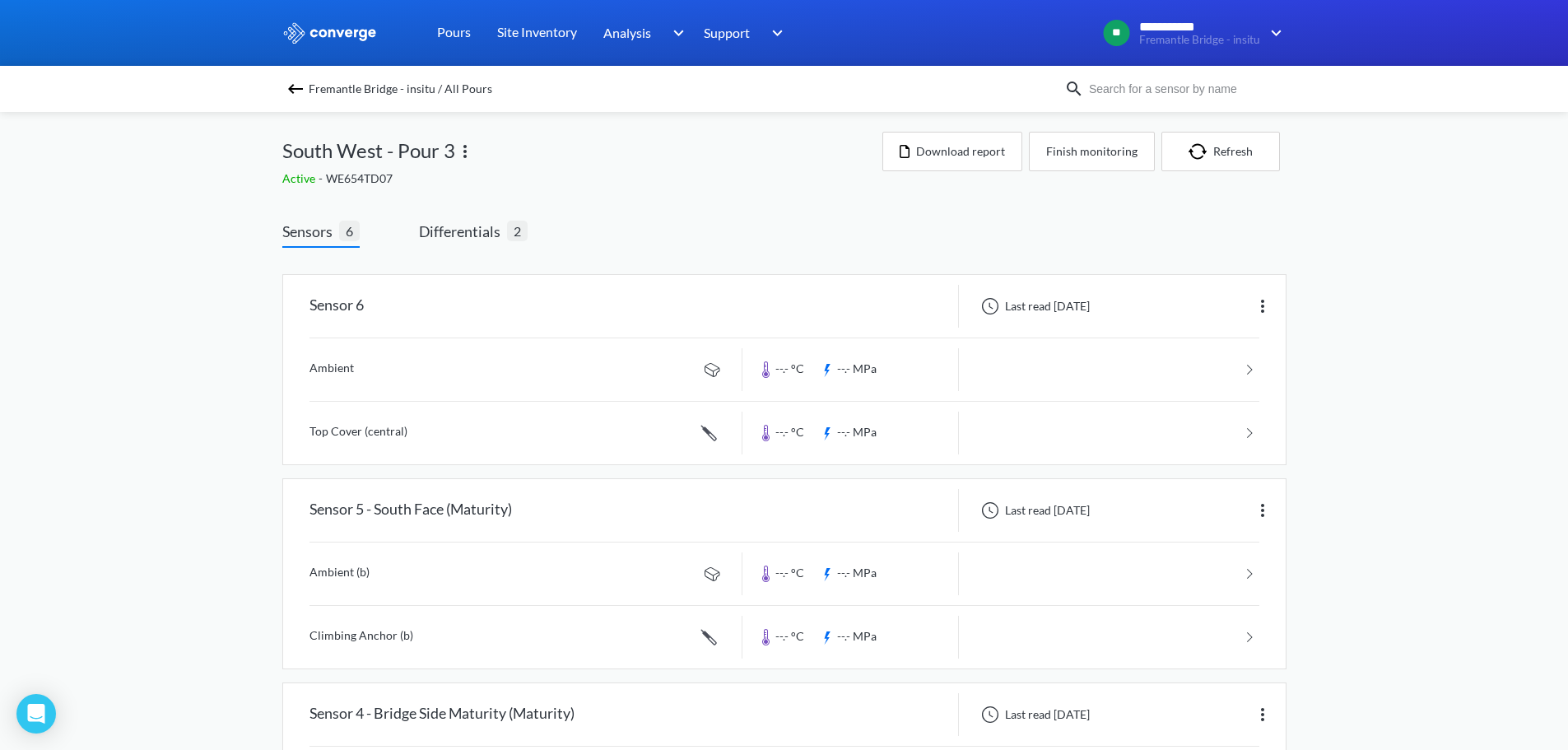
click at [593, 163] on div "South West - Pour 3" at bounding box center [582, 150] width 601 height 38
click at [472, 232] on span "Differentials" at bounding box center [463, 232] width 89 height 23
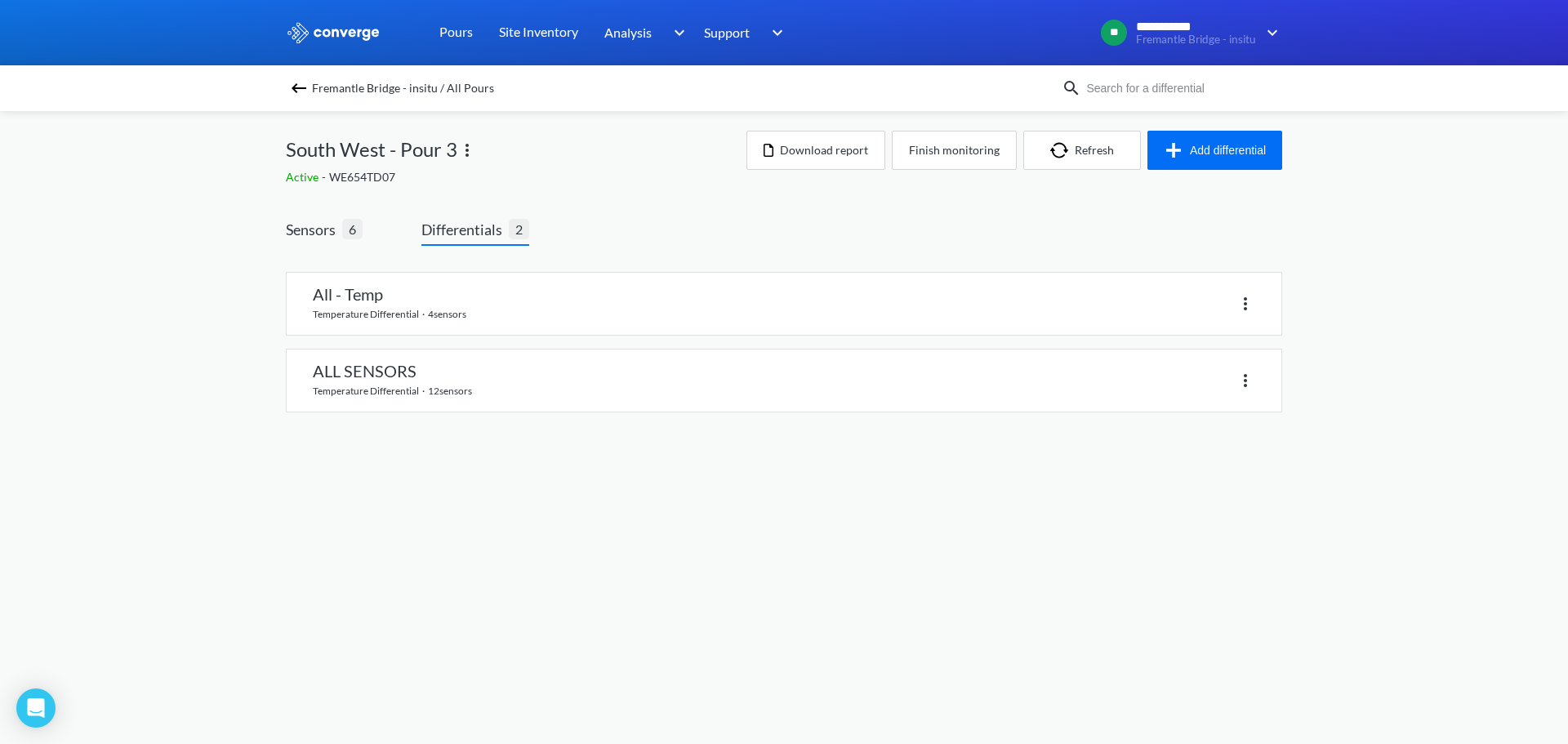
drag, startPoint x: 366, startPoint y: 226, endPoint x: 352, endPoint y: 227, distance: 14.0
click at [363, 226] on div "Sensors 6 Differentials 2" at bounding box center [407, 232] width 243 height 28
click at [332, 233] on span "Sensors" at bounding box center [314, 230] width 56 height 23
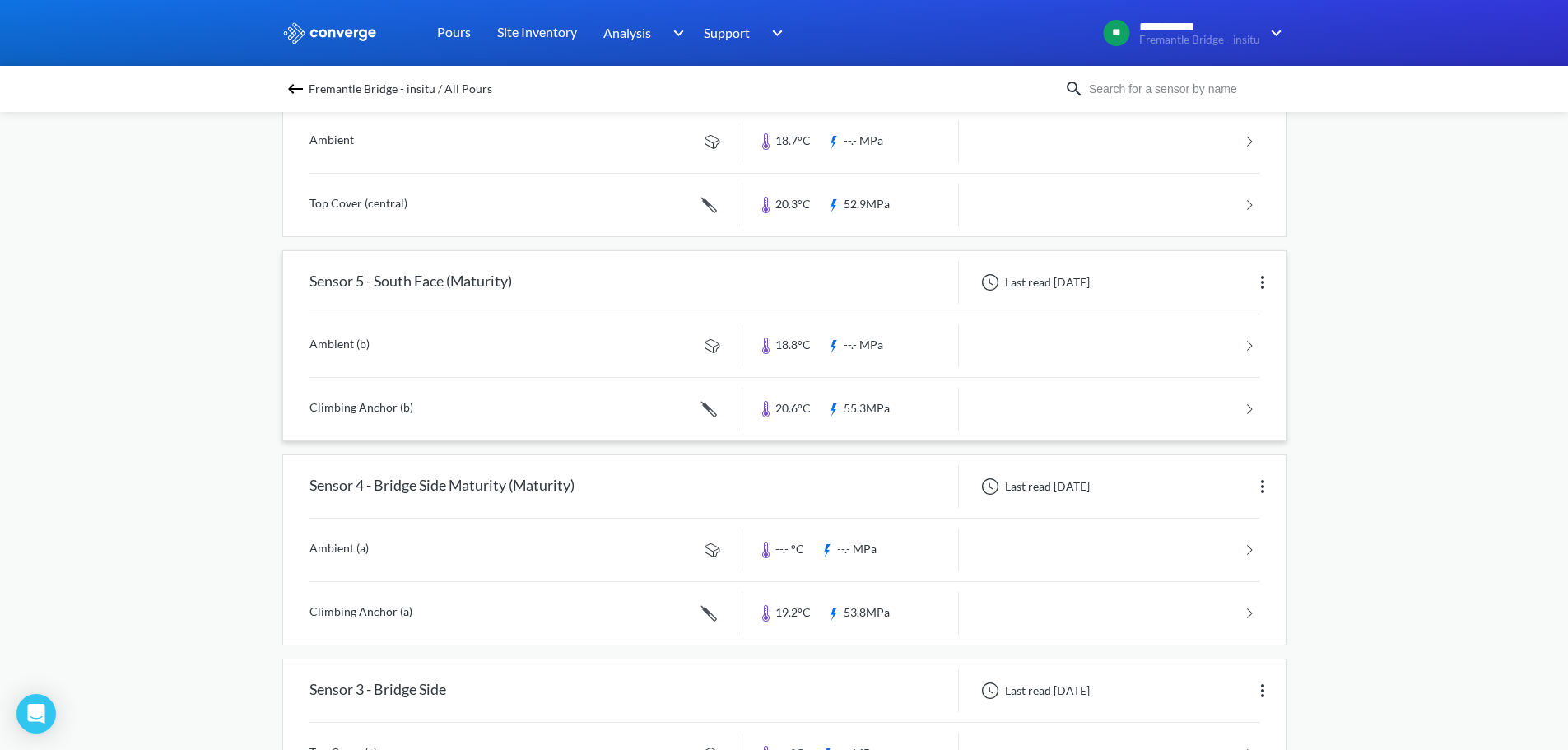
scroll to position [247, 0]
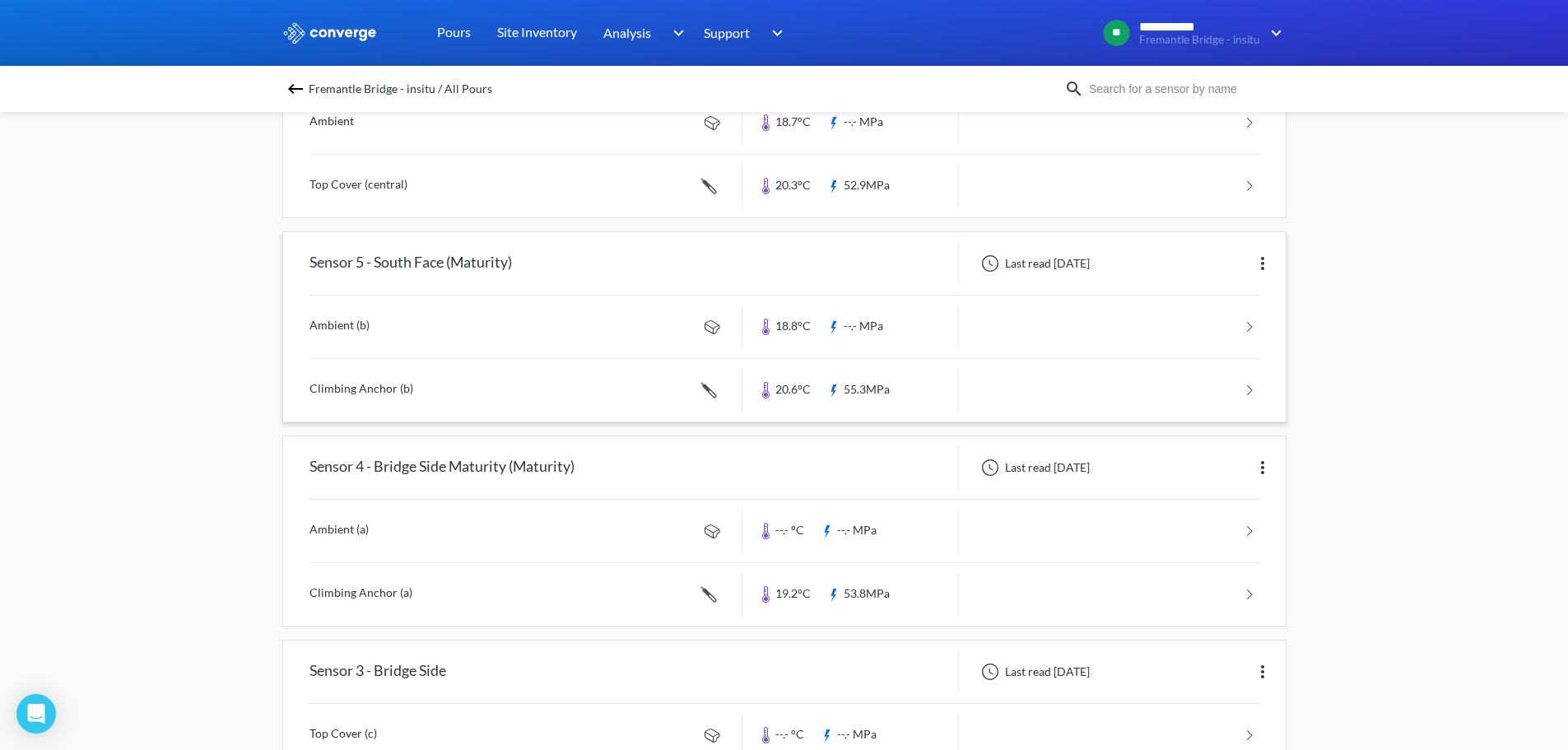
click at [393, 382] on link at bounding box center [784, 390] width 950 height 62
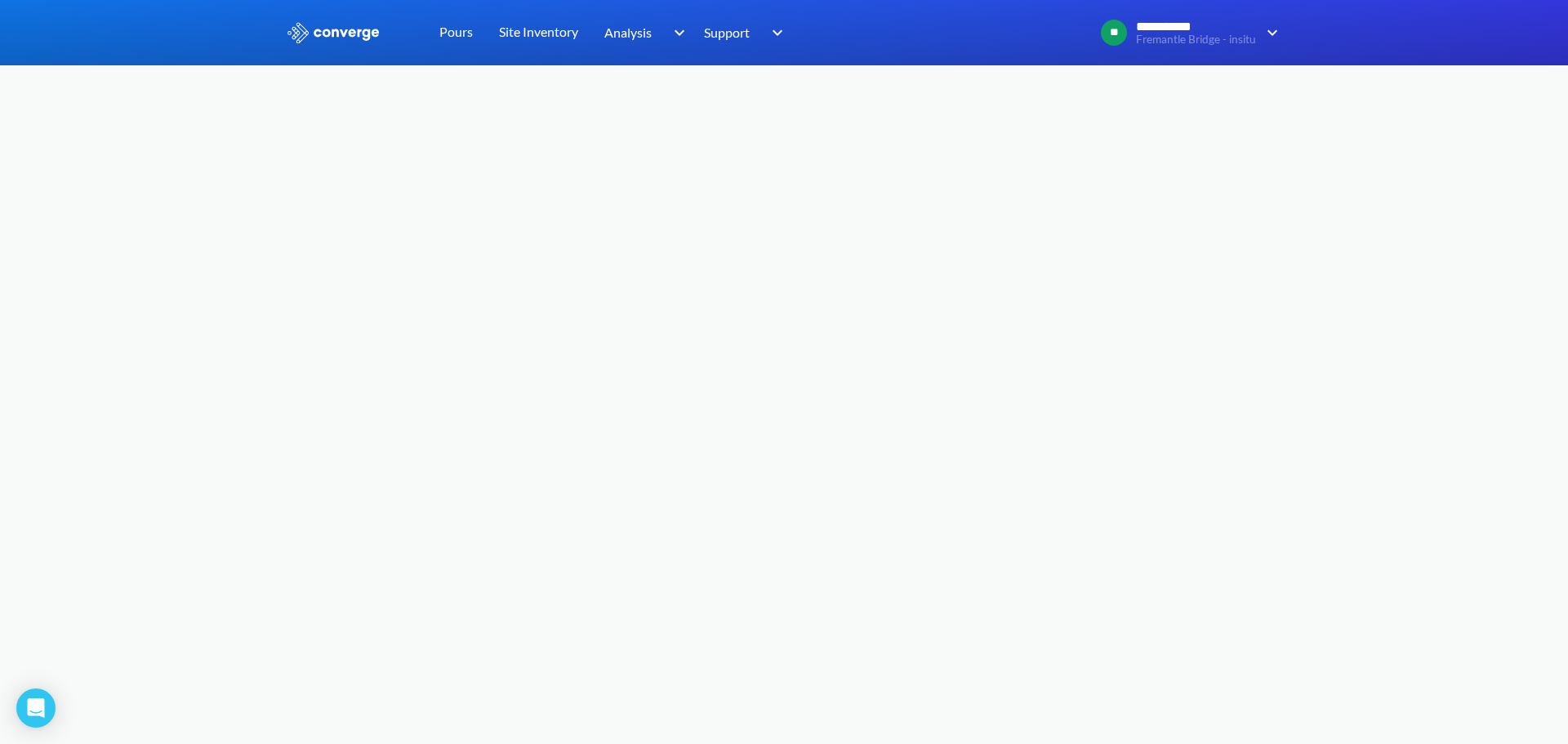
click at [953, 368] on body "**********" at bounding box center [784, 372] width 1568 height 744
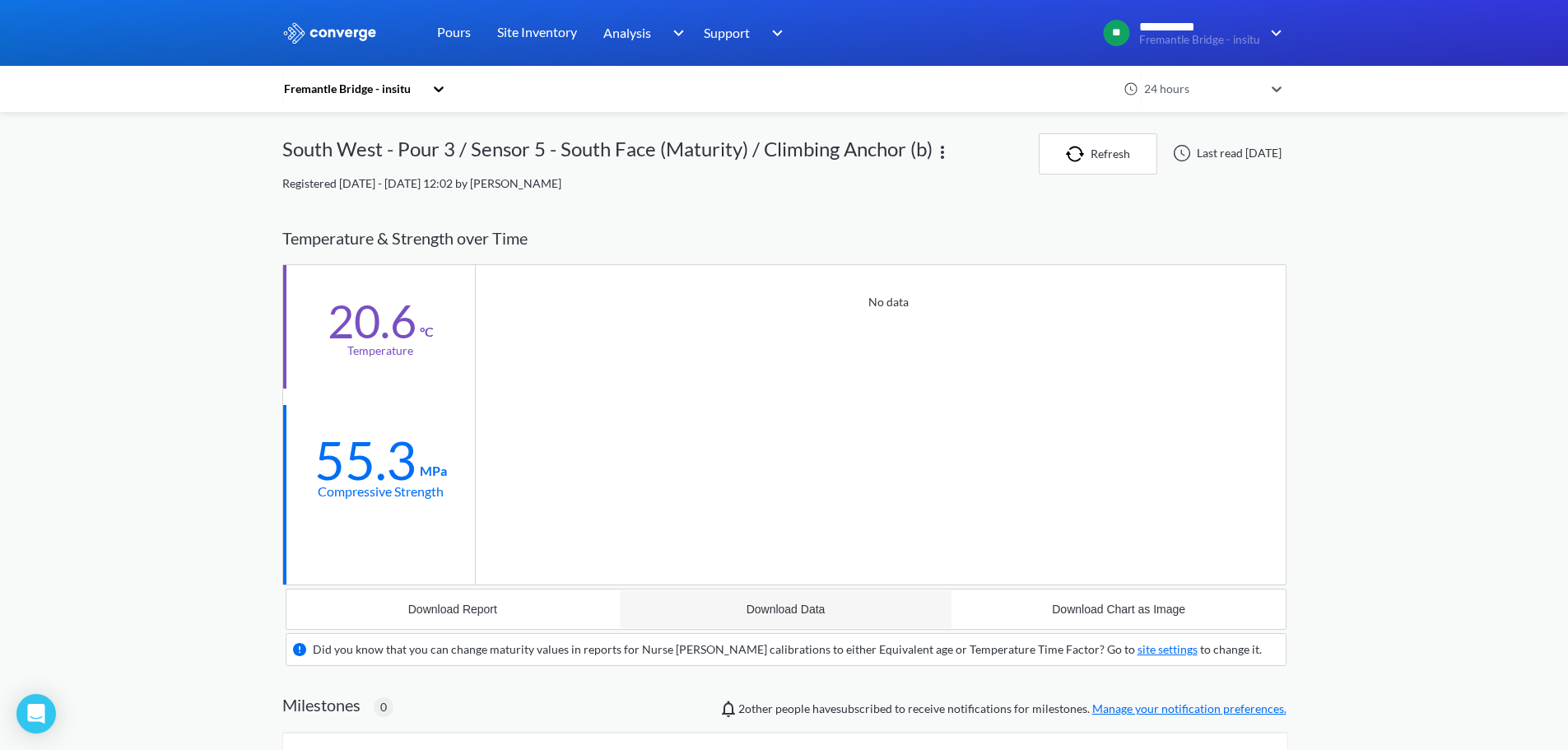
click at [820, 611] on div "Download Data" at bounding box center [785, 609] width 79 height 14
click at [703, 228] on div "Temperature & Strength over Time" at bounding box center [784, 237] width 1004 height 52
click at [842, 236] on div "Temperature & Strength over Time" at bounding box center [784, 237] width 1004 height 52
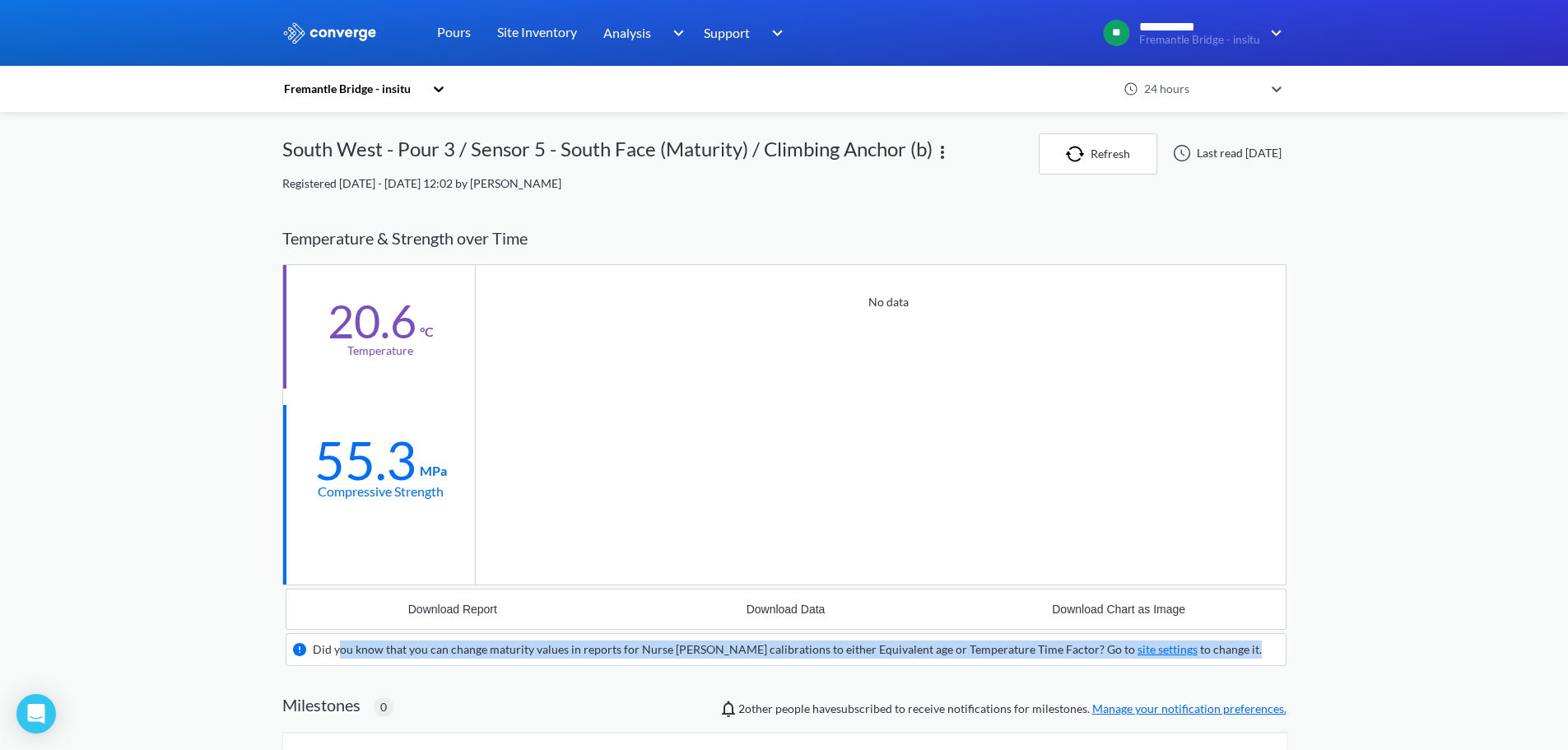
drag, startPoint x: 342, startPoint y: 651, endPoint x: 1226, endPoint y: 646, distance: 884.0
click at [1220, 648] on div "Did you know that you can change maturity values in reports for Nurse Saul cali…" at bounding box center [786, 650] width 1002 height 33
click at [1066, 158] on img "button" at bounding box center [1077, 154] width 24 height 17
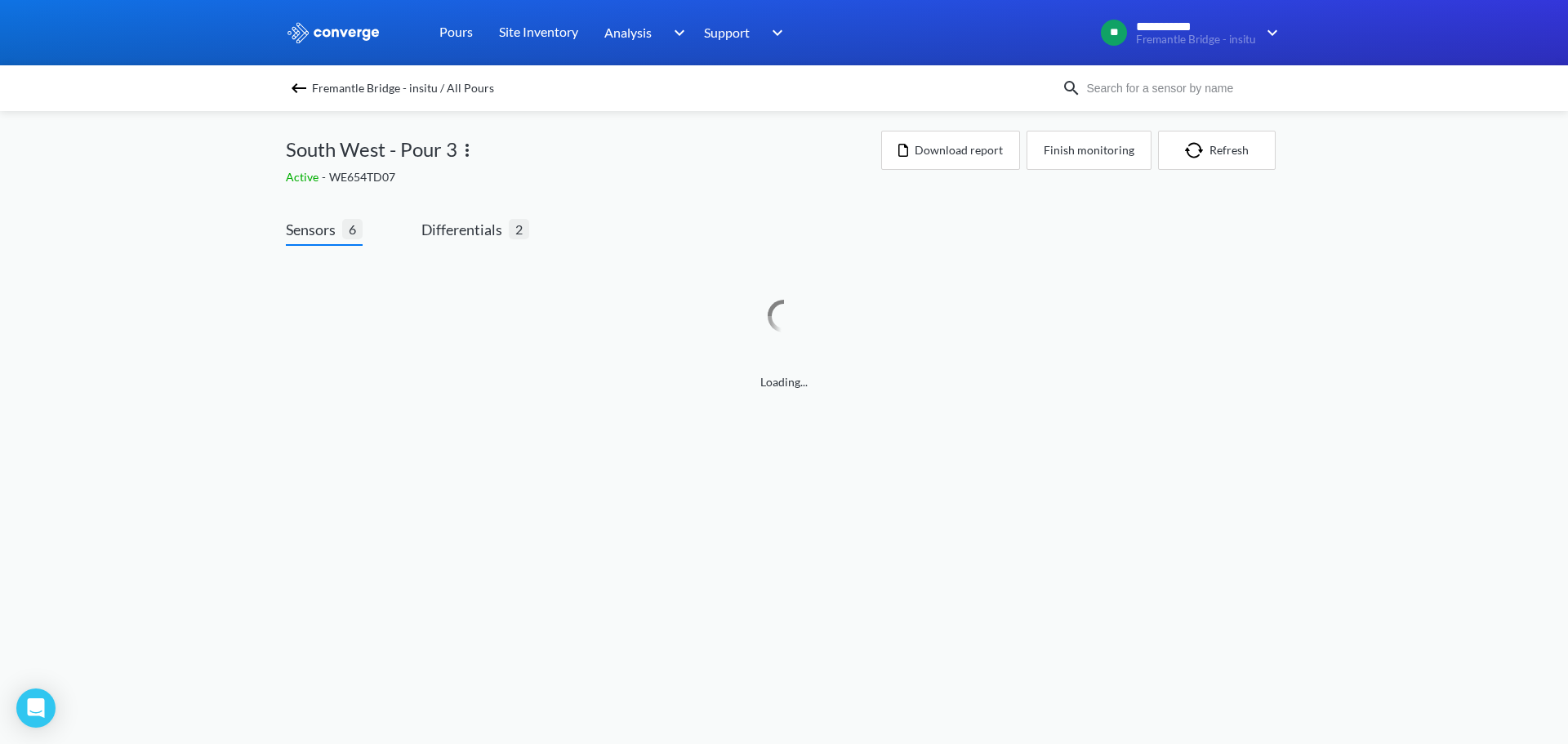
click at [384, 90] on span "Fremantle Bridge - insitu / All Pours" at bounding box center [403, 89] width 182 height 23
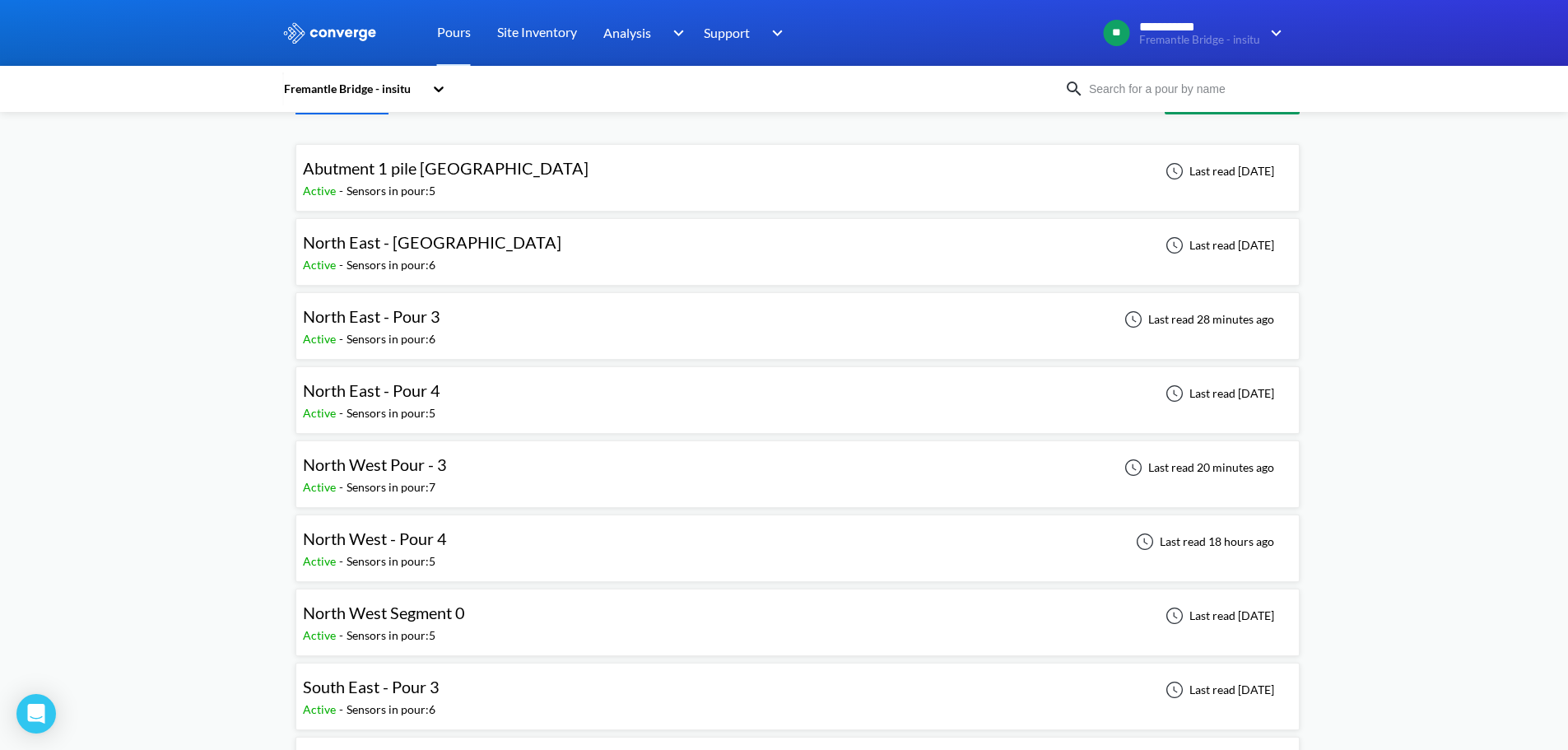
scroll to position [83, 0]
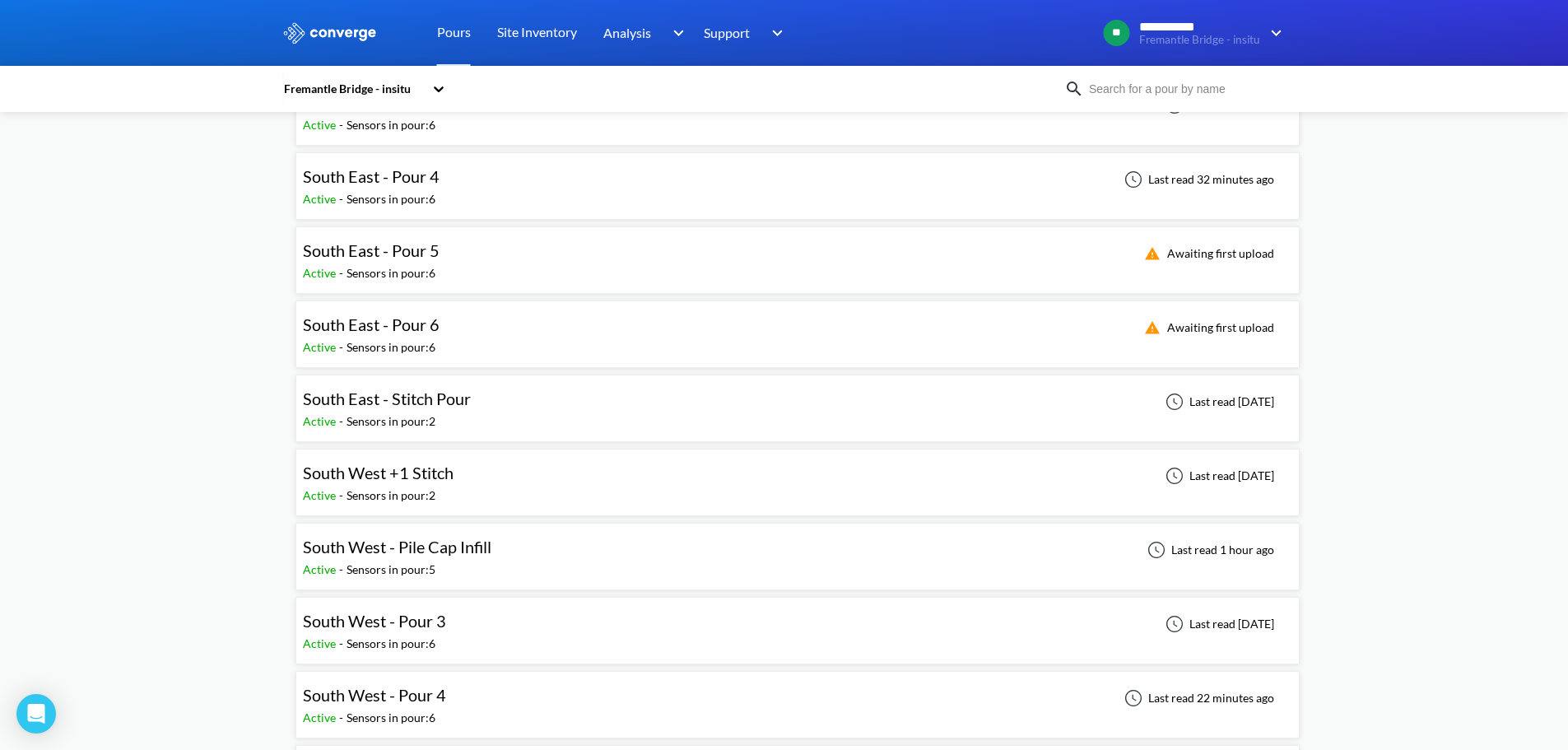
scroll to position [576, 0]
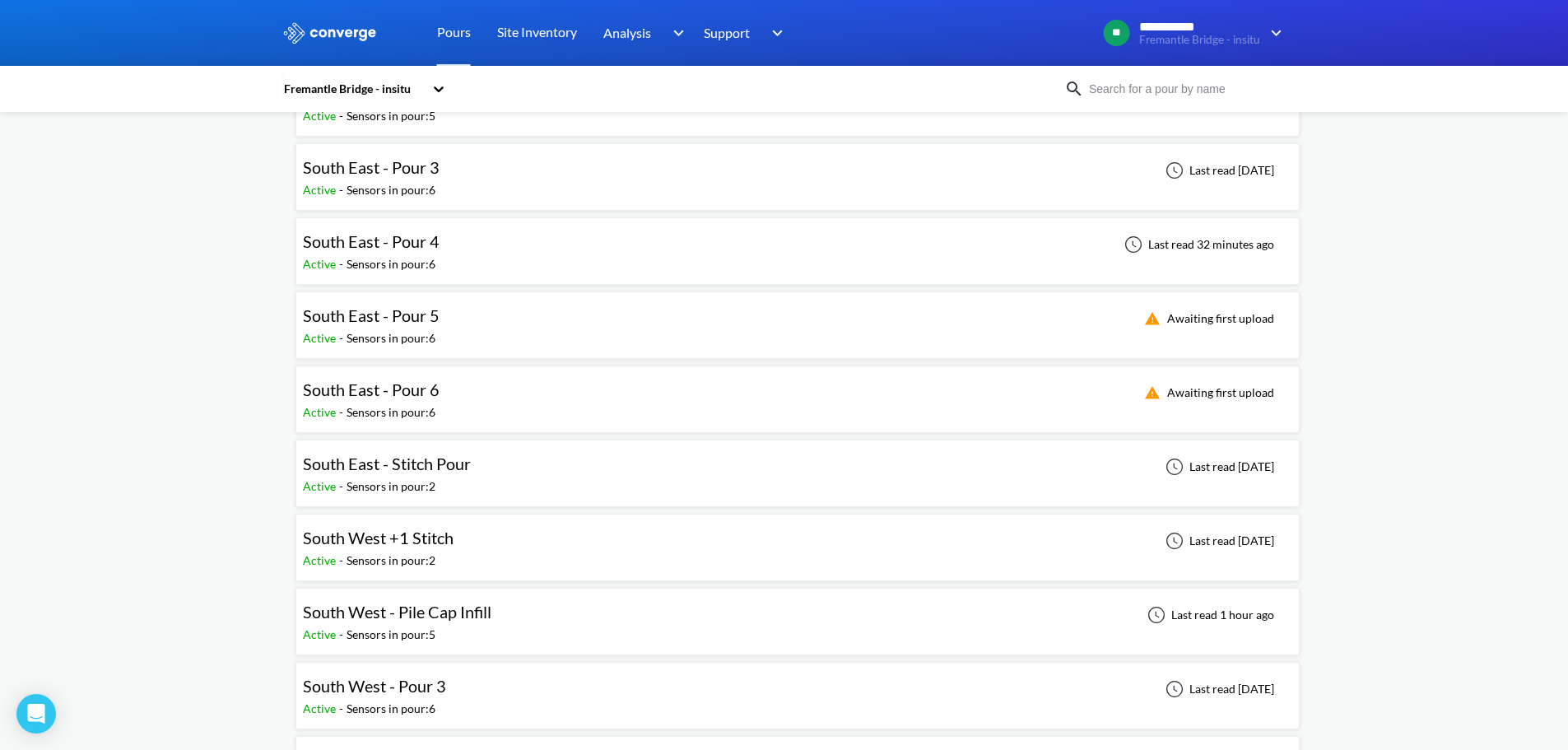
click at [446, 185] on div "South East - Pour 3 Active - Sensors in pour: 6 Last read 5 days ago" at bounding box center [797, 177] width 990 height 53
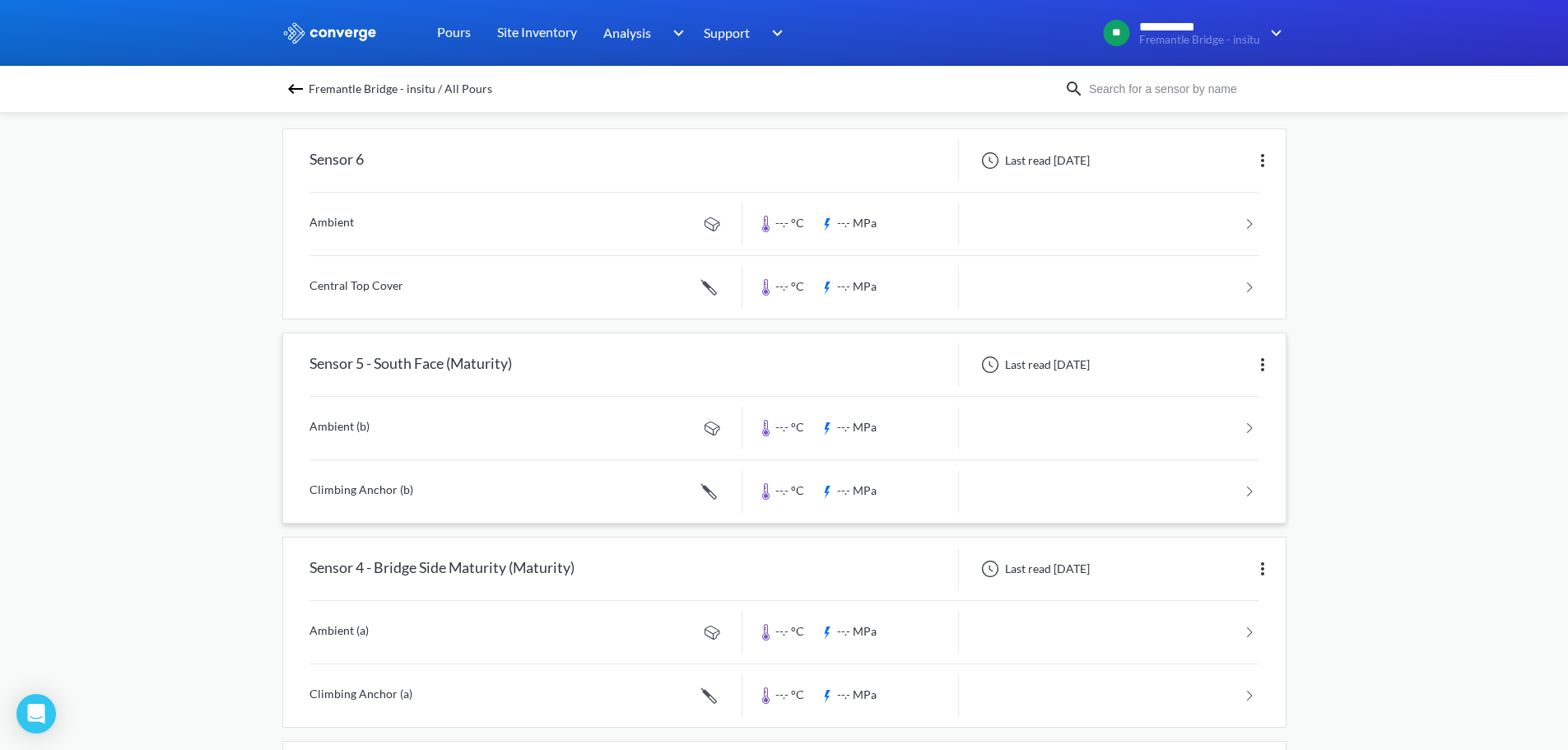
scroll to position [164, 0]
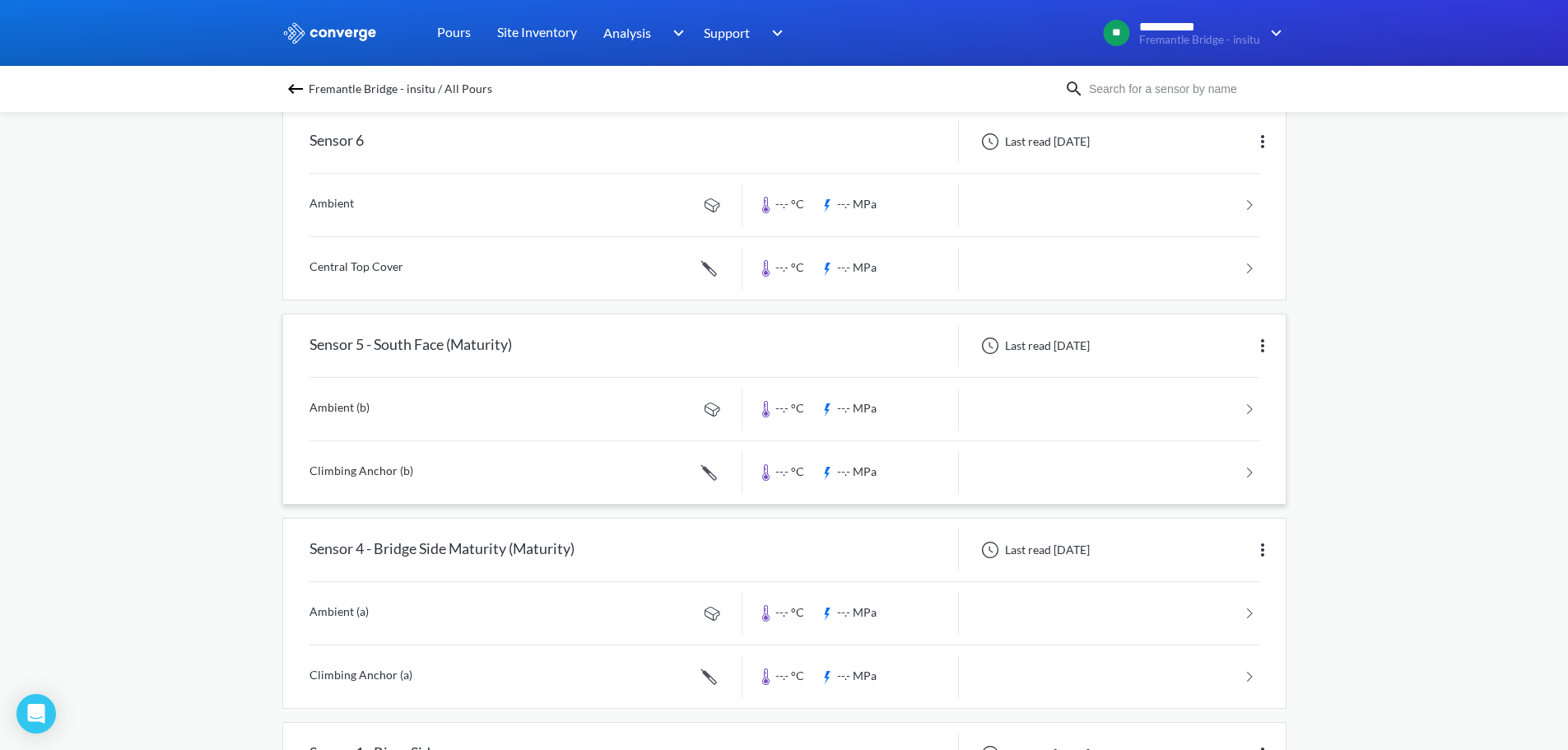
click at [393, 467] on link at bounding box center [784, 472] width 950 height 62
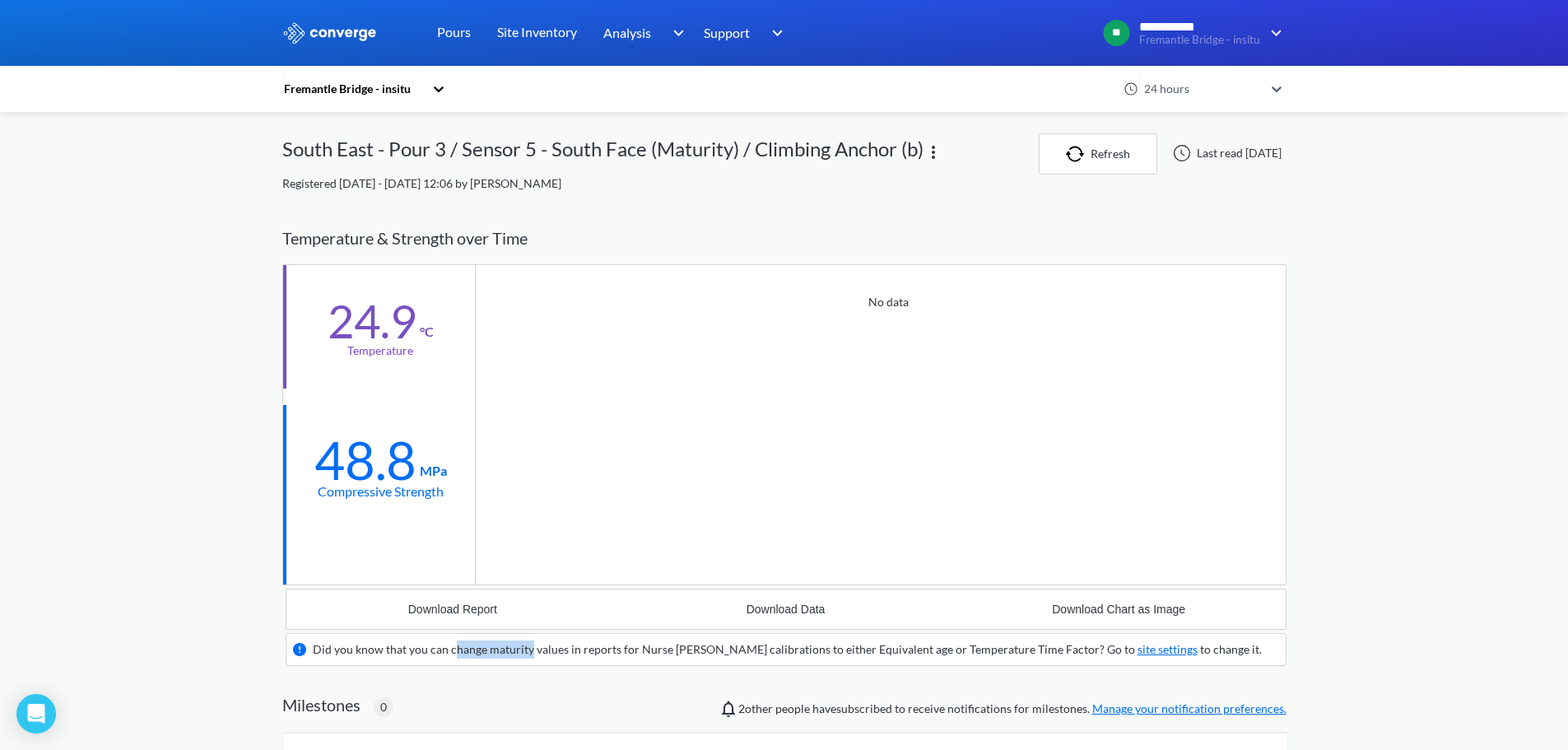
drag, startPoint x: 451, startPoint y: 641, endPoint x: 528, endPoint y: 645, distance: 77.1
click at [528, 645] on div "Did you know that you can change maturity values in reports for Nurse Saul cali…" at bounding box center [786, 649] width 949 height 18
click at [437, 592] on button "Download Report" at bounding box center [453, 609] width 334 height 40
click at [930, 195] on div "Fremantle Bridge - insitu 24 hours South East - Pour 3 / Sensor 5 - South Face …" at bounding box center [784, 660] width 1004 height 1053
click at [373, 102] on div "Fremantle Bridge - insitu" at bounding box center [356, 89] width 148 height 38
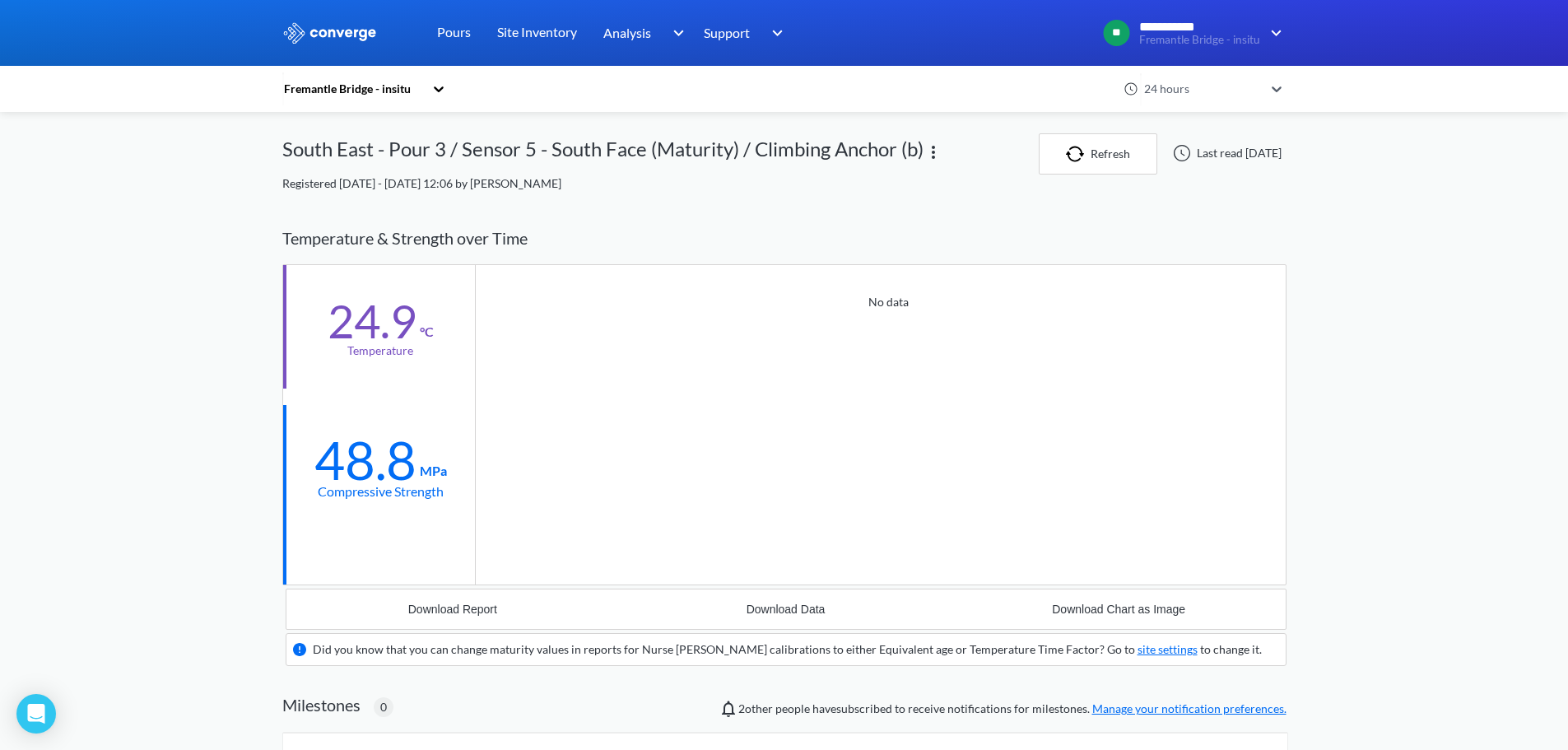
click at [788, 583] on div "No data" at bounding box center [881, 424] width 810 height 319
click at [781, 609] on div "Download Data" at bounding box center [785, 609] width 79 height 14
click at [1112, 615] on div "Download Chart as Image" at bounding box center [1118, 609] width 133 height 14
click at [1461, 406] on div "**********" at bounding box center [784, 598] width 1568 height 1197
click at [409, 85] on div "Fremantle Bridge - insitu" at bounding box center [352, 89] width 141 height 18
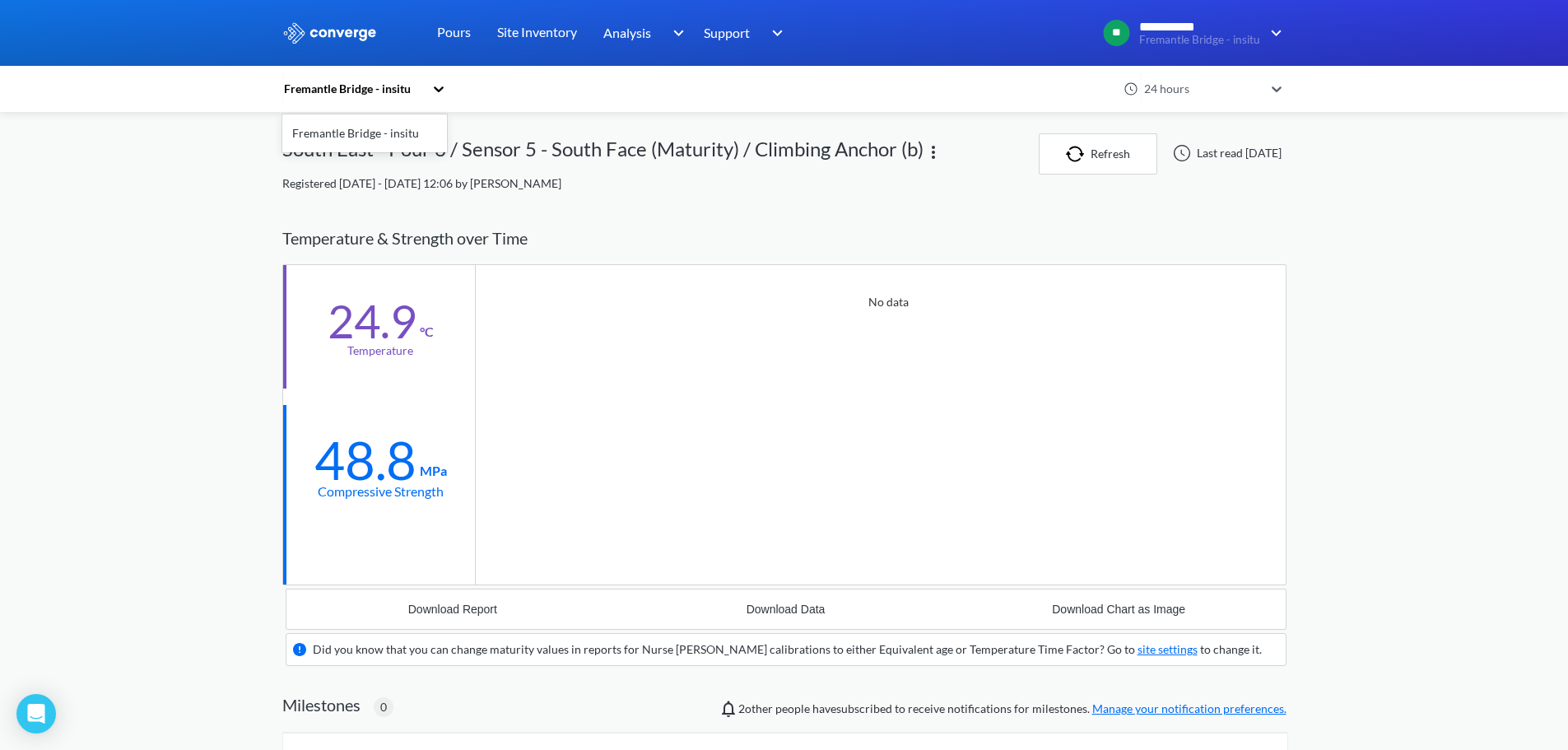
click at [1409, 553] on div "**********" at bounding box center [784, 598] width 1568 height 1197
drag, startPoint x: 442, startPoint y: 640, endPoint x: 810, endPoint y: 646, distance: 368.0
click at [791, 648] on div "Did you know that you can change maturity values in reports for Nurse Saul cali…" at bounding box center [786, 649] width 949 height 18
click at [810, 646] on div "Did you know that you can change maturity values in reports for Nurse Saul cali…" at bounding box center [786, 649] width 949 height 18
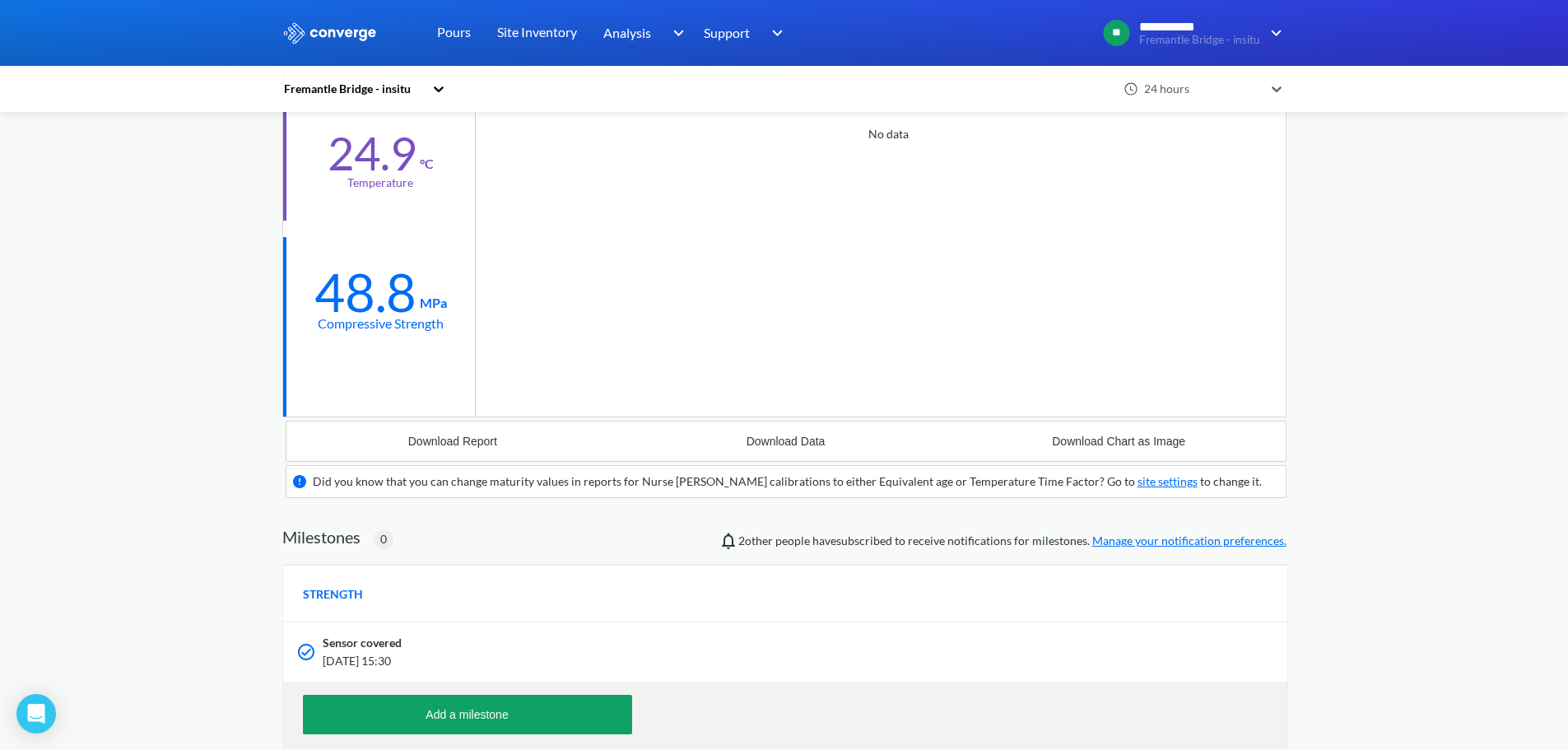
scroll to position [447, 0]
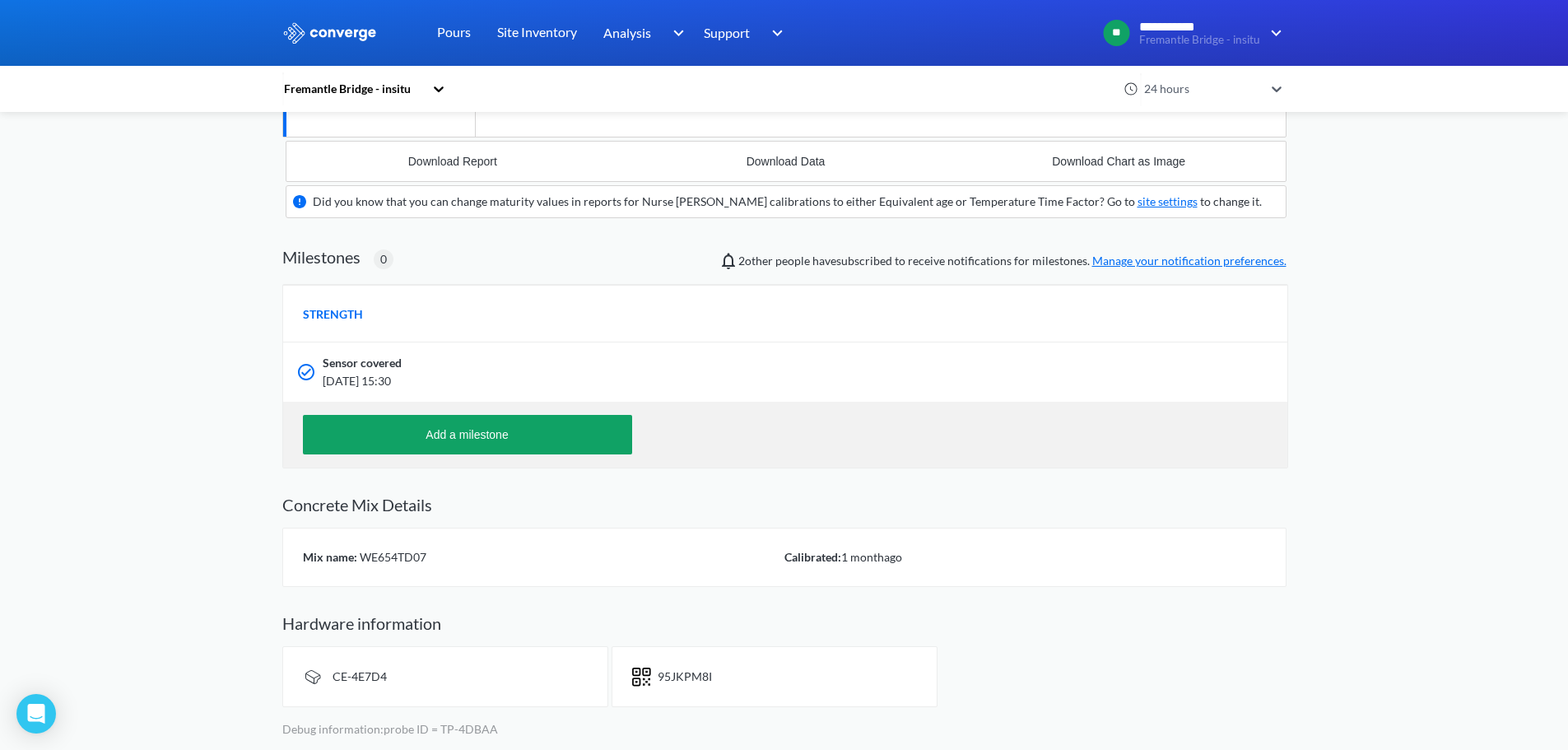
drag, startPoint x: 906, startPoint y: 542, endPoint x: 343, endPoint y: 520, distance: 563.4
click at [345, 520] on div "Fremantle Bridge - insitu 24 hours South East - Pour 3 / Sensor 5 - South Face …" at bounding box center [784, 212] width 1004 height 1053
click at [240, 526] on div "**********" at bounding box center [784, 151] width 1568 height 1197
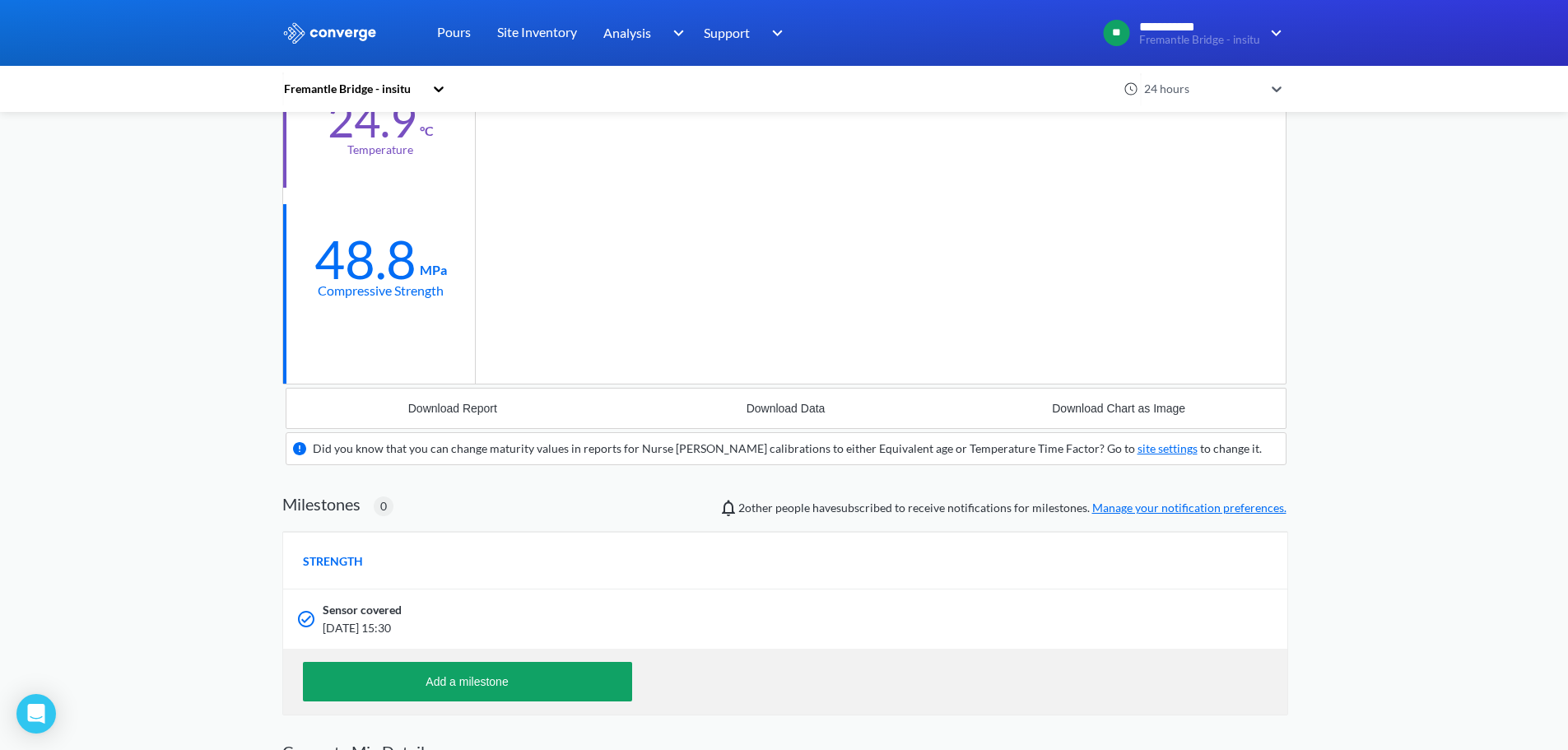
scroll to position [0, 0]
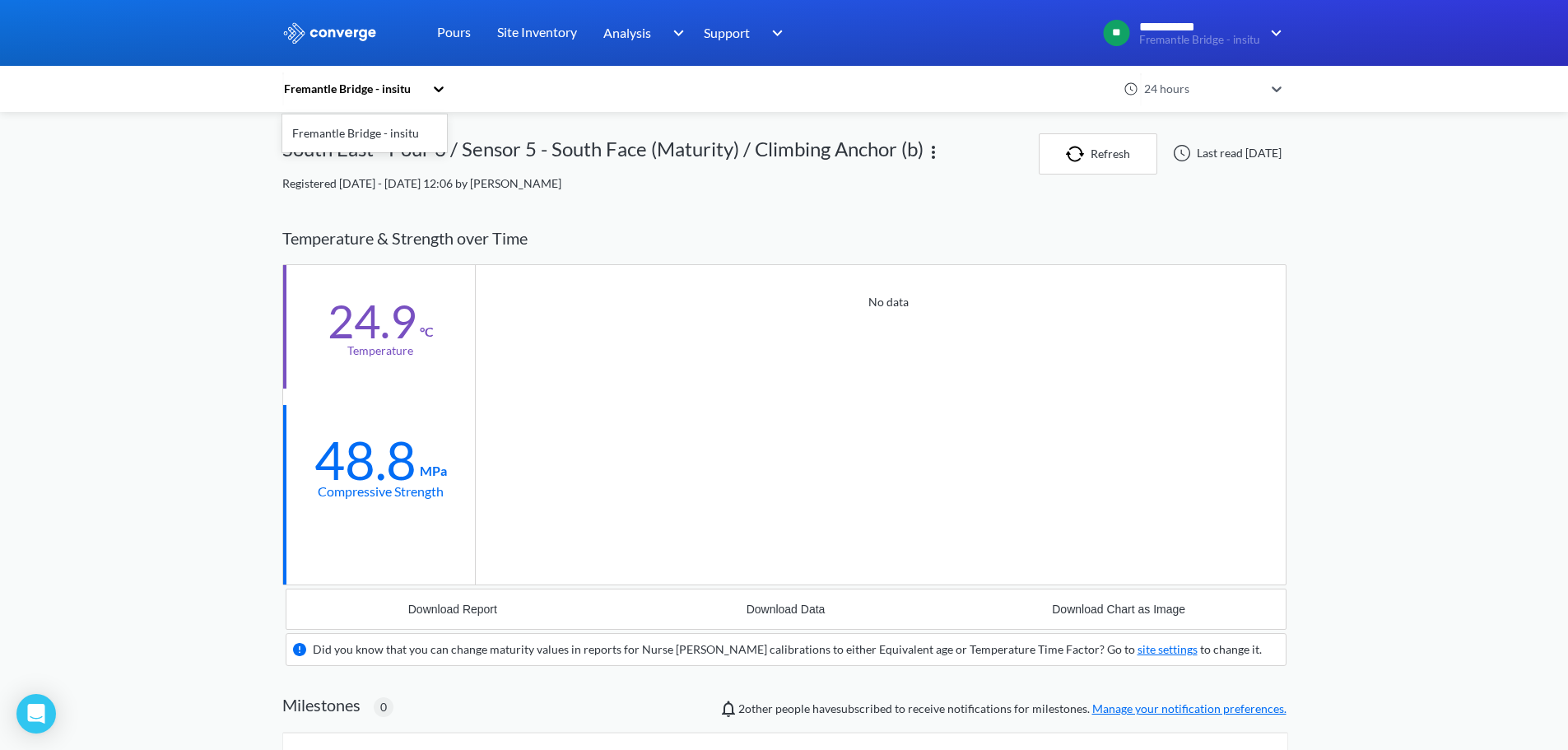
click at [415, 93] on div "Fremantle Bridge - insitu" at bounding box center [352, 89] width 141 height 18
click at [350, 125] on div "Fremantle Bridge - insitu" at bounding box center [364, 133] width 164 height 31
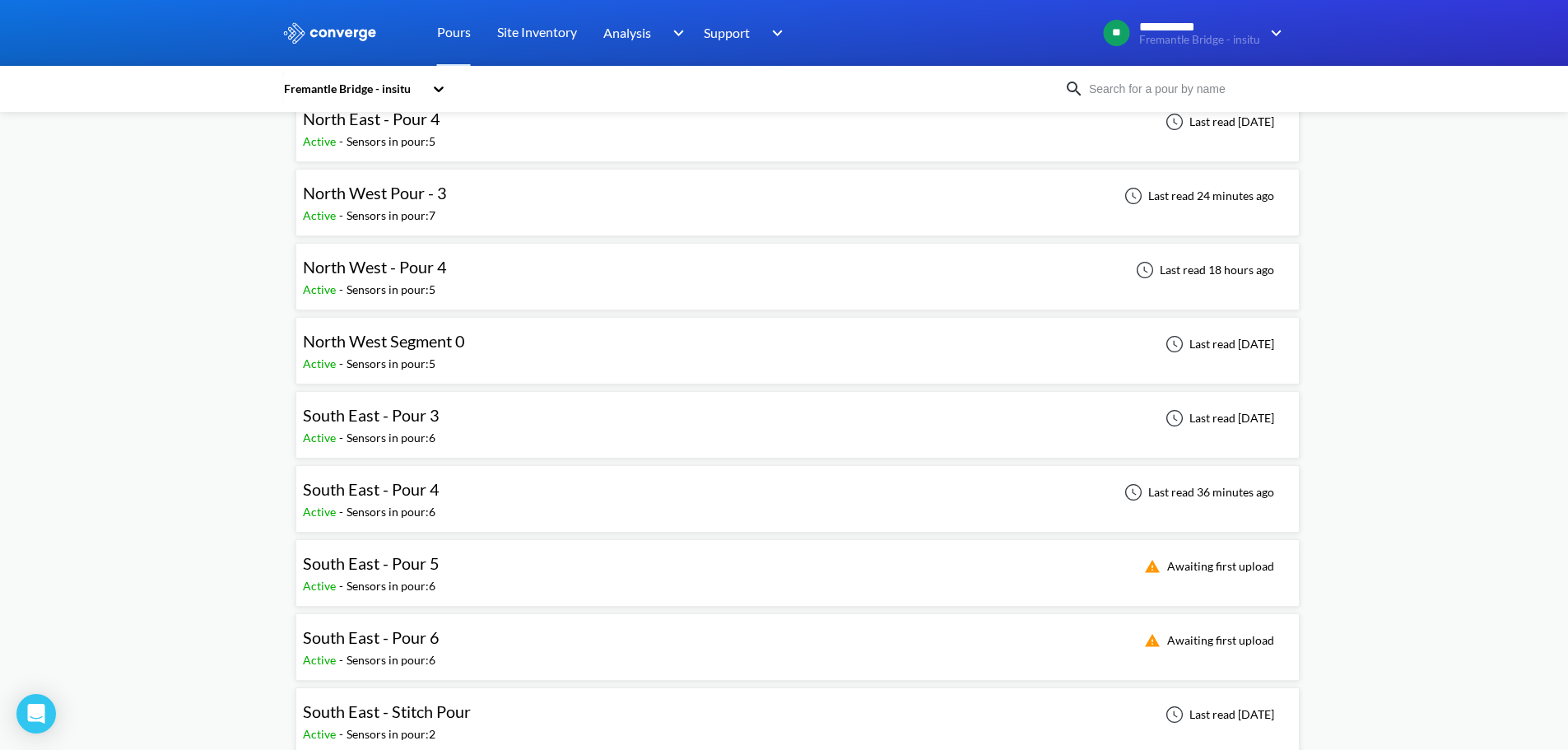
scroll to position [329, 0]
click at [452, 488] on div "South East - Pour 4 Active - Sensors in pour: 6 Last read 36 minutes ago" at bounding box center [797, 498] width 990 height 53
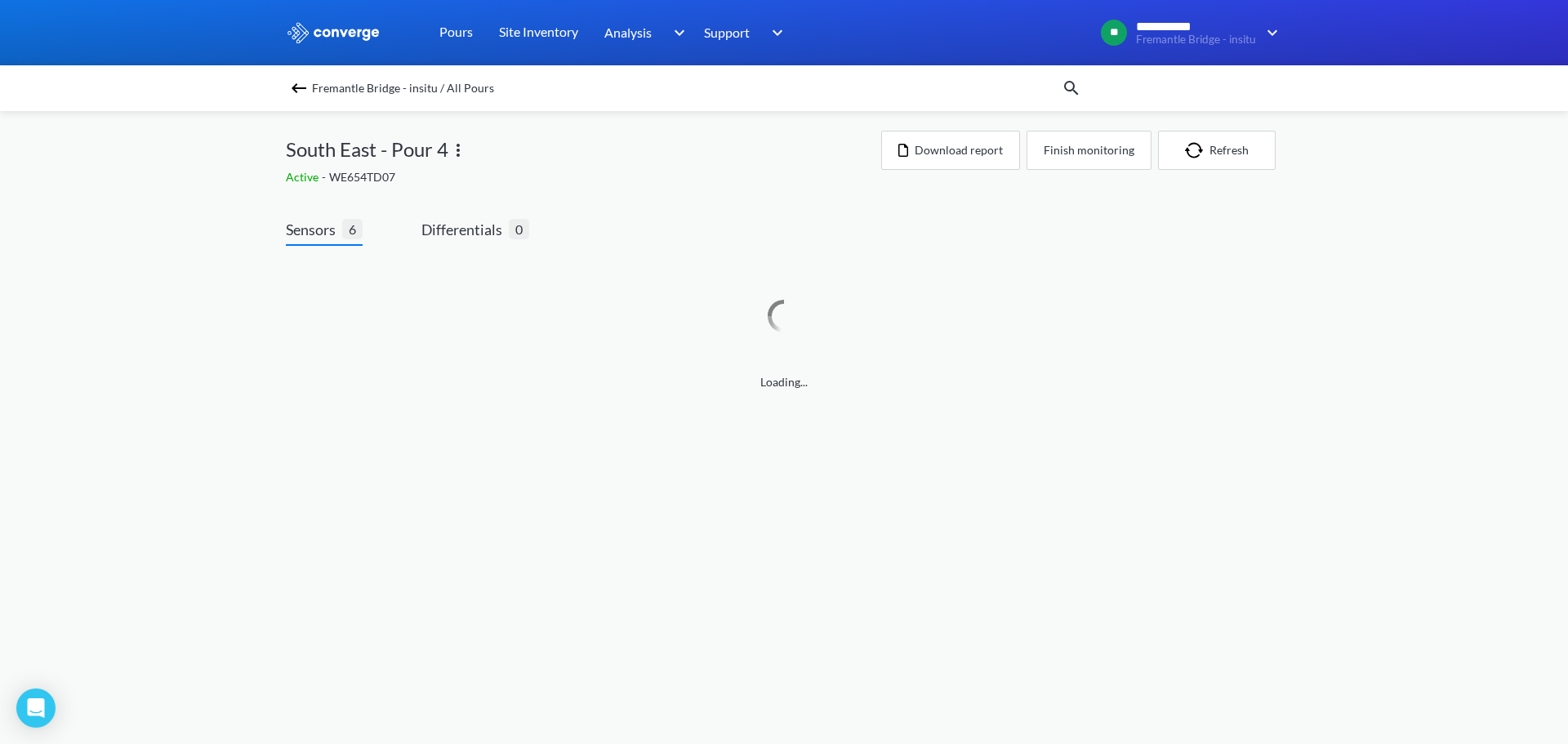
click at [224, 288] on div "**********" at bounding box center [784, 211] width 1568 height 424
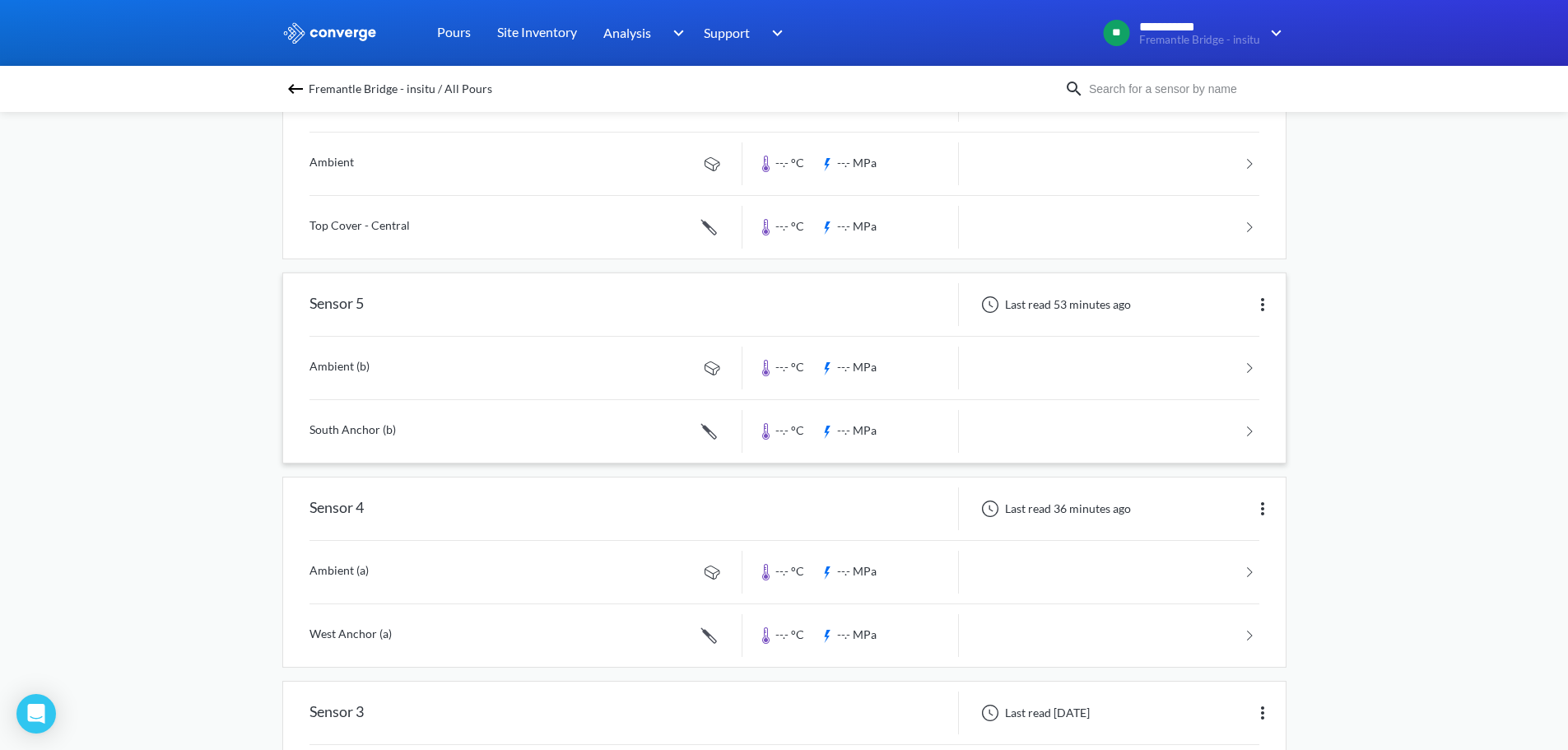
scroll to position [247, 0]
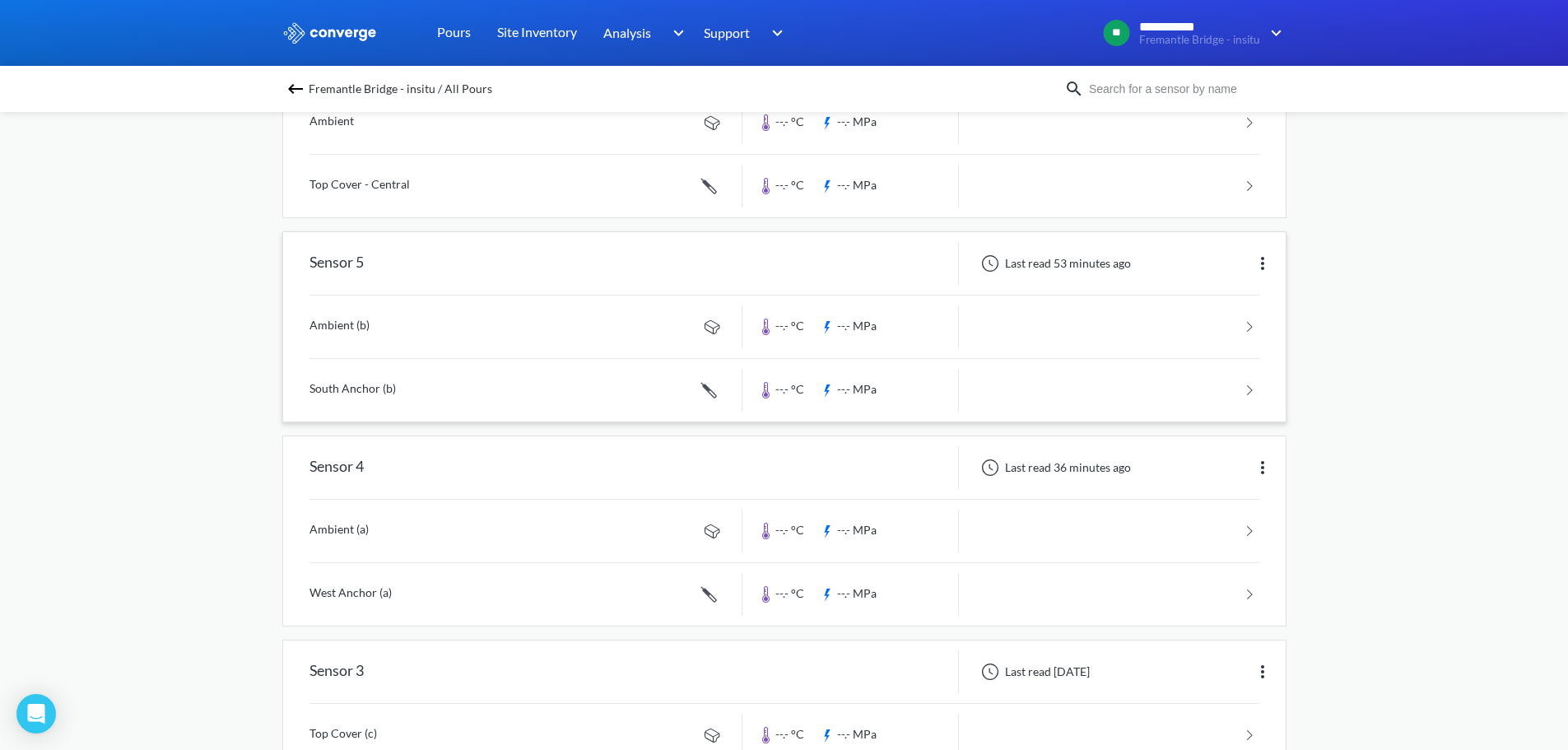
click at [374, 393] on link at bounding box center [784, 390] width 950 height 62
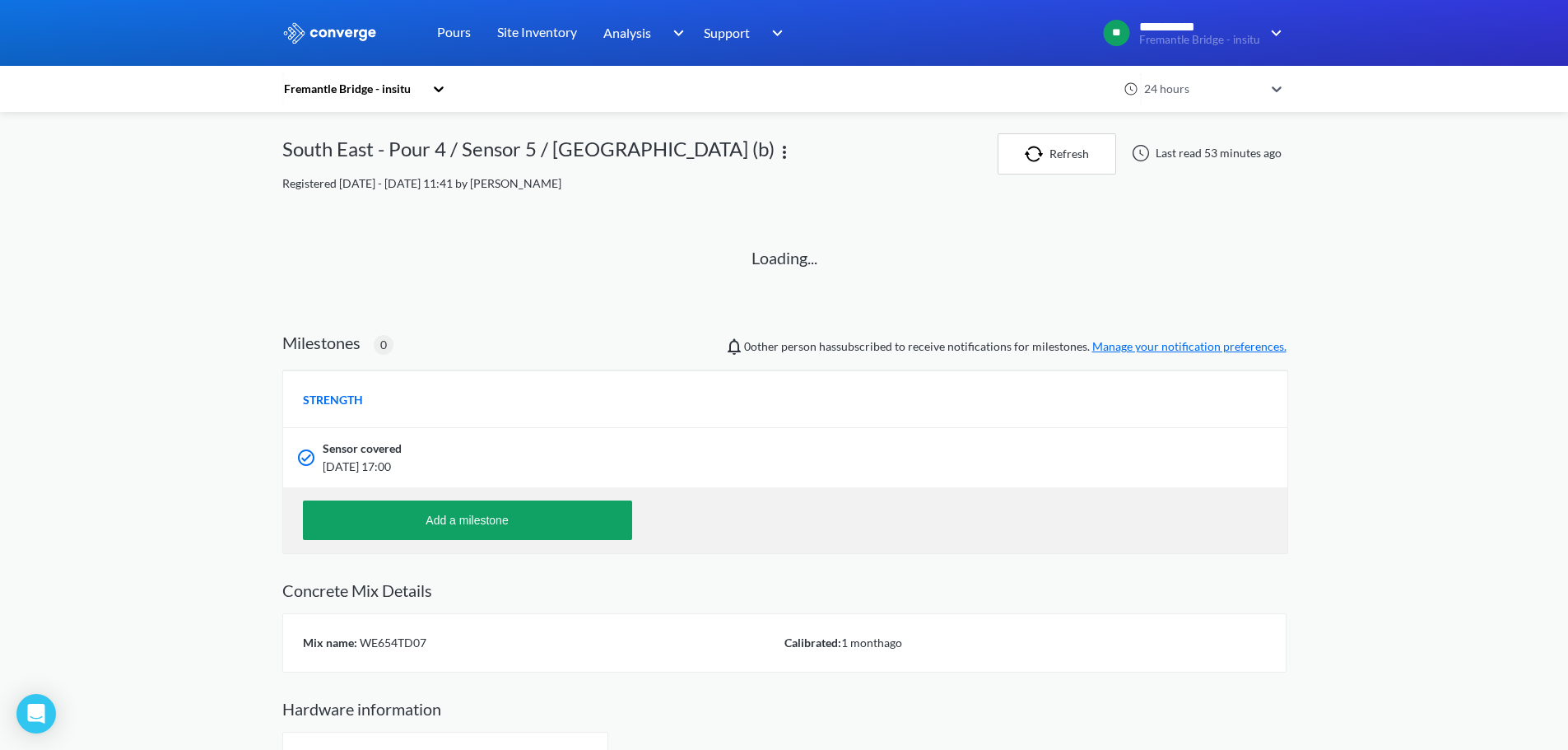
click at [408, 267] on div "Loading..." at bounding box center [784, 261] width 965 height 98
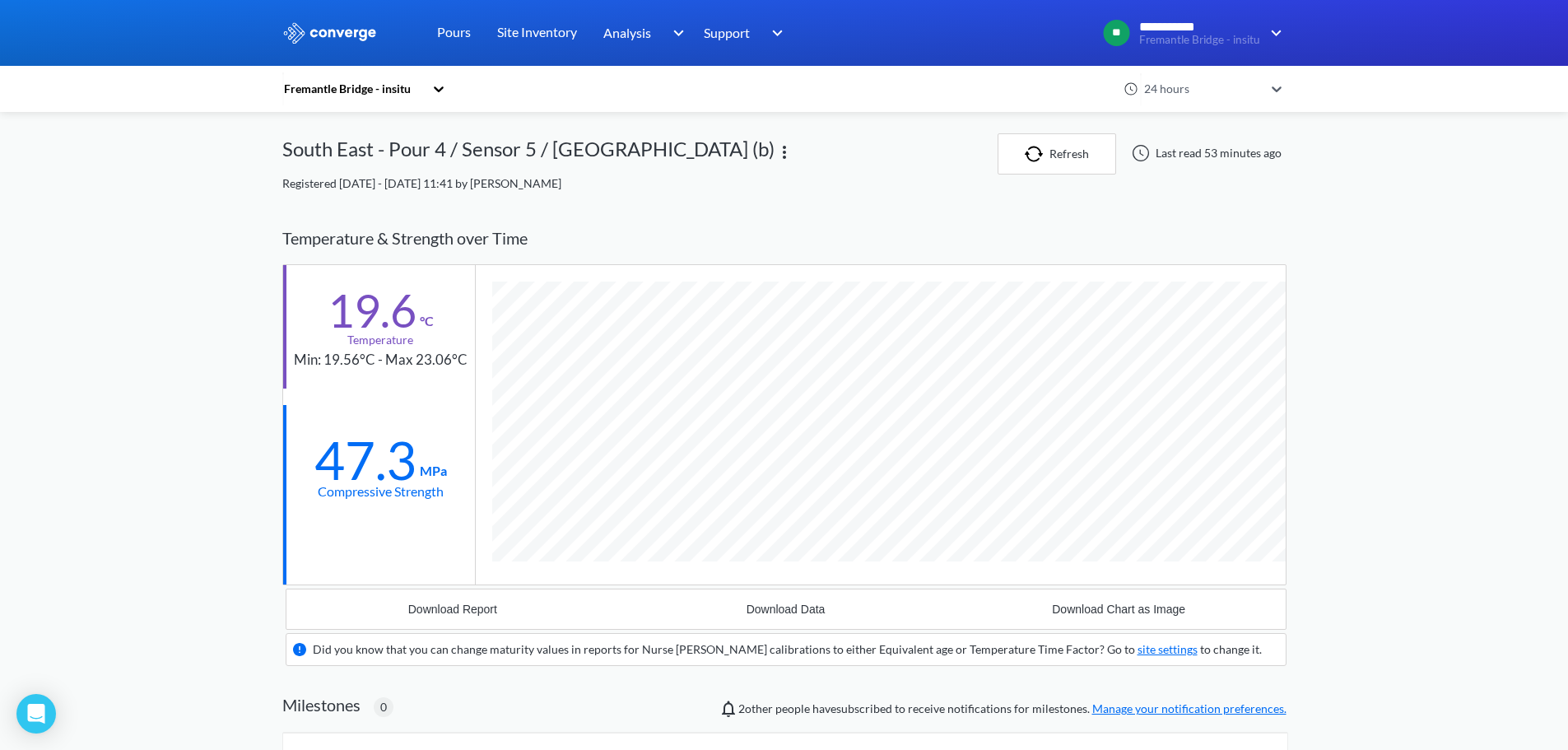
click at [702, 241] on div "Temperature & Strength over Time" at bounding box center [784, 237] width 1004 height 52
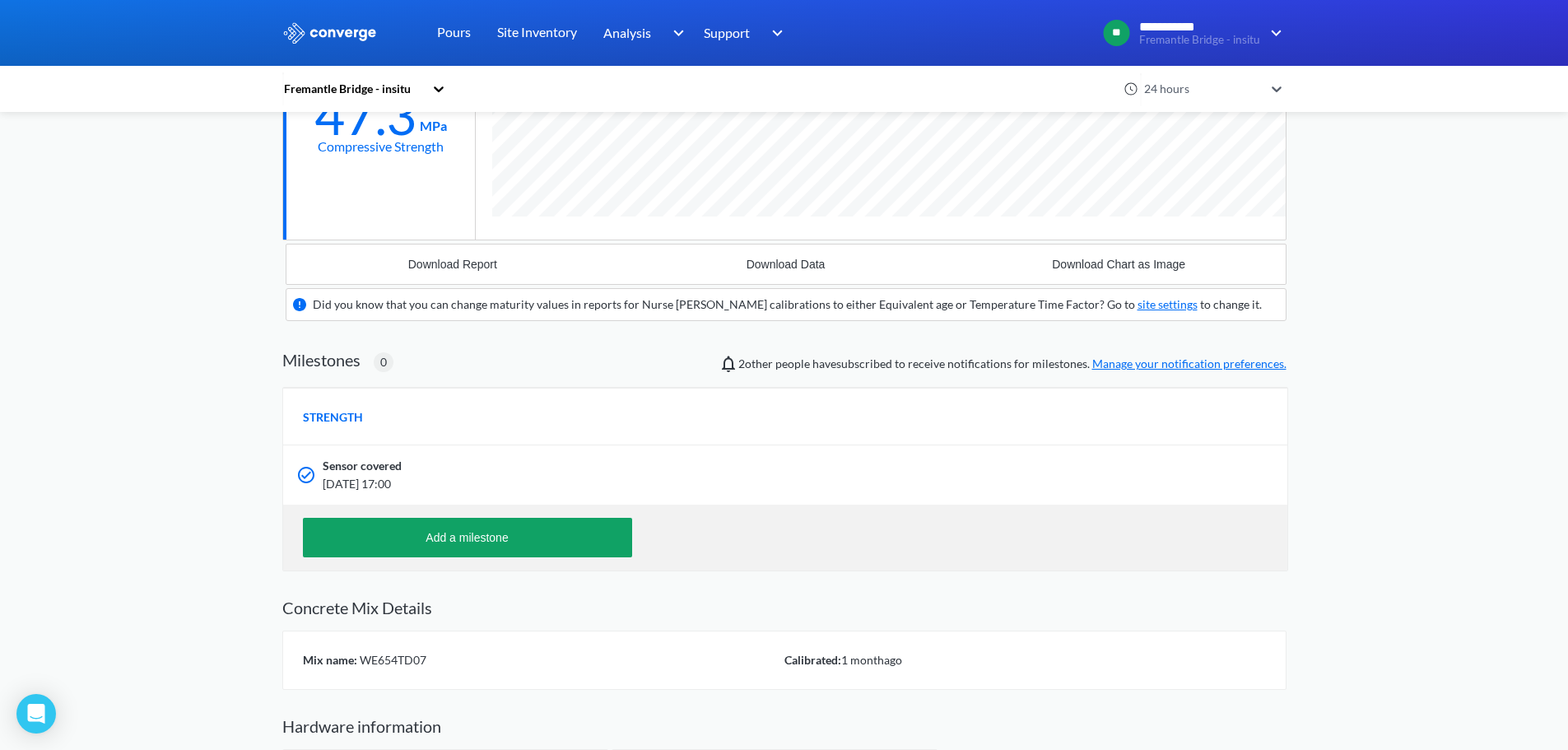
scroll to position [200, 0]
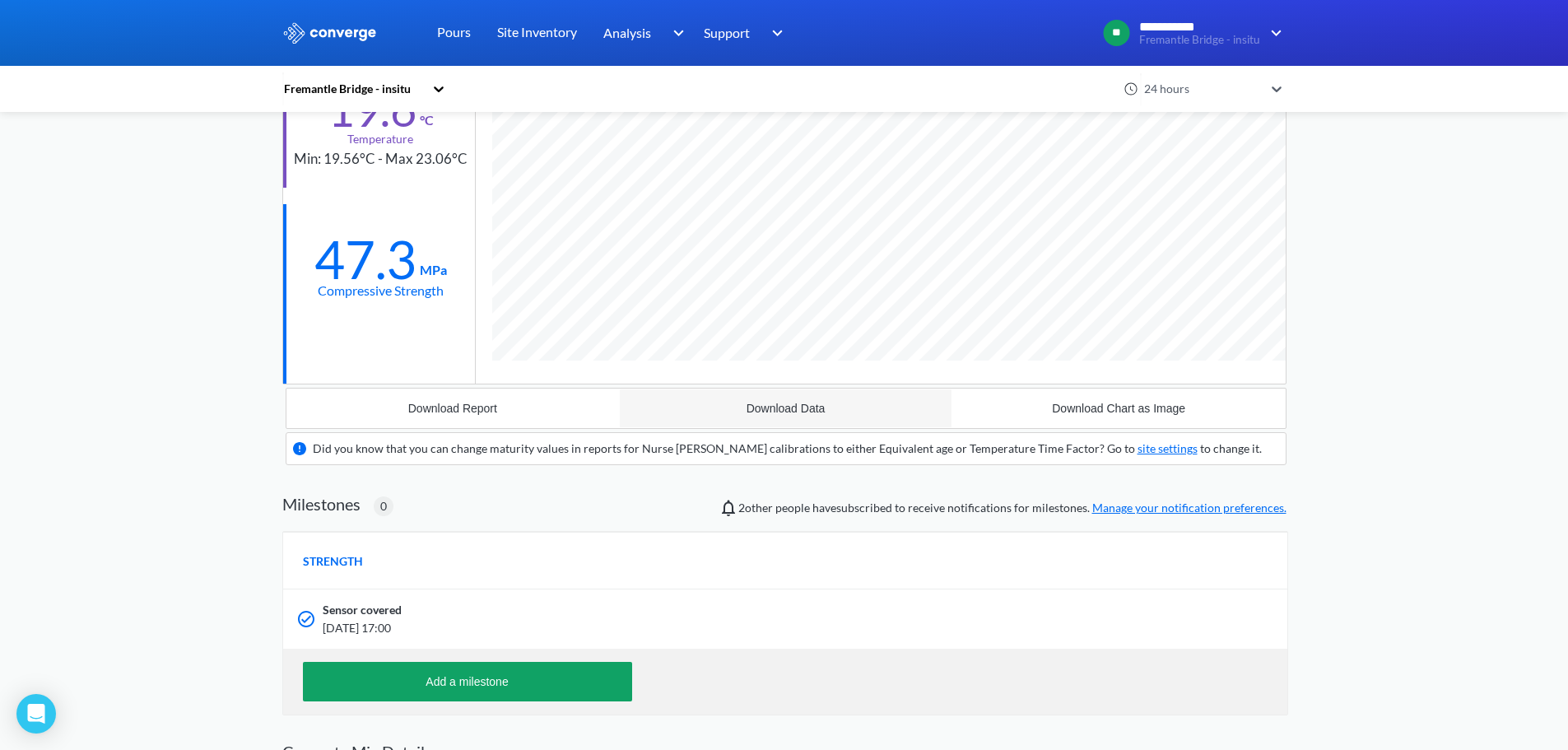
click at [800, 398] on button "Download Data" at bounding box center [785, 408] width 334 height 40
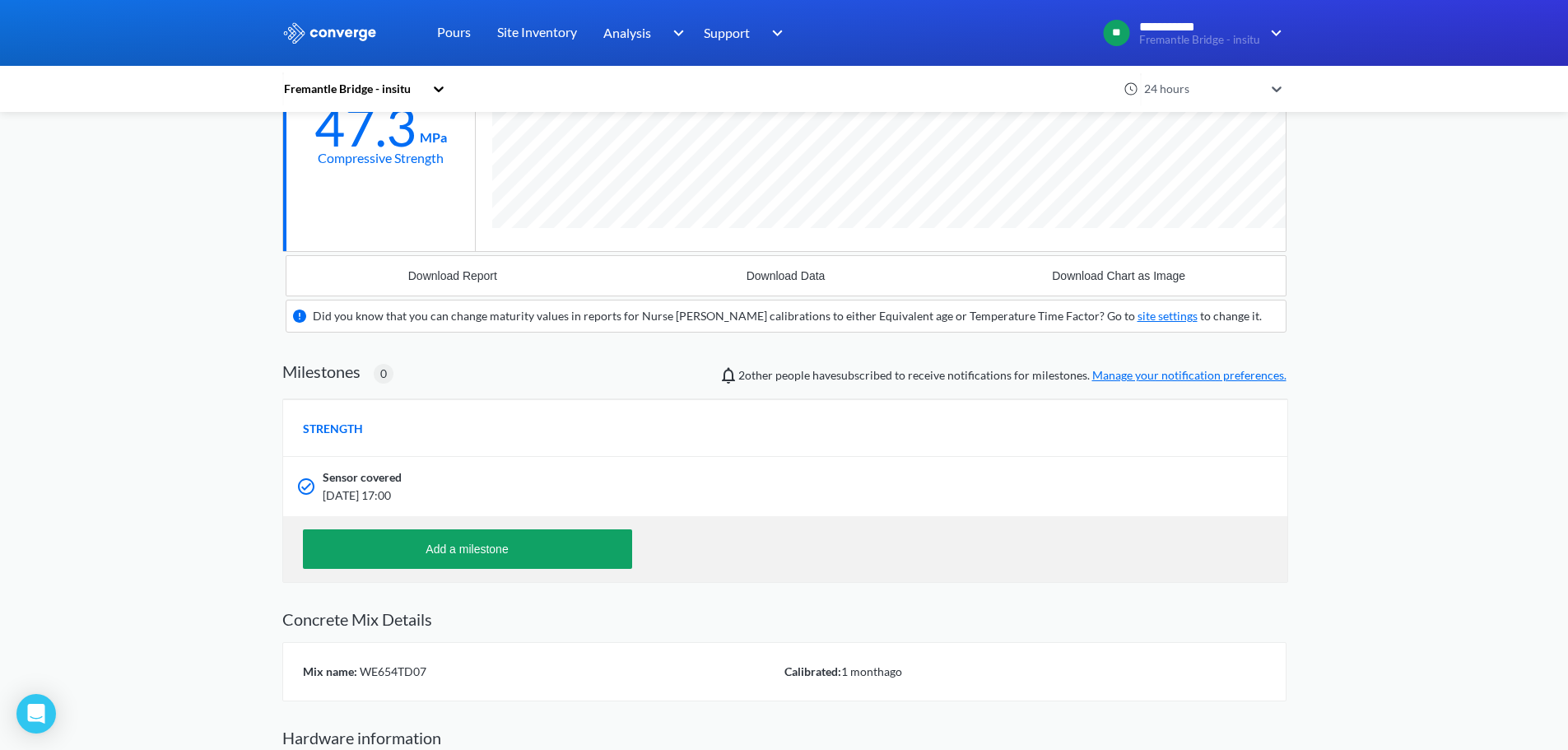
scroll to position [447, 0]
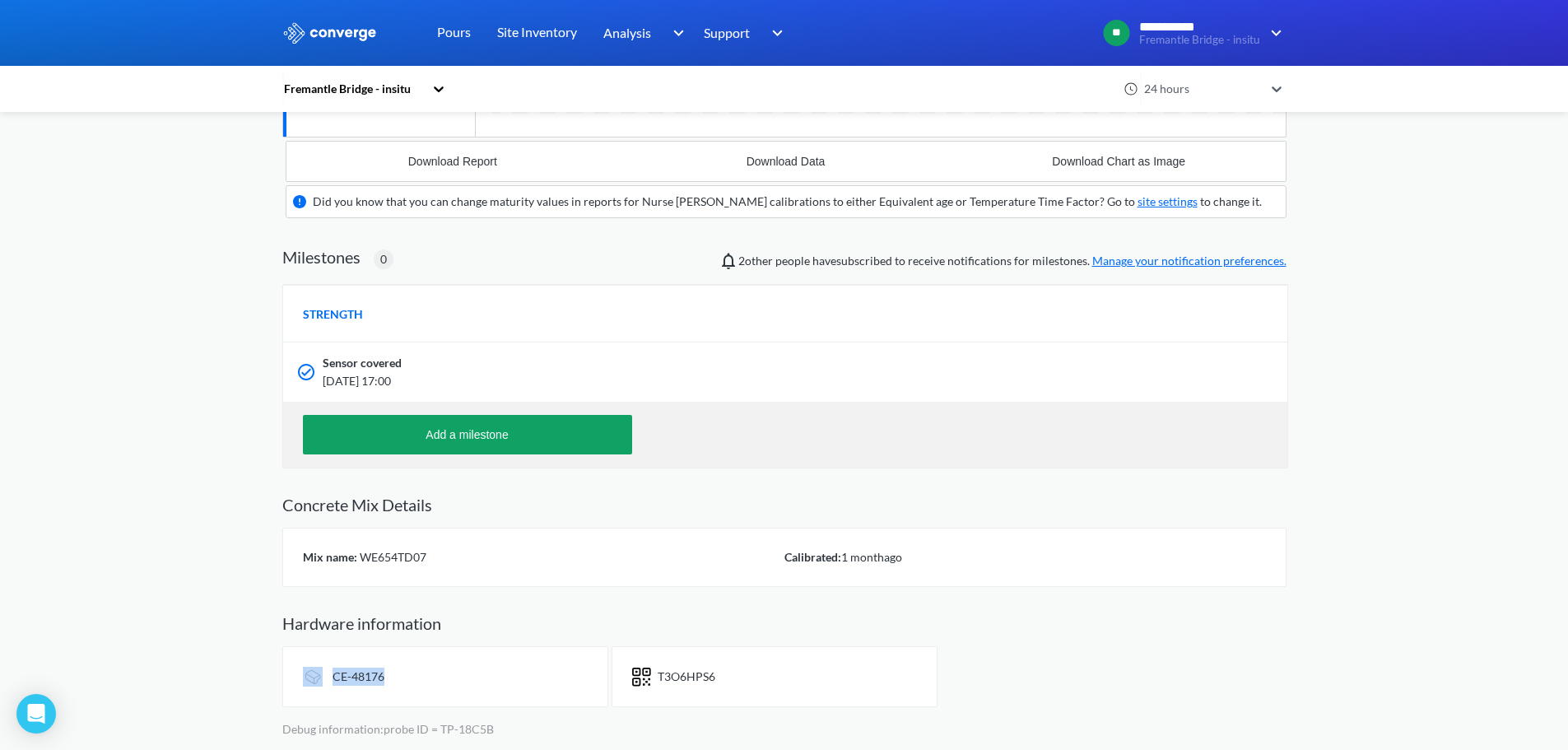
drag, startPoint x: 387, startPoint y: 686, endPoint x: 286, endPoint y: 650, distance: 107.2
click at [286, 650] on div "CE-48176" at bounding box center [445, 676] width 326 height 61
click at [553, 446] on button "Add a milestone" at bounding box center [467, 434] width 329 height 40
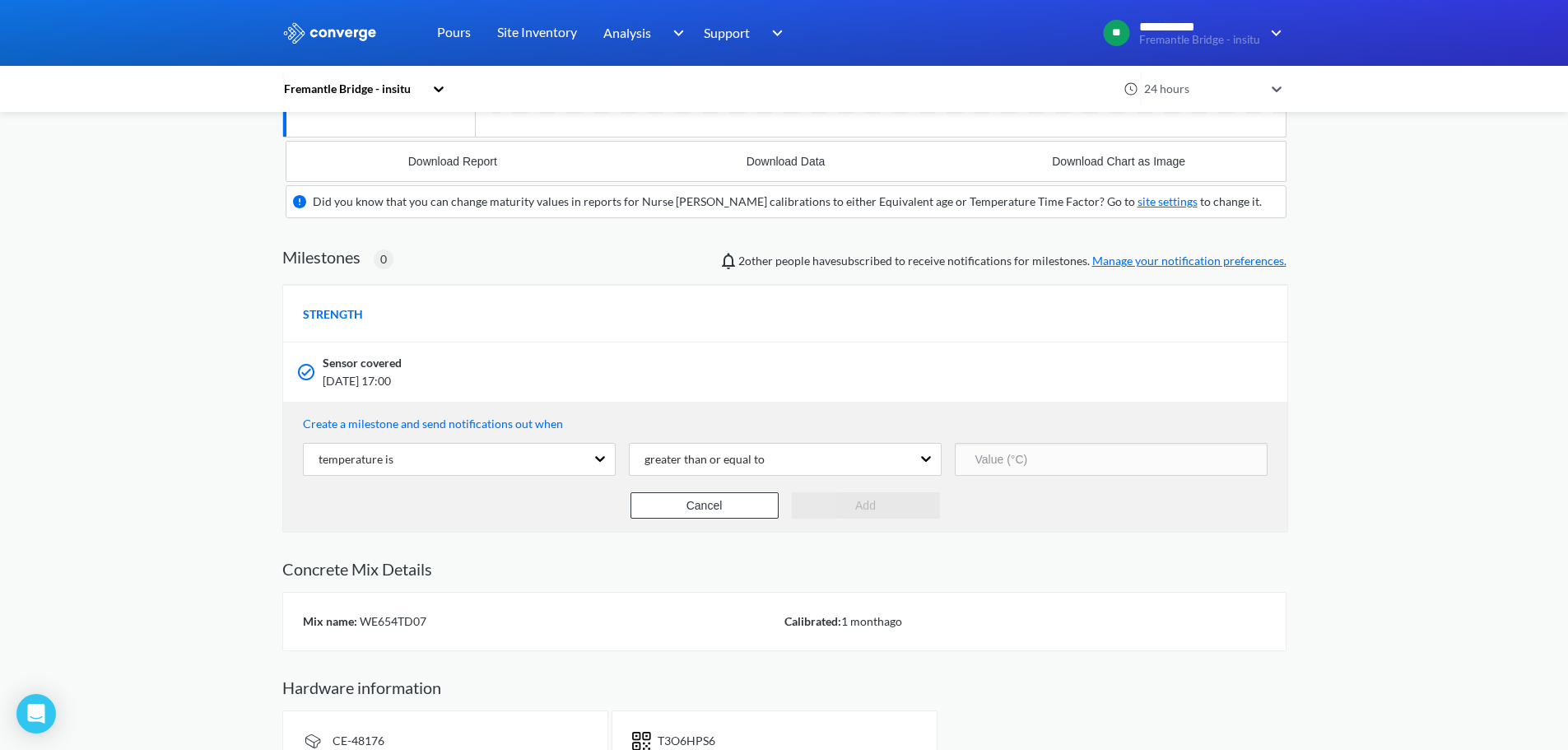
click at [534, 478] on div "temperature is" at bounding box center [458, 460] width 312 height 36
click at [739, 468] on div "greater than or equal to" at bounding box center [698, 459] width 133 height 18
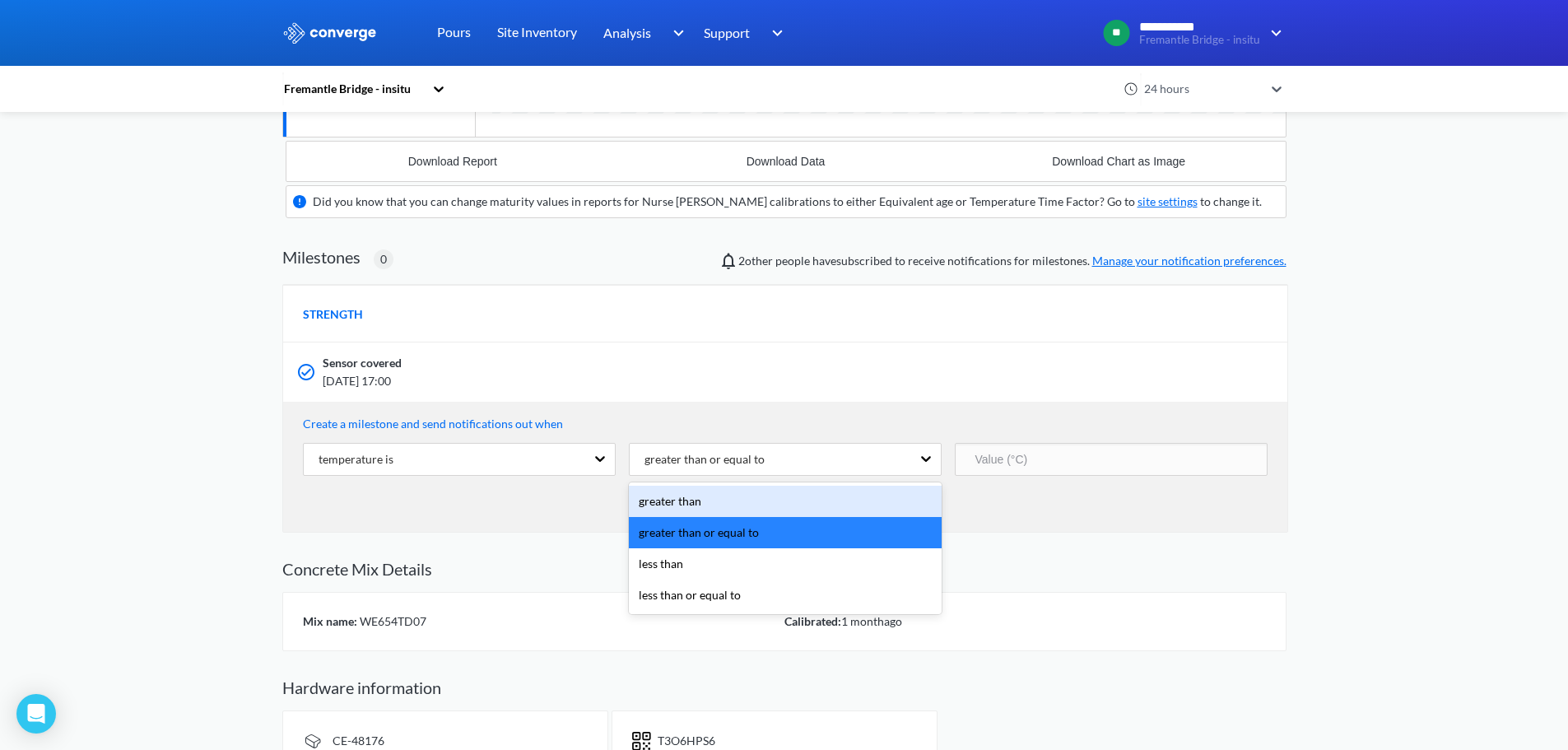
click at [1046, 461] on input "number" at bounding box center [1111, 459] width 312 height 33
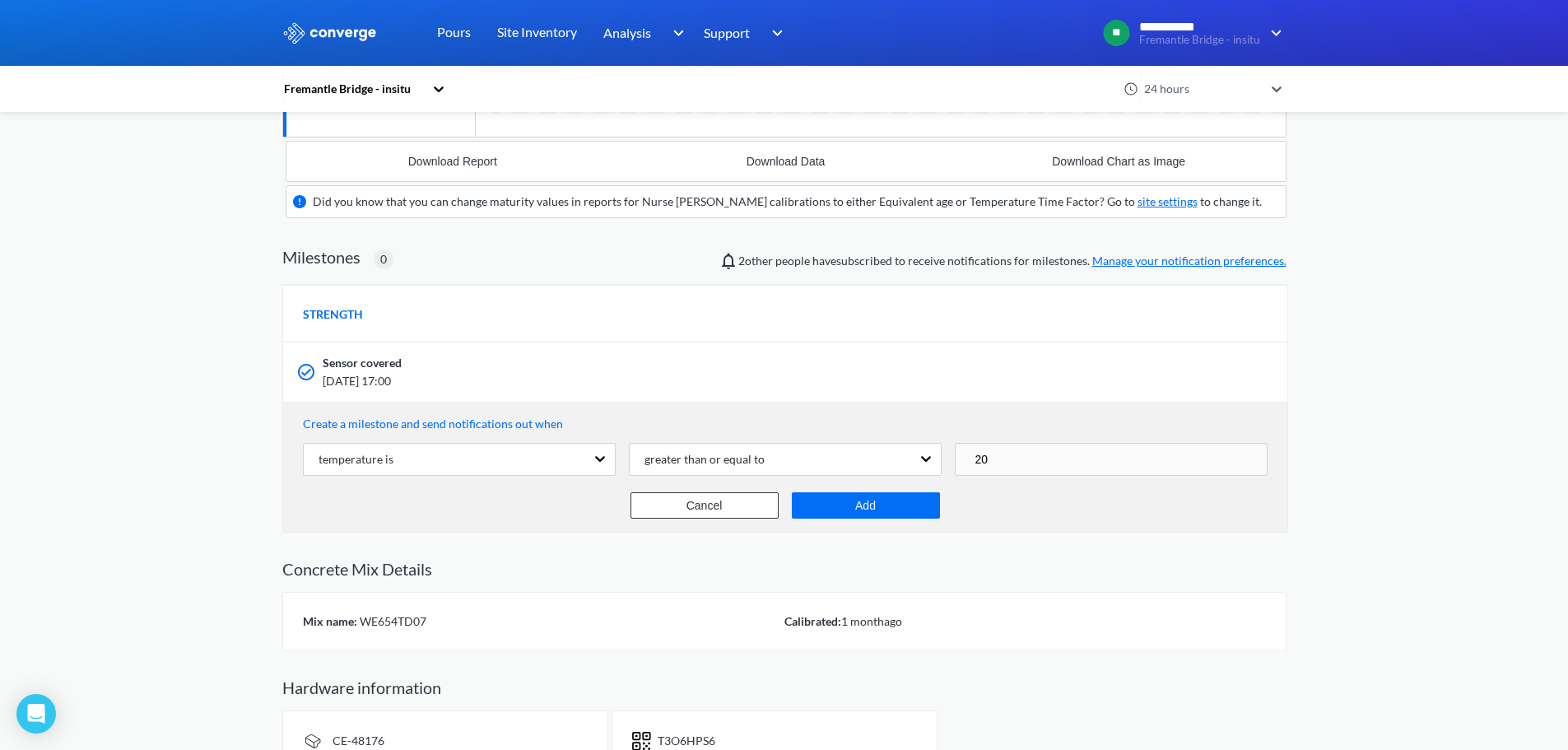
type input "2"
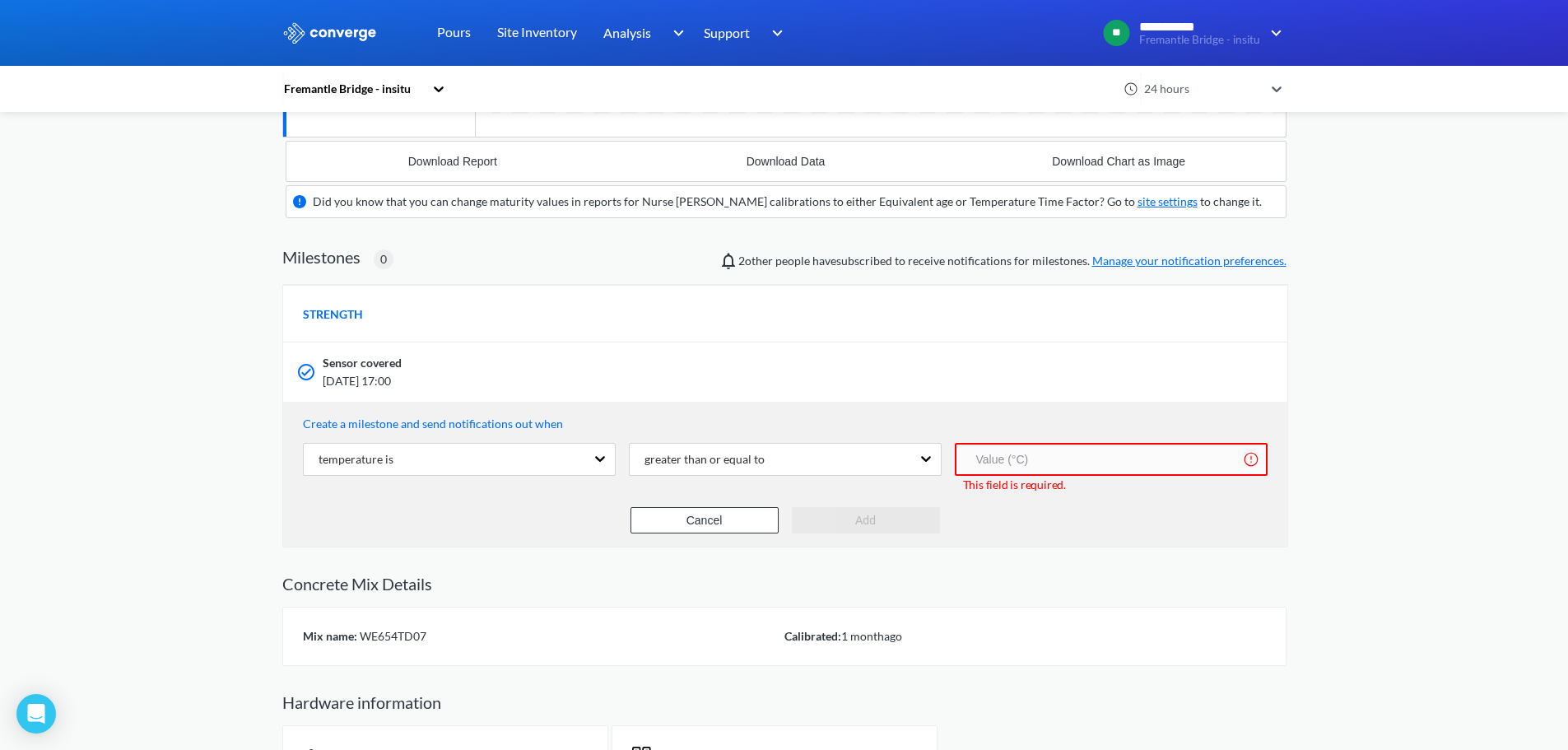
scroll to position [1131, 1004]
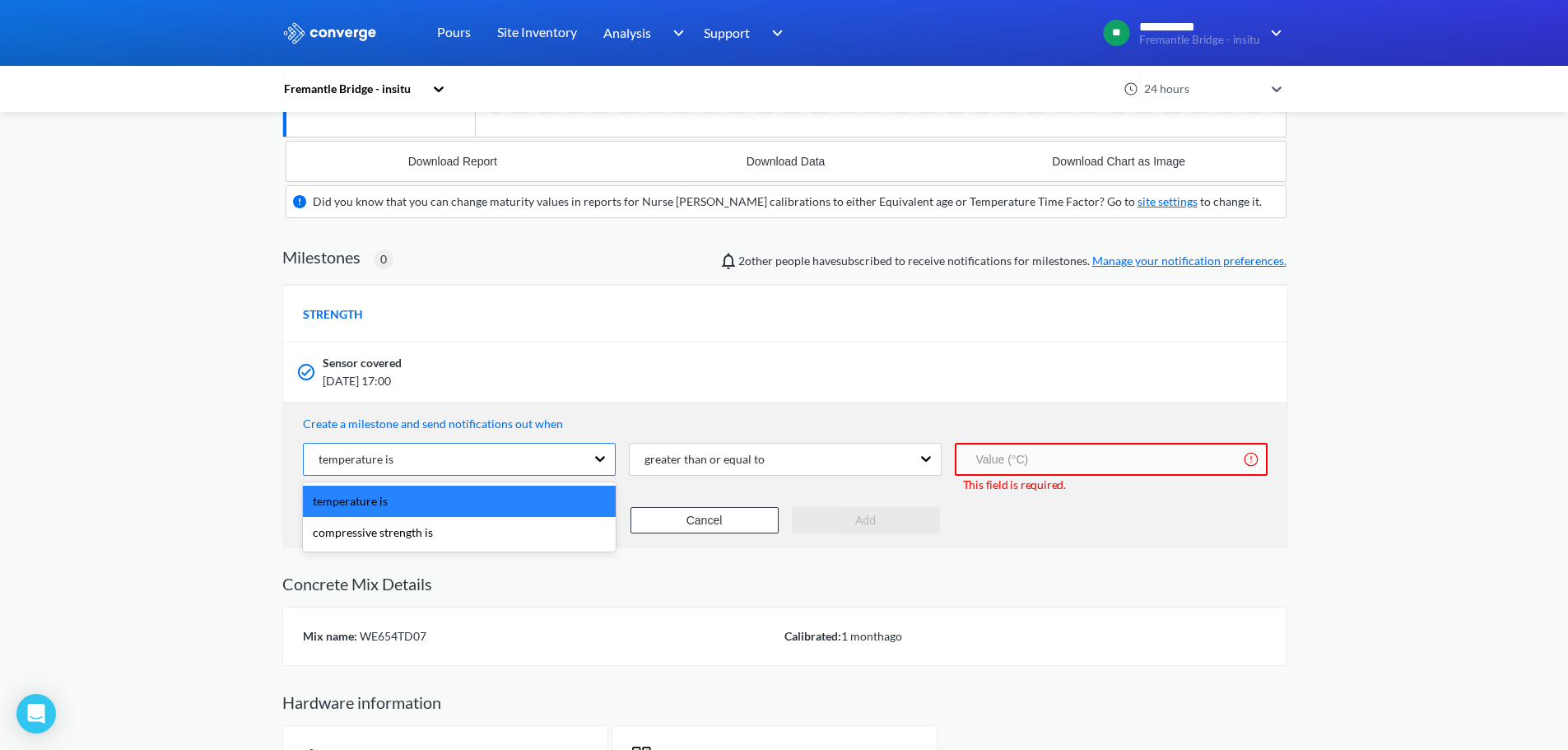
click at [451, 472] on div "temperature is" at bounding box center [444, 459] width 281 height 31
click at [389, 530] on div "compressive strength is" at bounding box center [458, 532] width 312 height 31
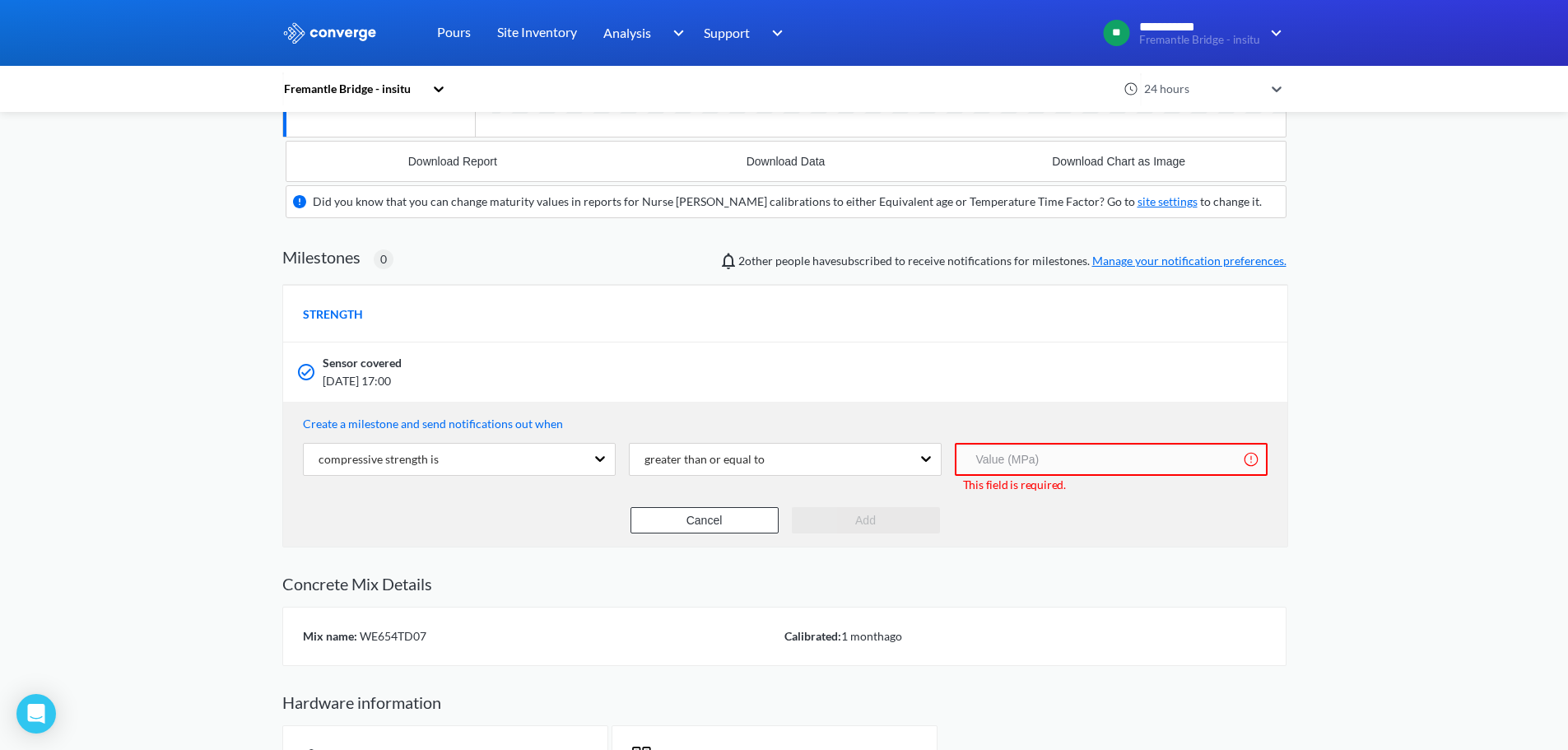
click at [1024, 451] on input "number" at bounding box center [1111, 459] width 312 height 33
type input "20"
click at [837, 589] on h2 "Concrete Mix Details" at bounding box center [784, 584] width 1004 height 19
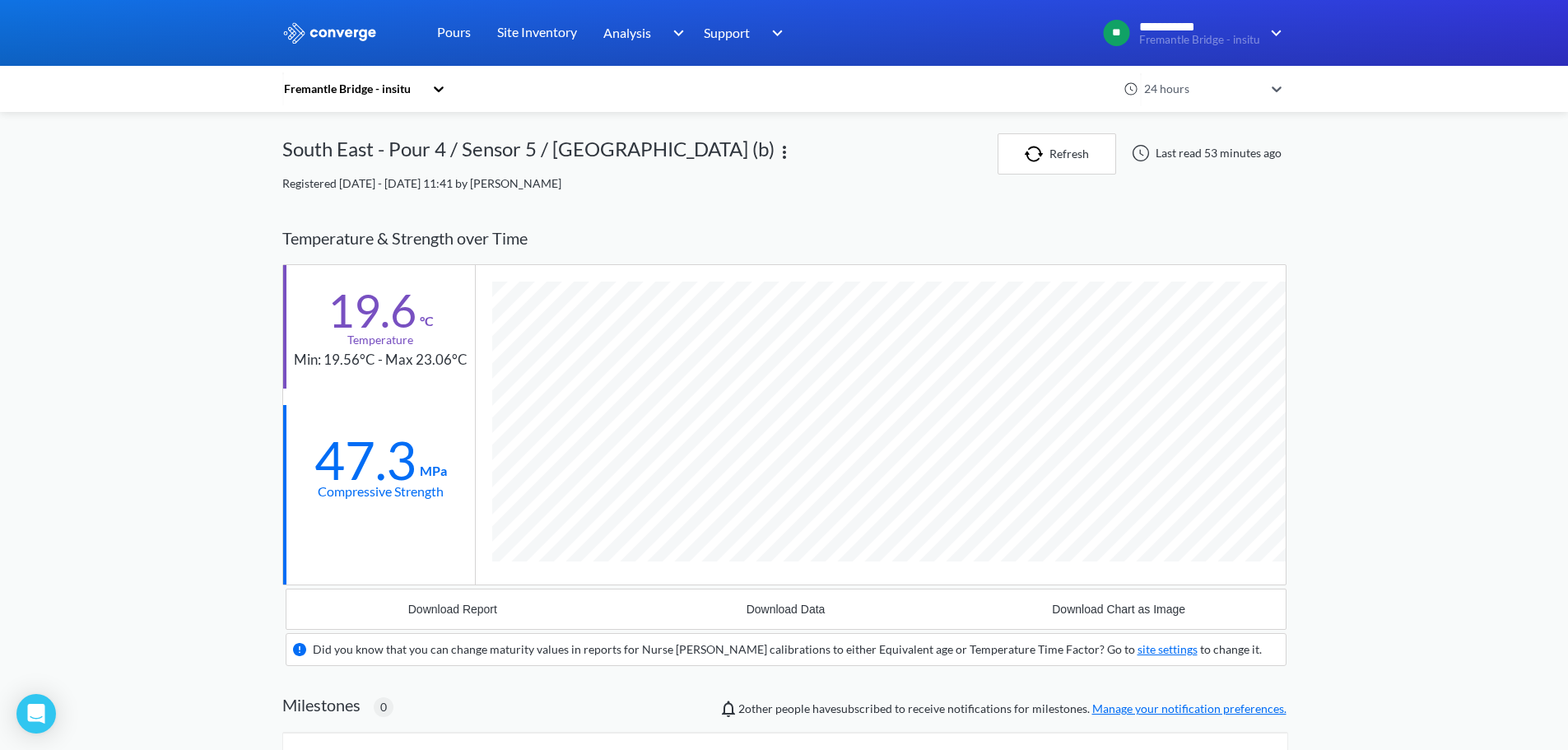
scroll to position [83, 0]
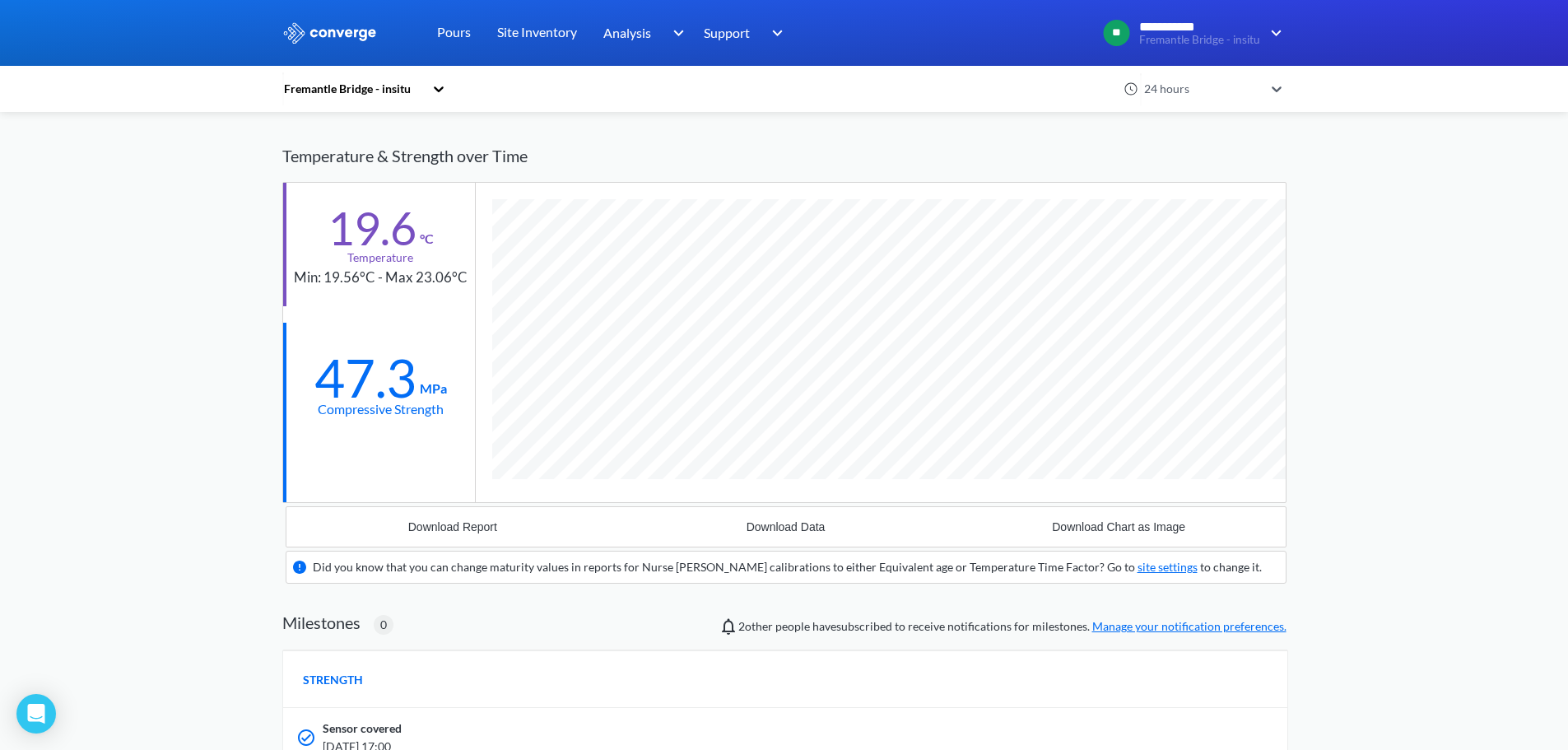
click at [424, 89] on div "Fremantle Bridge - insitu" at bounding box center [352, 89] width 141 height 18
click at [730, 158] on div "Temperature & Strength over Time" at bounding box center [784, 156] width 1004 height 52
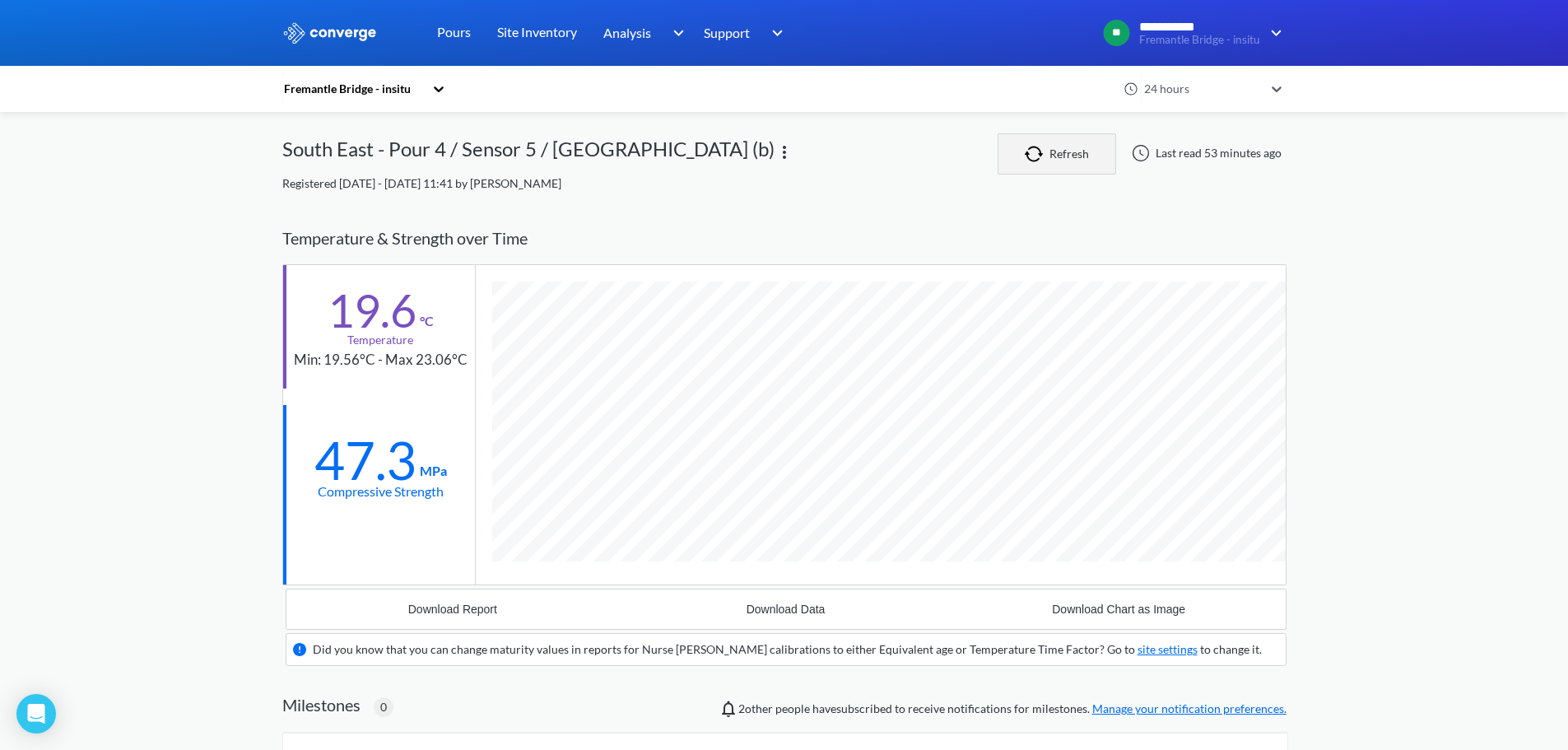
click at [1056, 140] on button "Refresh" at bounding box center [1057, 154] width 119 height 41
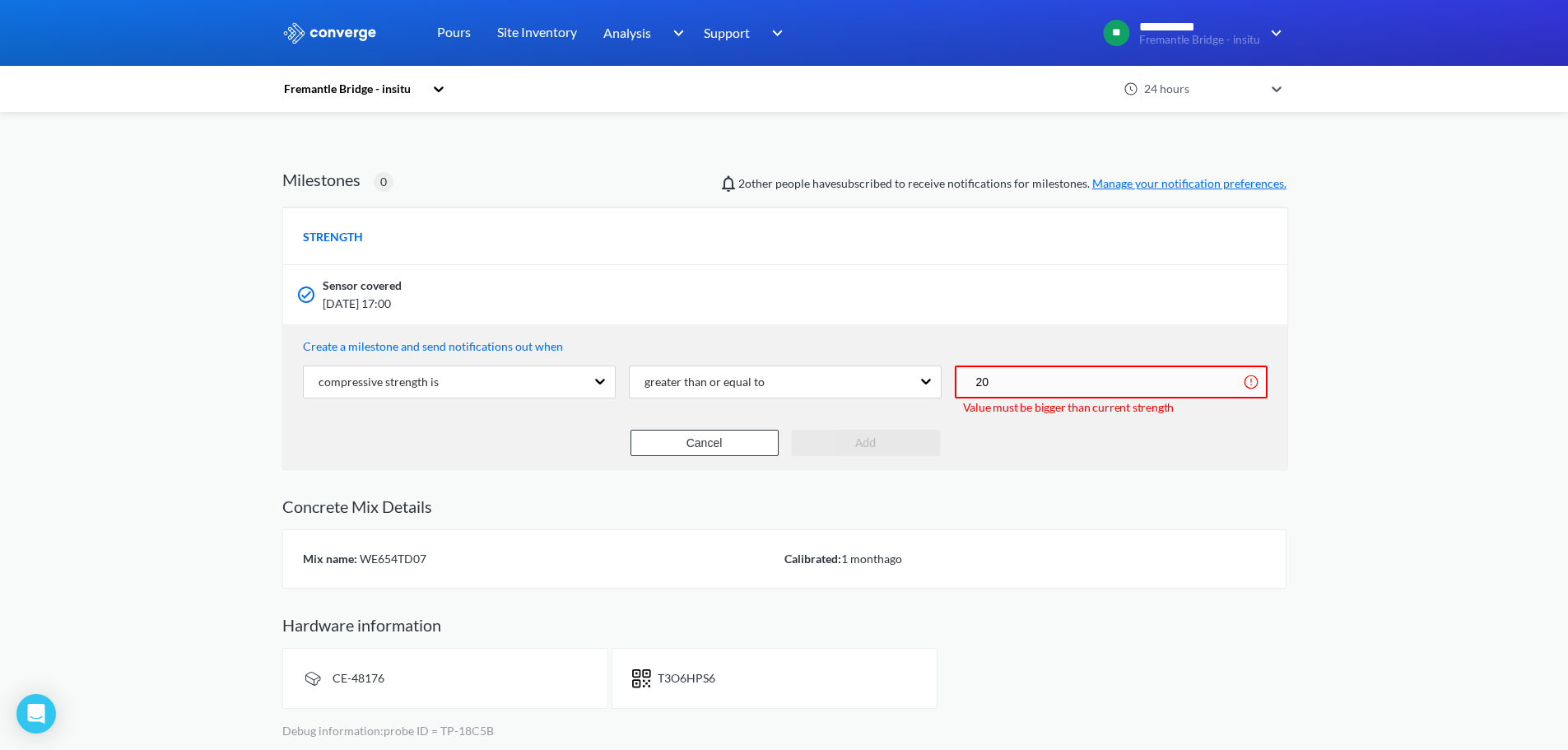
scroll to position [164, 0]
click at [681, 437] on button "Cancel" at bounding box center [705, 441] width 148 height 26
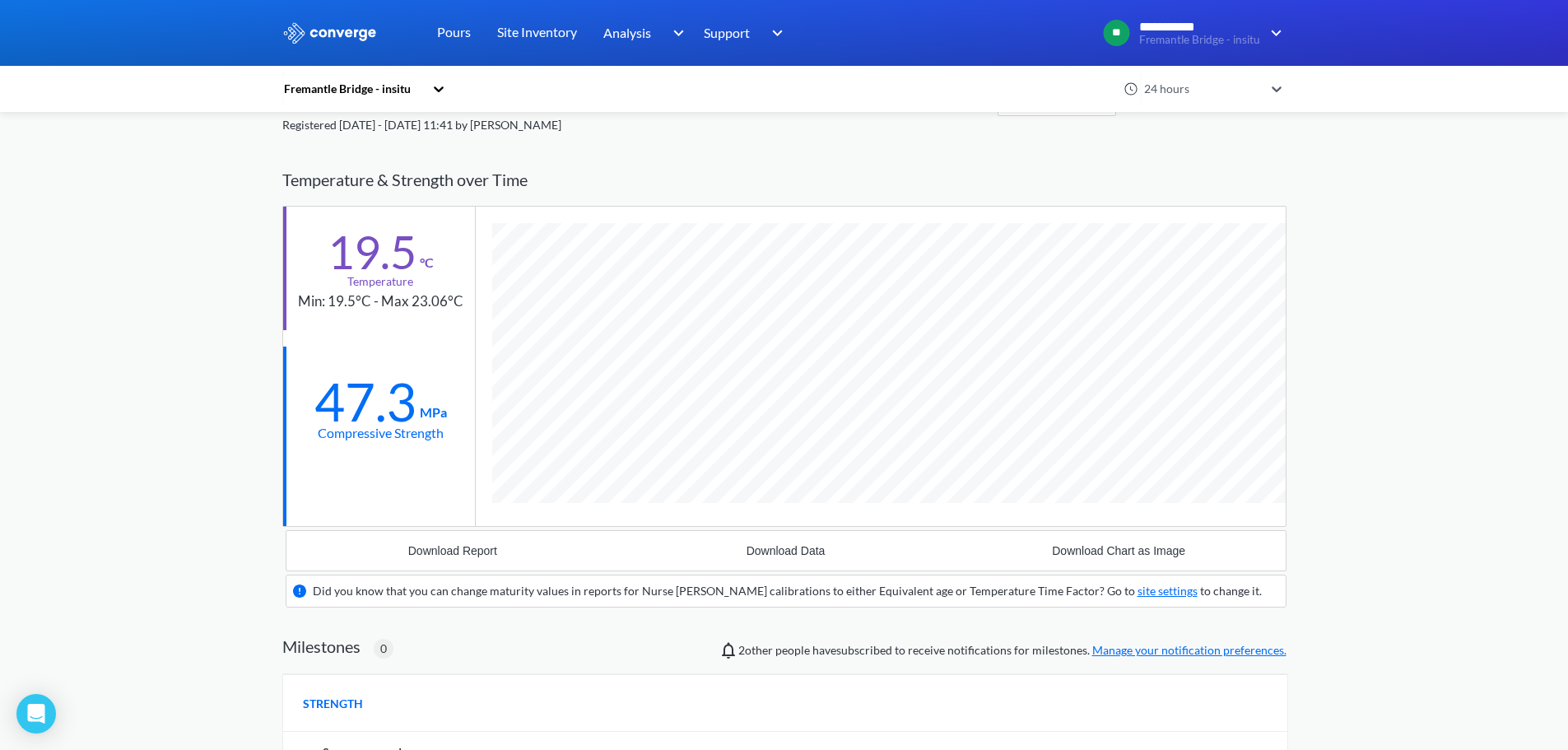
scroll to position [0, 0]
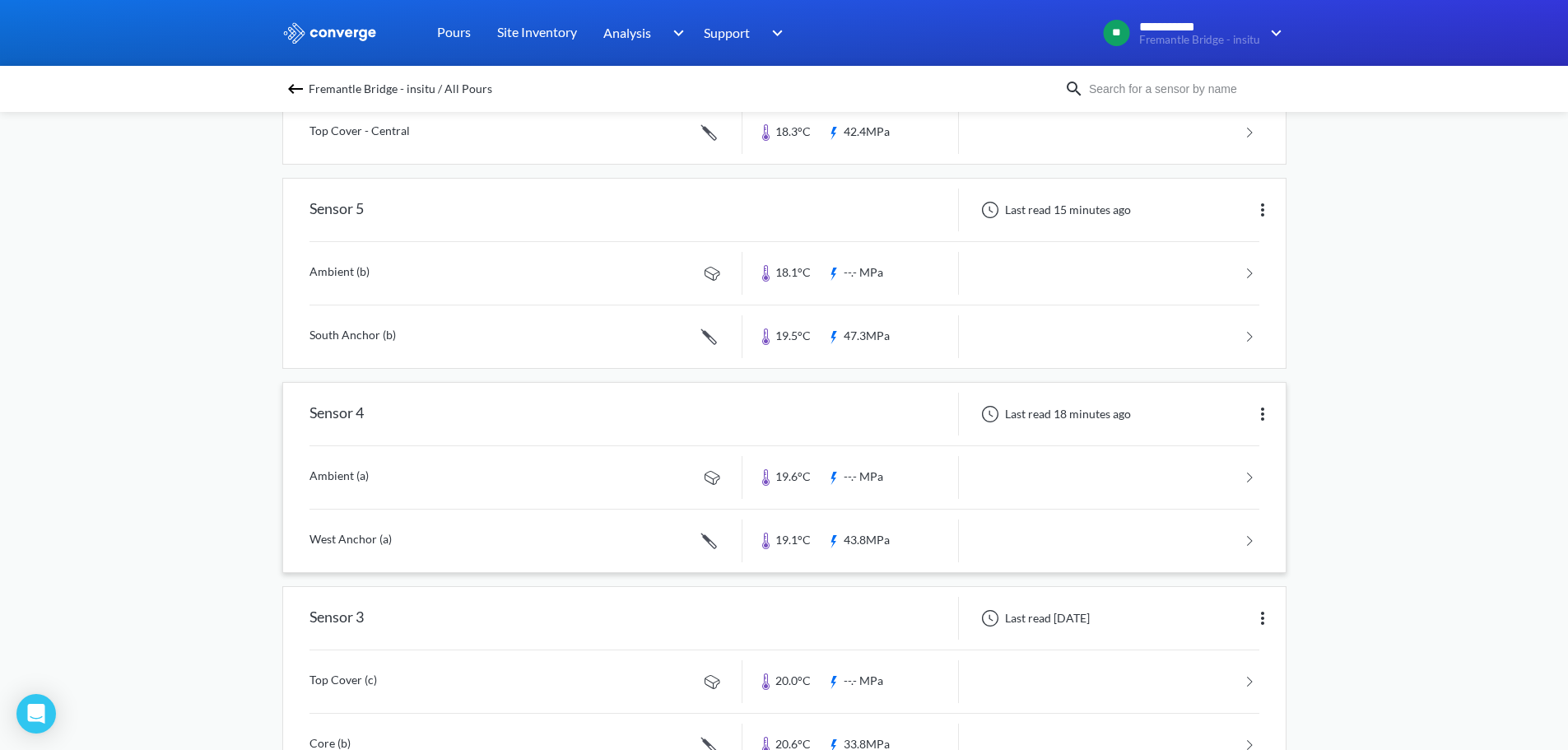
scroll to position [329, 0]
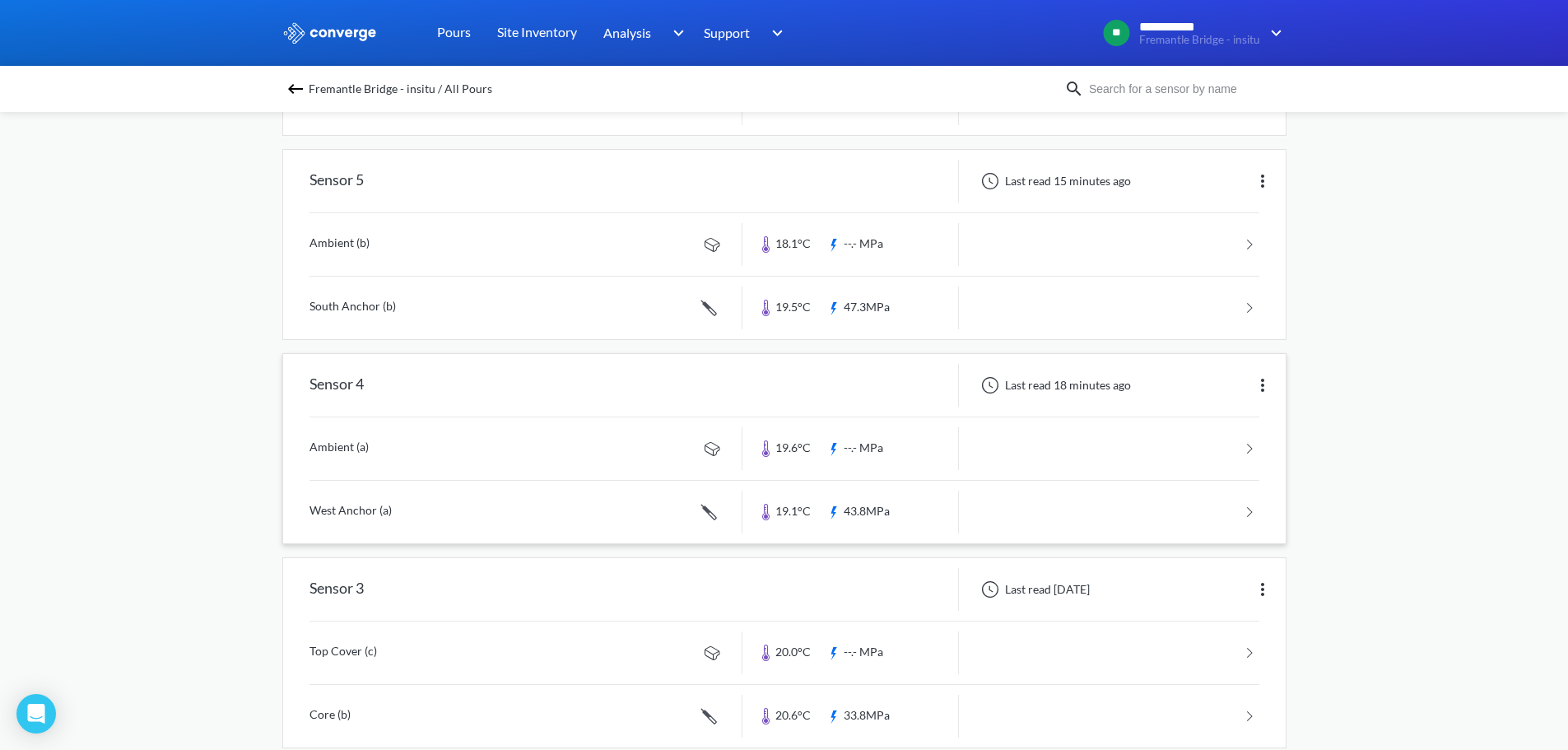
click at [366, 512] on link at bounding box center [784, 512] width 950 height 62
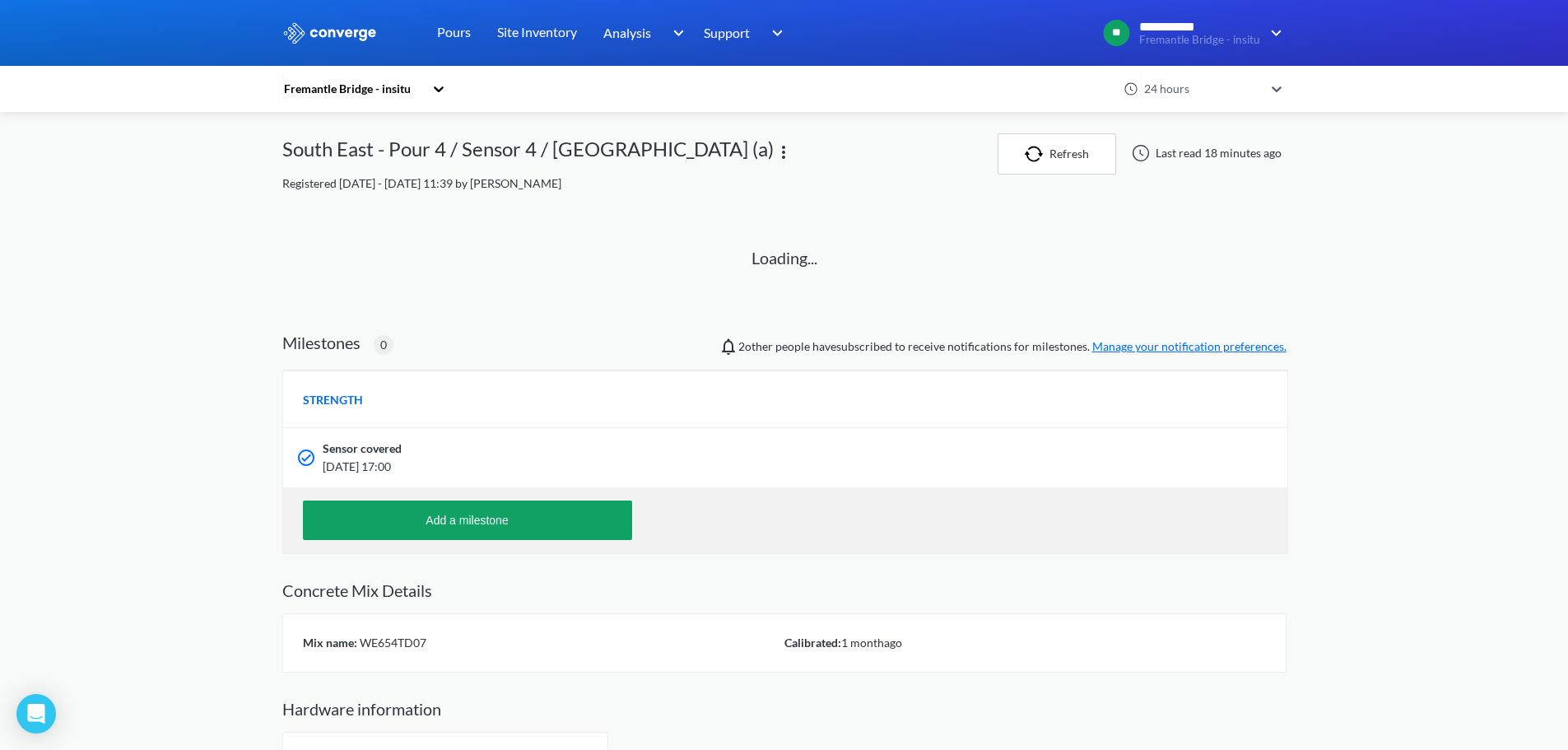
click at [774, 151] on img at bounding box center [784, 152] width 19 height 19
click at [810, 165] on div "South East - Pour 4 / Sensor 4 / West Anchor (a) Edit" at bounding box center [639, 154] width 715 height 41
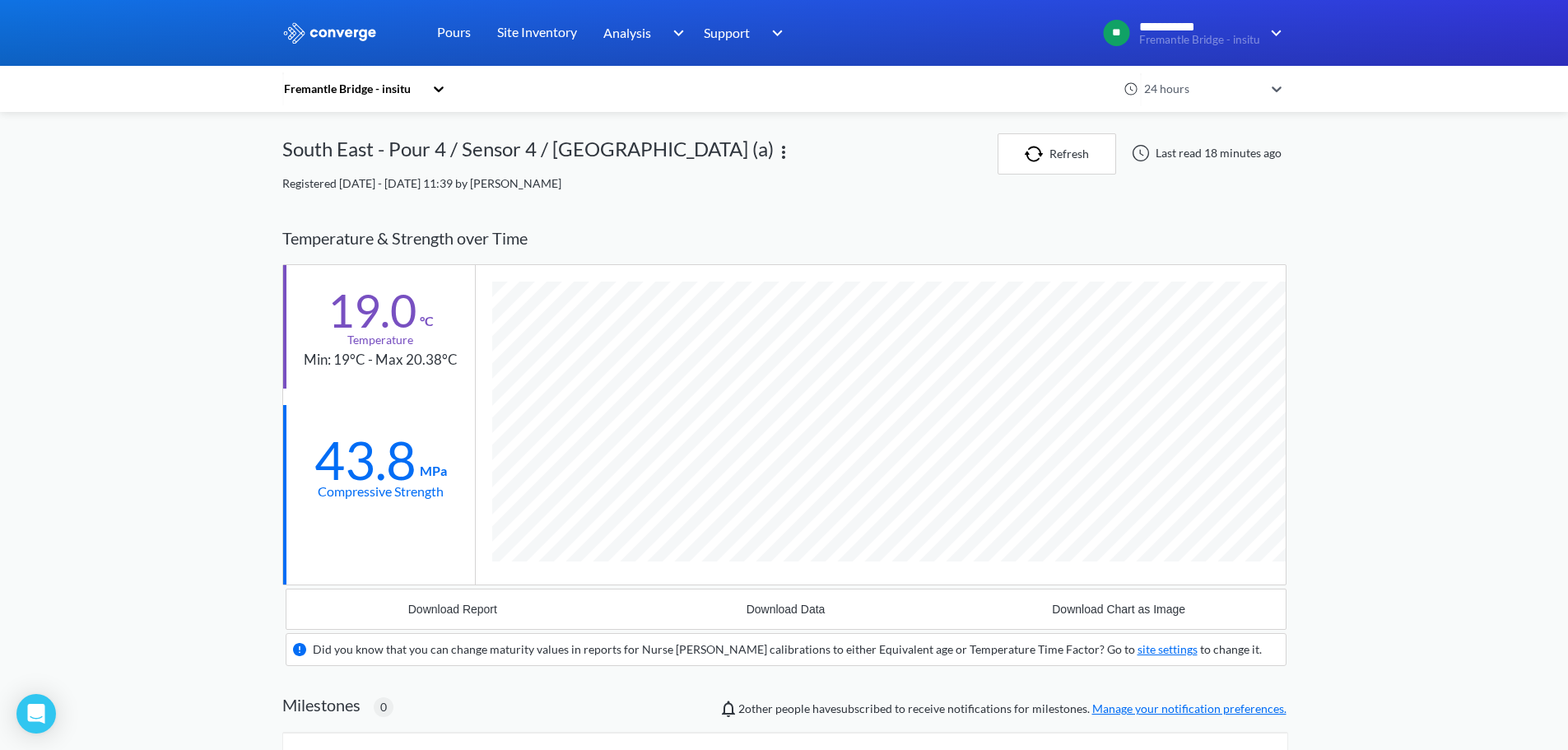
scroll to position [1053, 1004]
click at [774, 149] on img at bounding box center [784, 152] width 19 height 19
click at [688, 153] on div "Edit" at bounding box center [741, 152] width 105 height 31
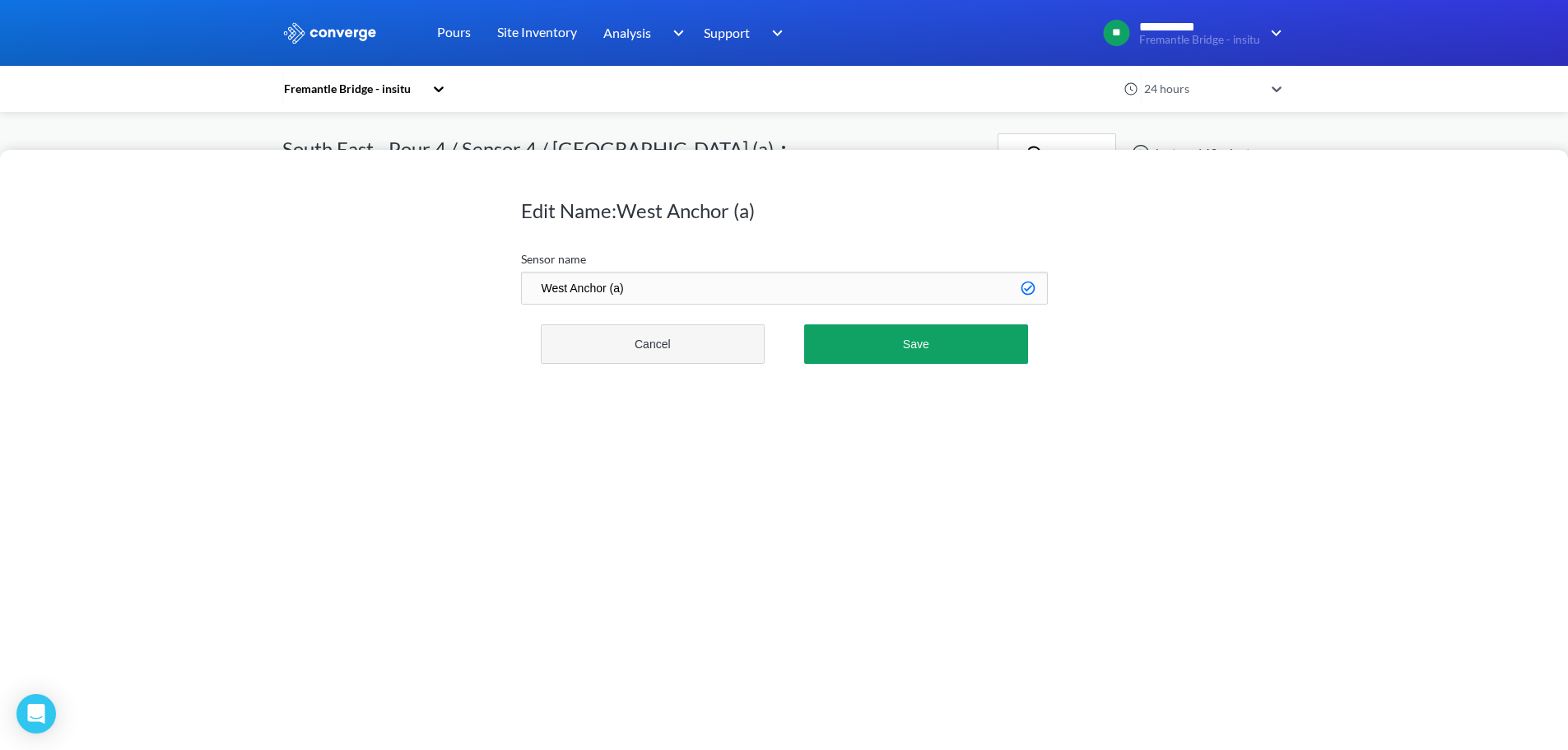
click at [673, 359] on button "Cancel" at bounding box center [653, 343] width 225 height 40
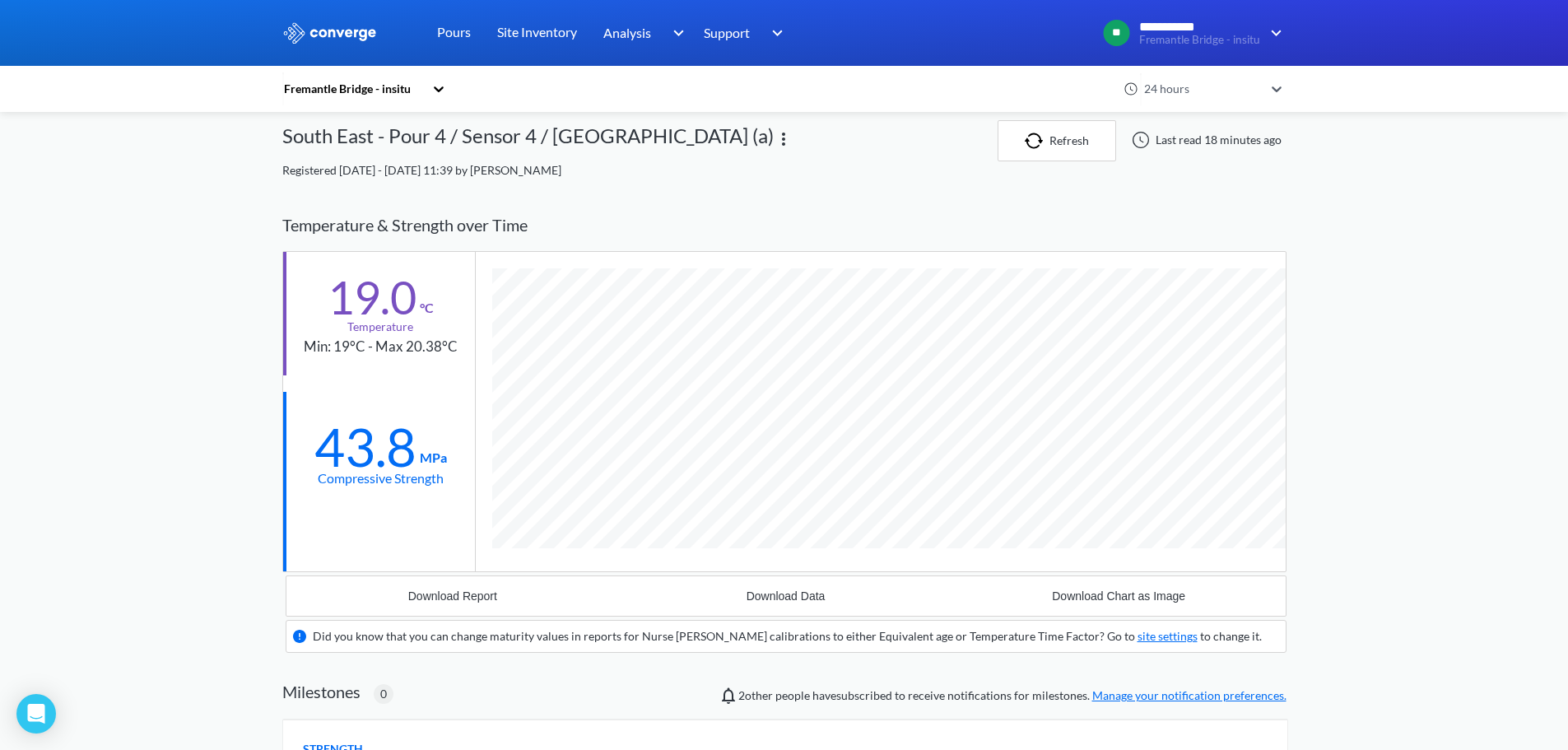
scroll to position [0, 0]
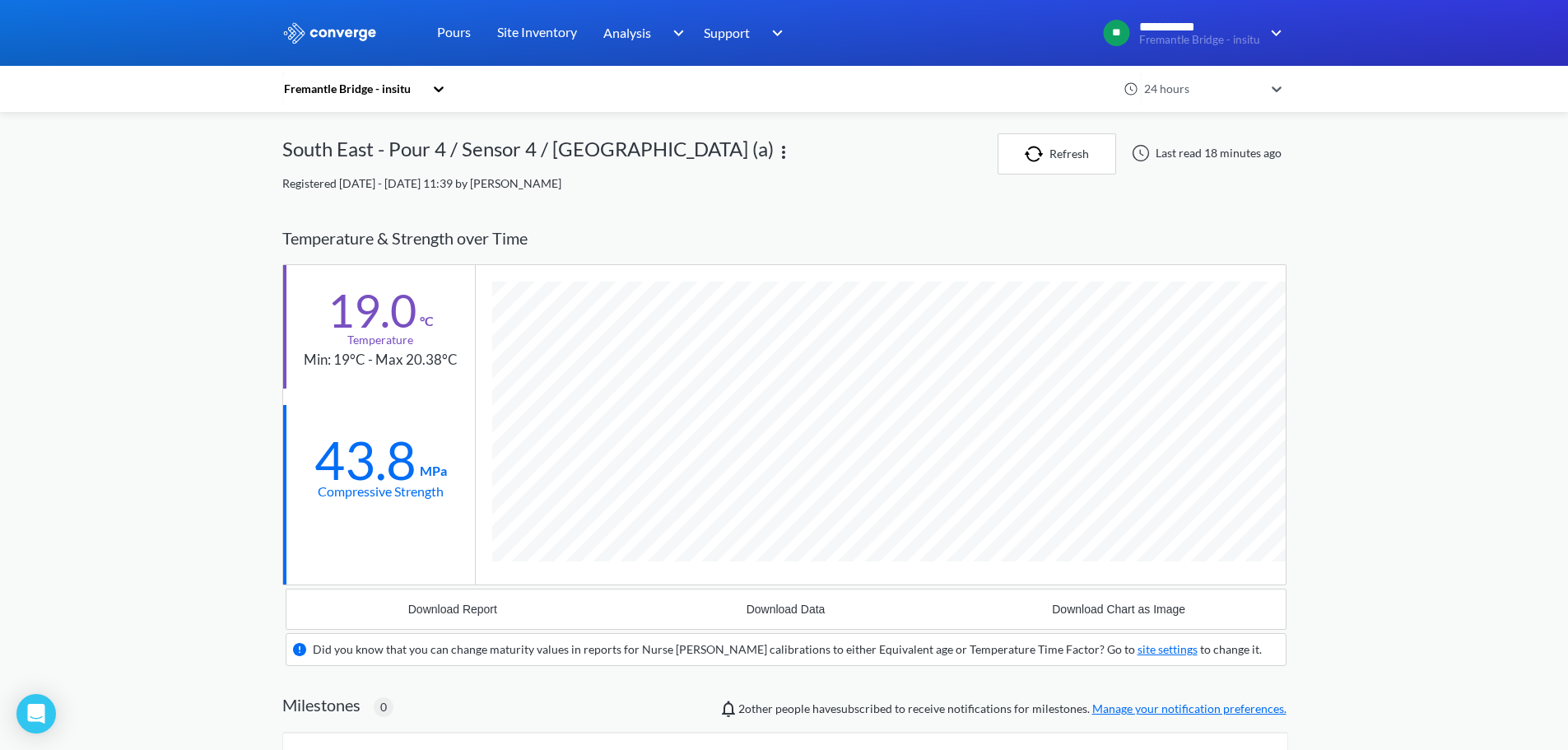
click at [414, 88] on div "Fremantle Bridge - insitu" at bounding box center [352, 89] width 141 height 18
click at [433, 207] on div "option Fremantle Bridge - insitu focused, 1 of 1. 1 result available. Use Up an…" at bounding box center [784, 660] width 1004 height 1053
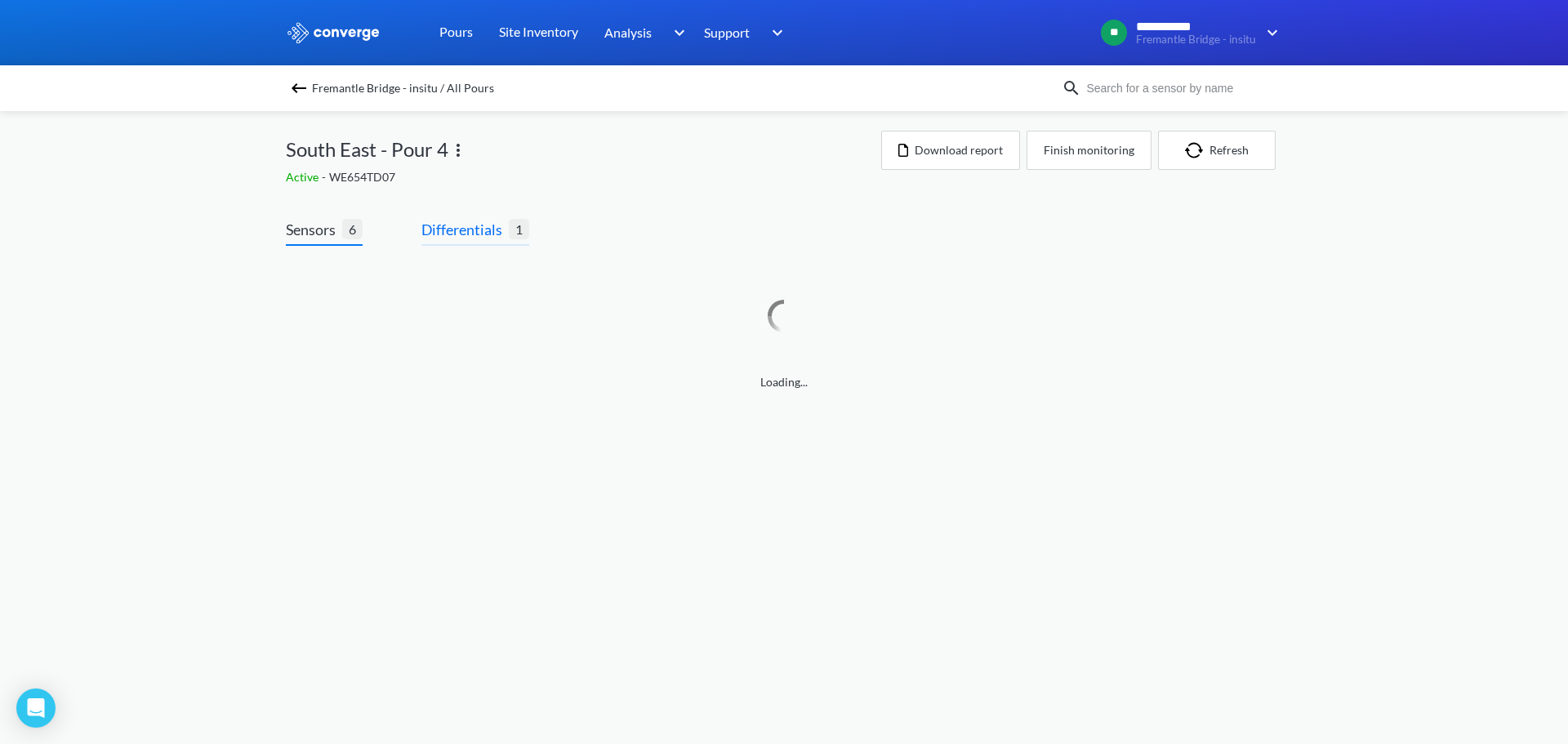
click at [458, 232] on span "Differentials" at bounding box center [464, 230] width 88 height 23
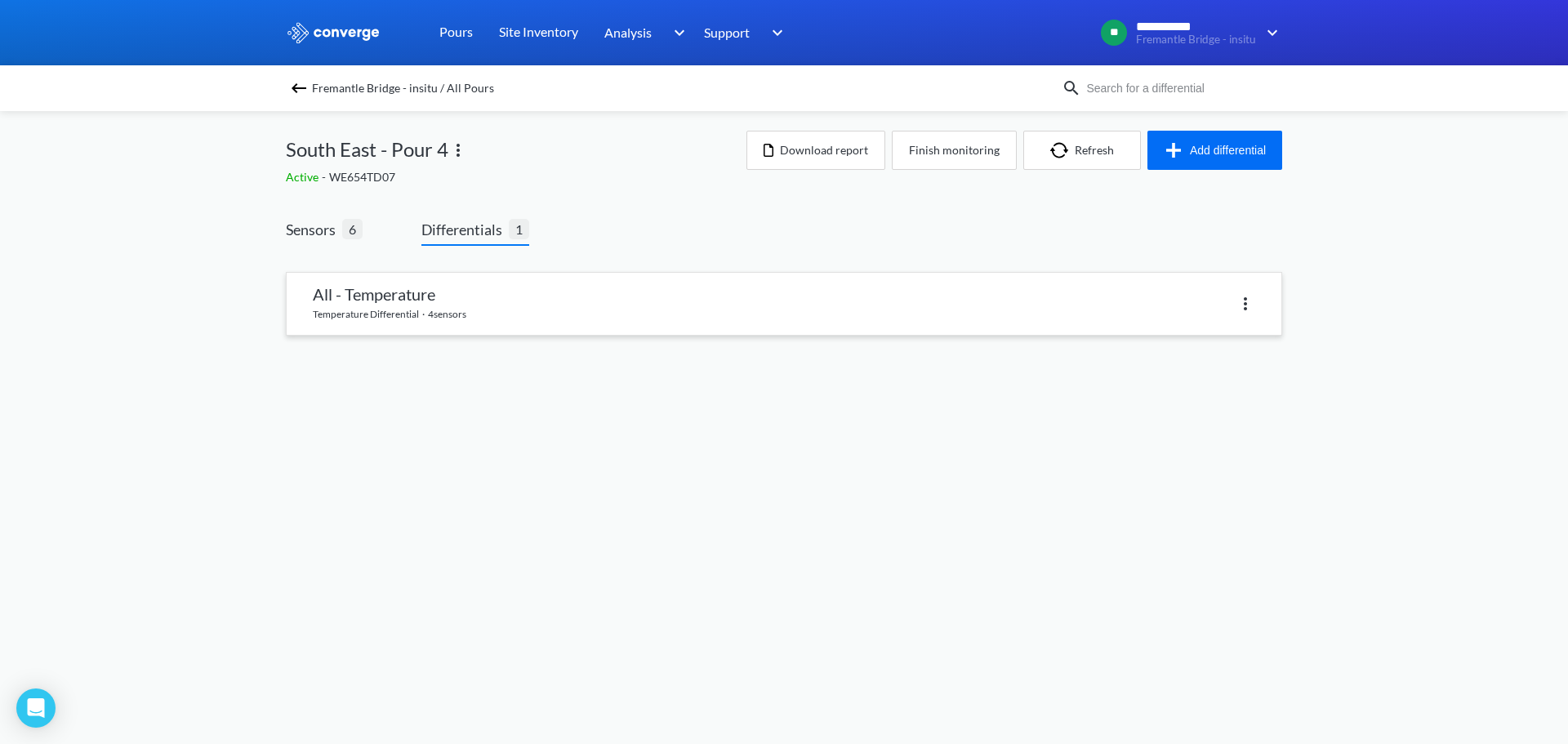
click at [433, 316] on link at bounding box center [784, 304] width 994 height 62
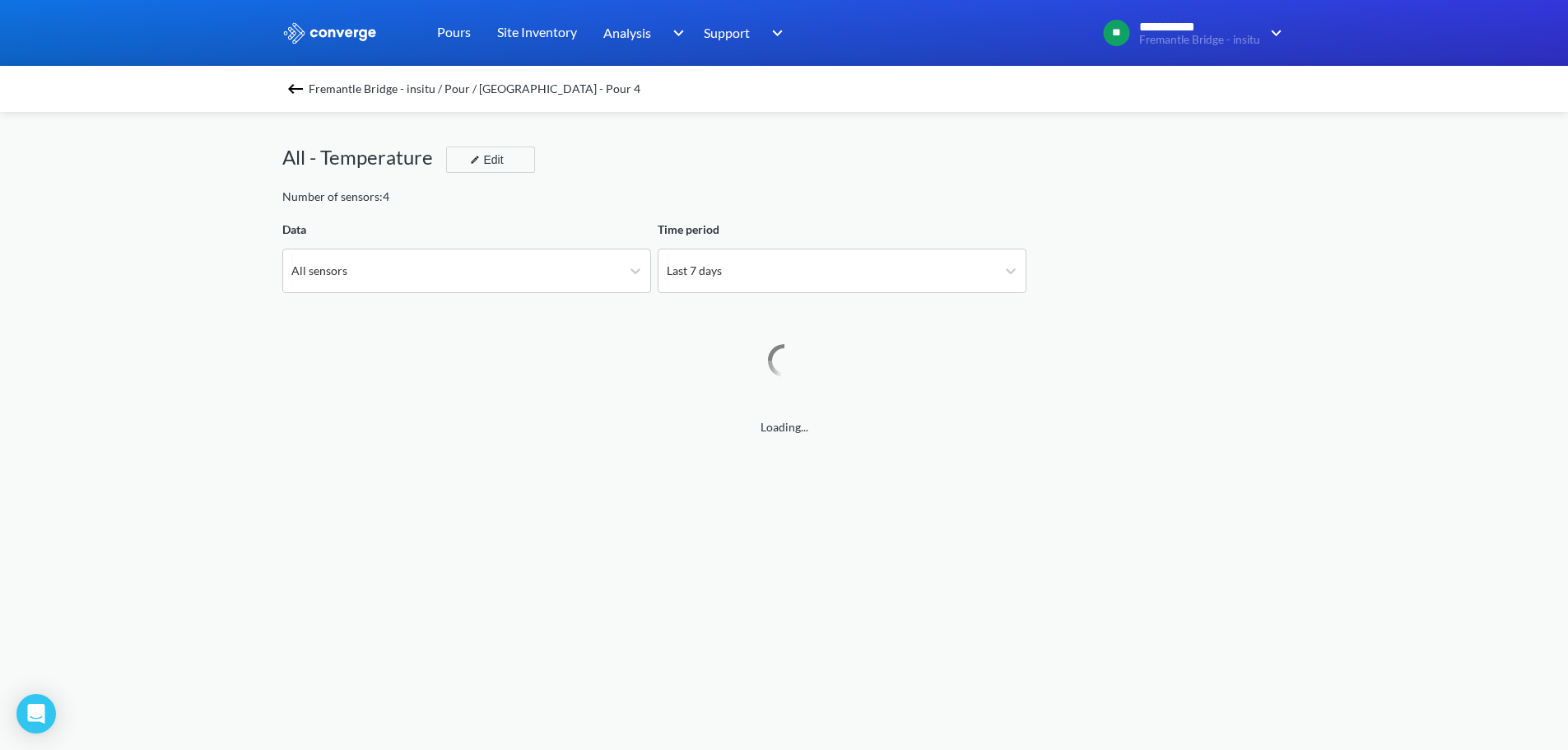
click at [893, 195] on div "Number of sensors: 4" at bounding box center [784, 196] width 1004 height 18
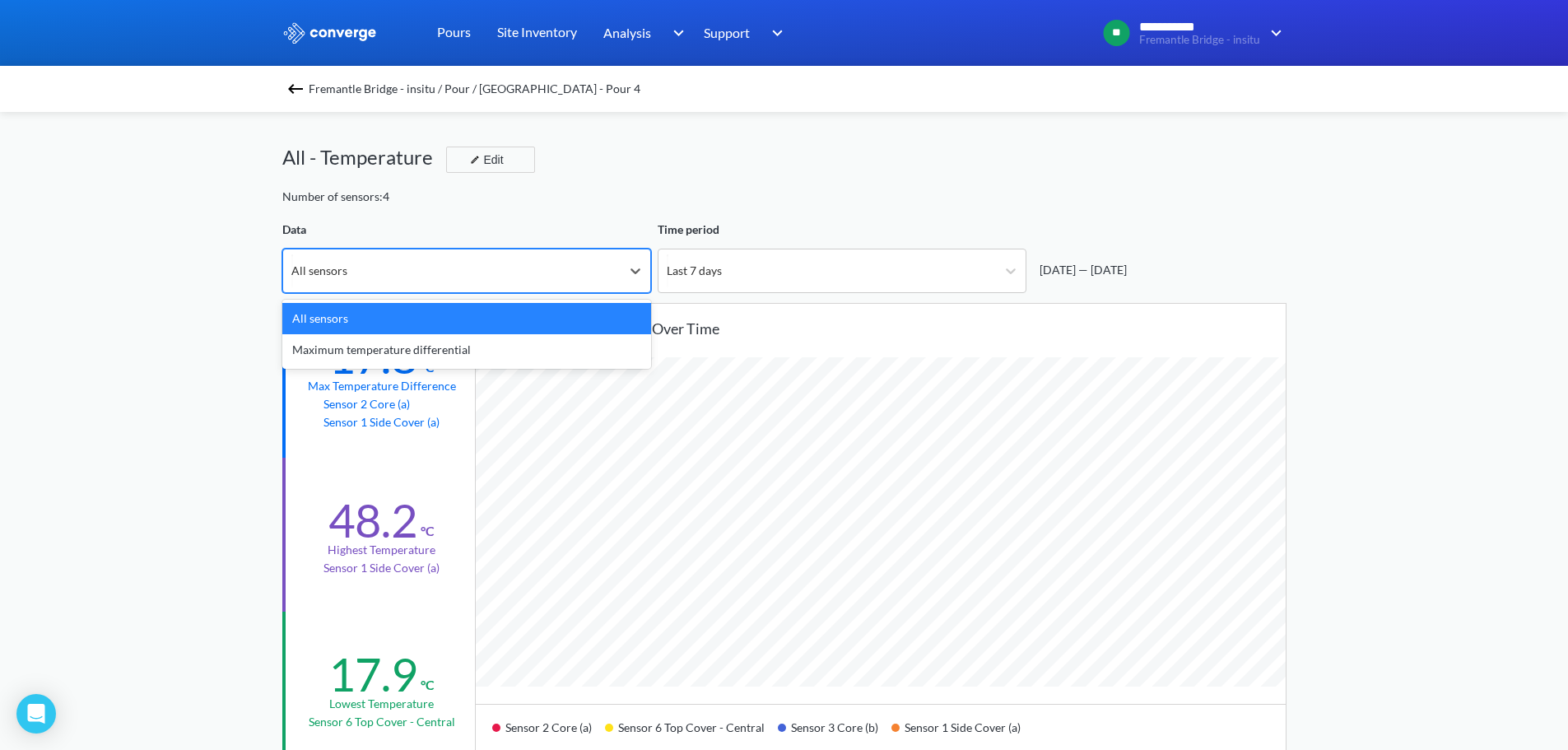
click at [594, 269] on div "All sensors" at bounding box center [452, 270] width 338 height 43
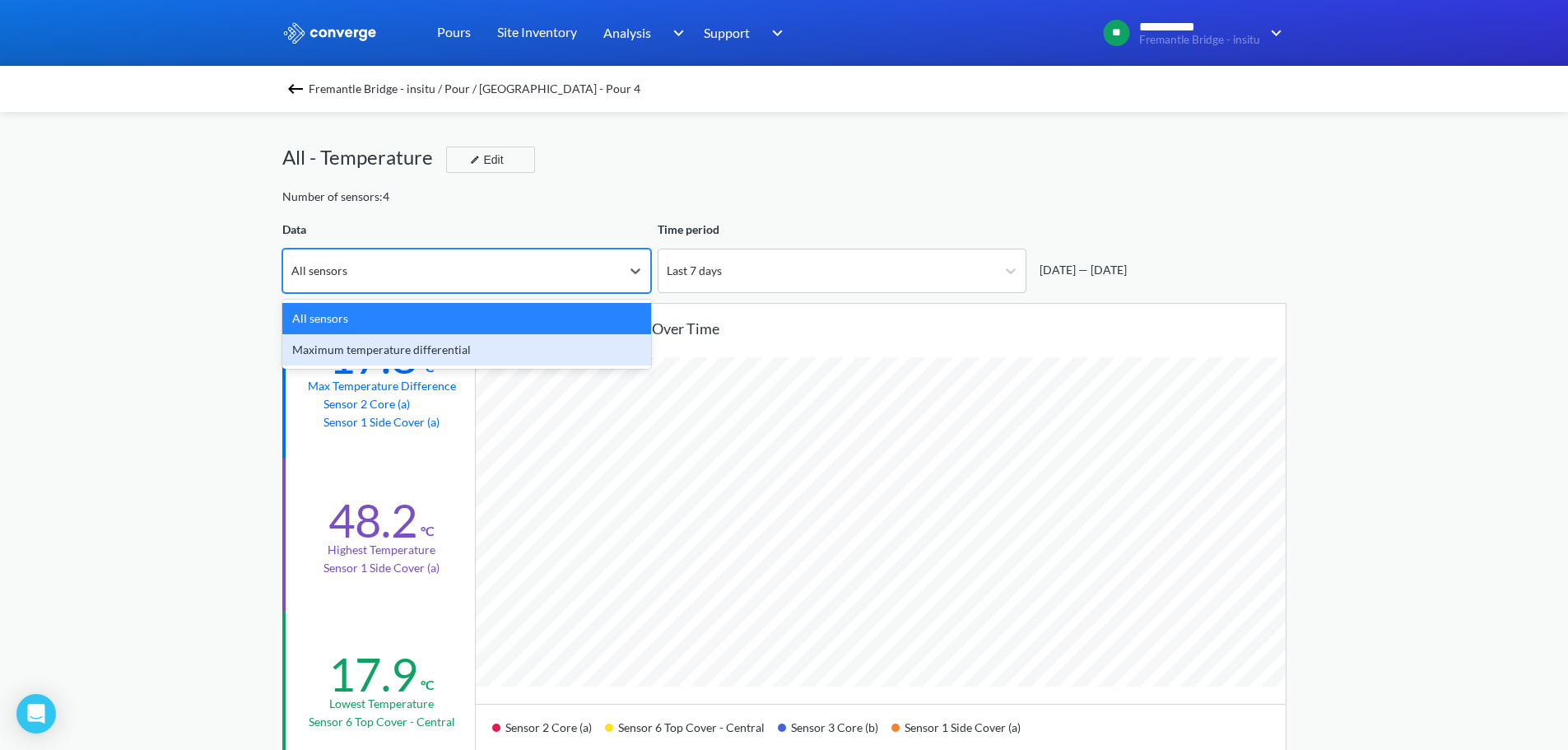
click at [512, 345] on div "Maximum temperature differential" at bounding box center [466, 349] width 369 height 31
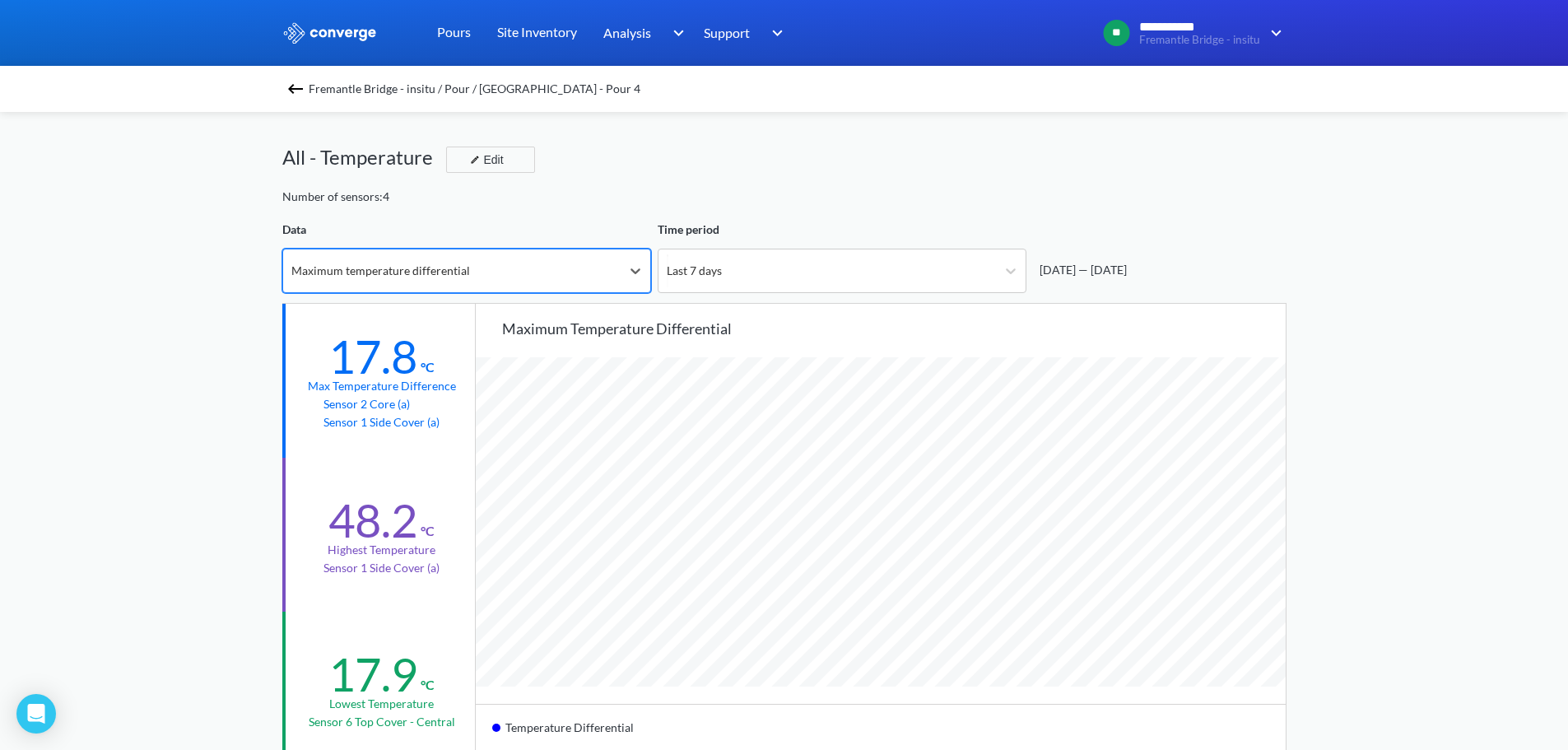
scroll to position [1378, 1568]
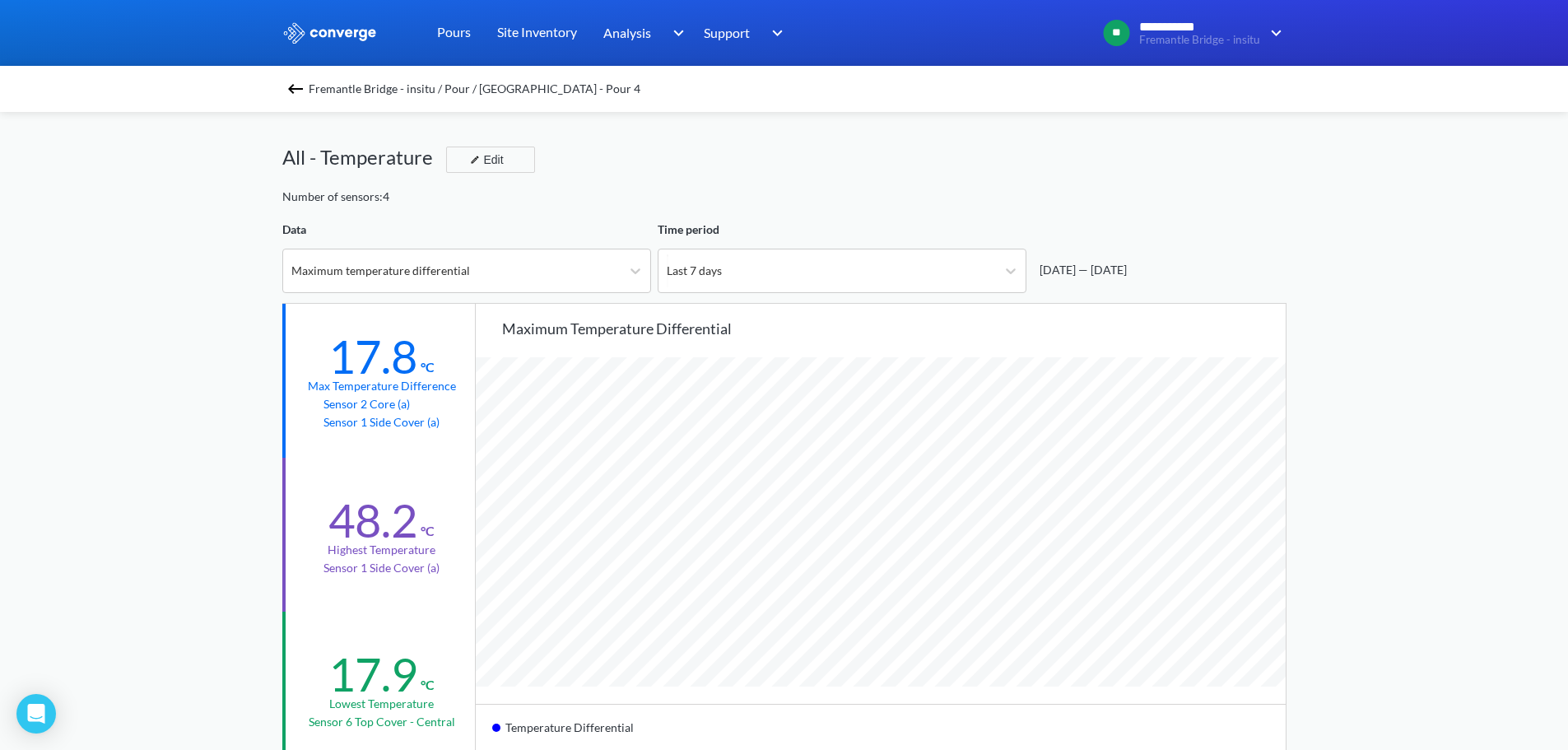
click at [315, 91] on span "Fremantle Bridge - insitu / Pour / South East - Pour 4" at bounding box center [474, 89] width 332 height 23
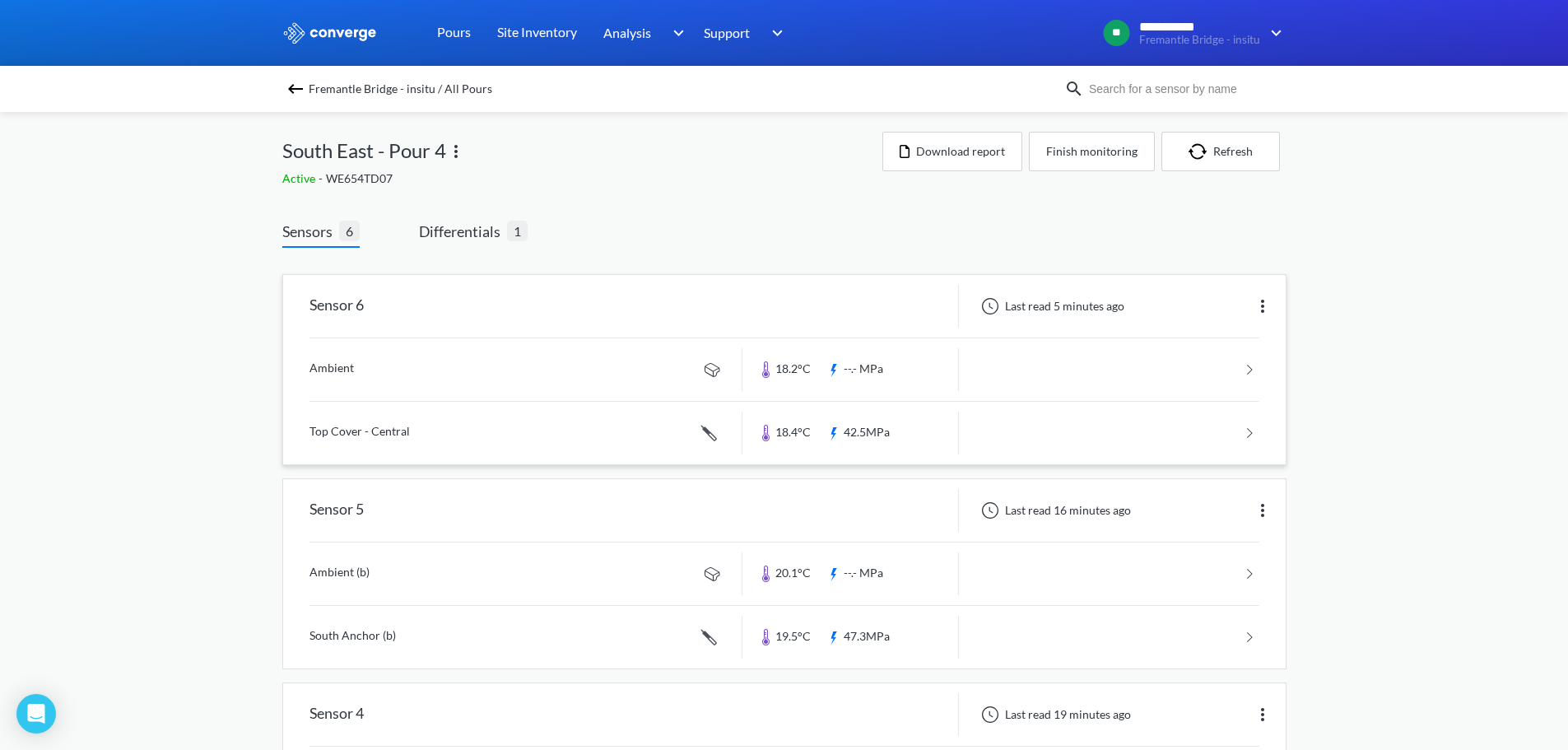
scroll to position [164, 0]
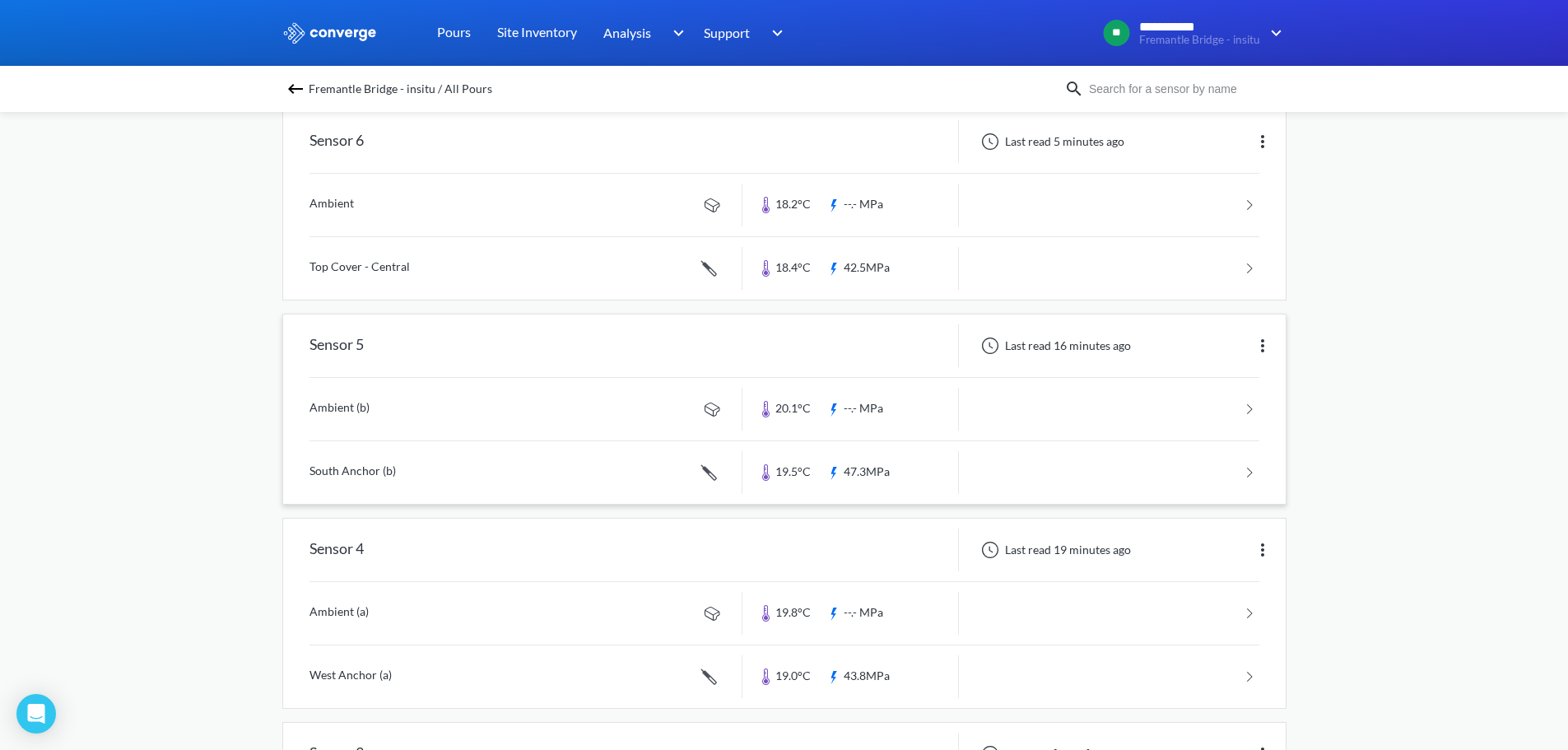
click at [1255, 346] on img at bounding box center [1262, 345] width 19 height 19
click at [1231, 346] on div "Edit" at bounding box center [1221, 345] width 105 height 31
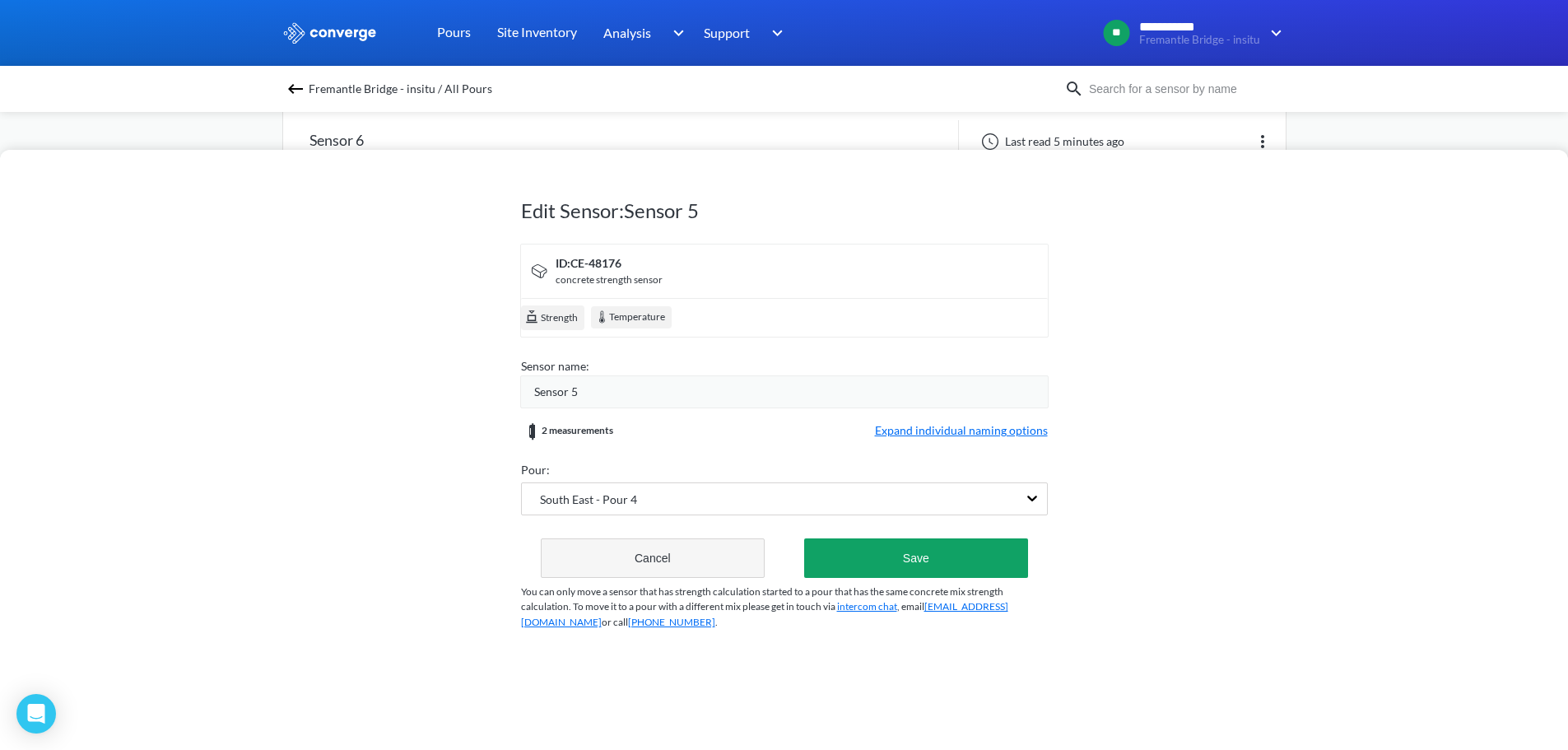
click at [623, 572] on button "Cancel" at bounding box center [653, 557] width 225 height 40
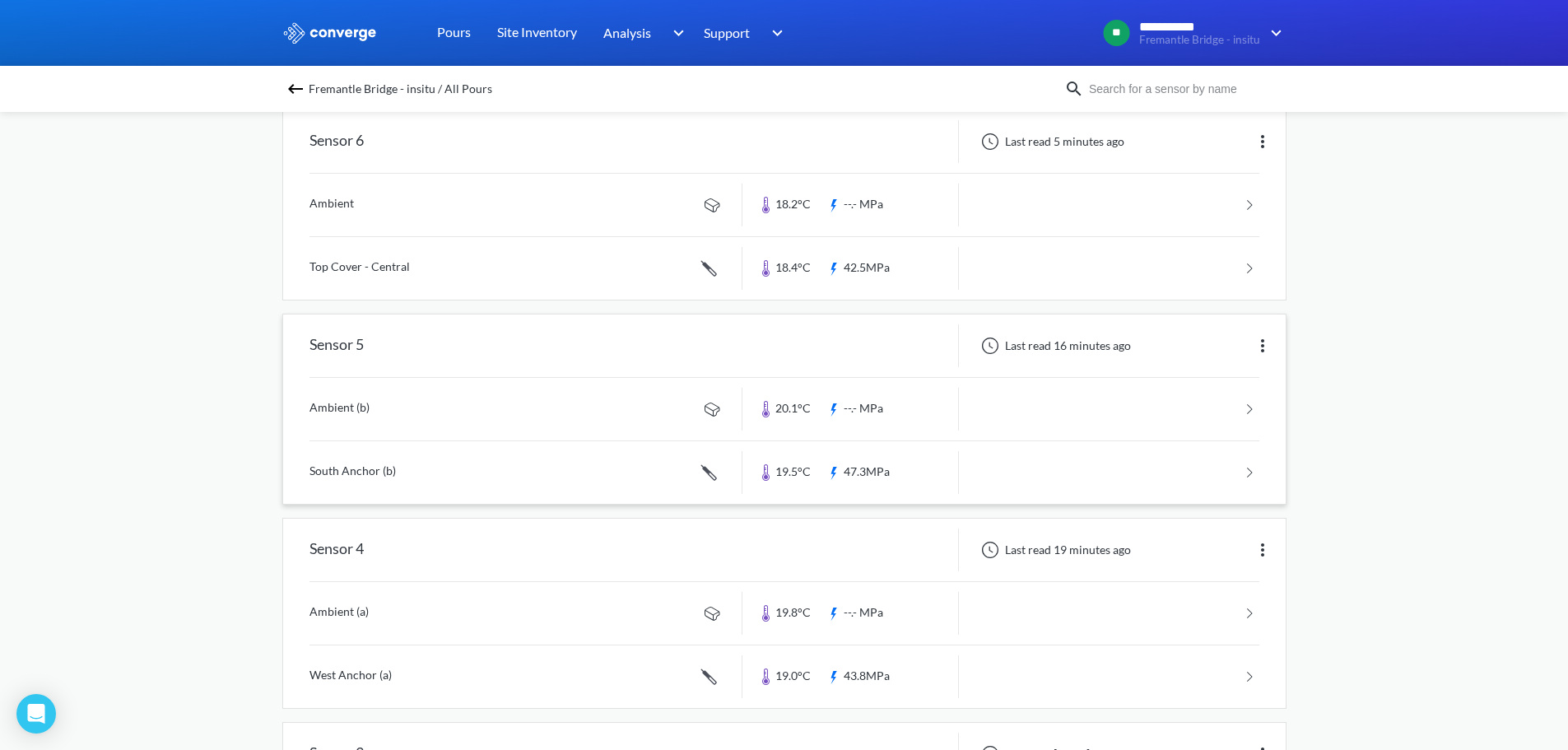
click at [980, 366] on div "Last read 16 minutes ago" at bounding box center [1122, 345] width 327 height 43
click at [371, 352] on div "Sensor 5" at bounding box center [513, 345] width 459 height 43
click at [371, 413] on link at bounding box center [784, 409] width 950 height 62
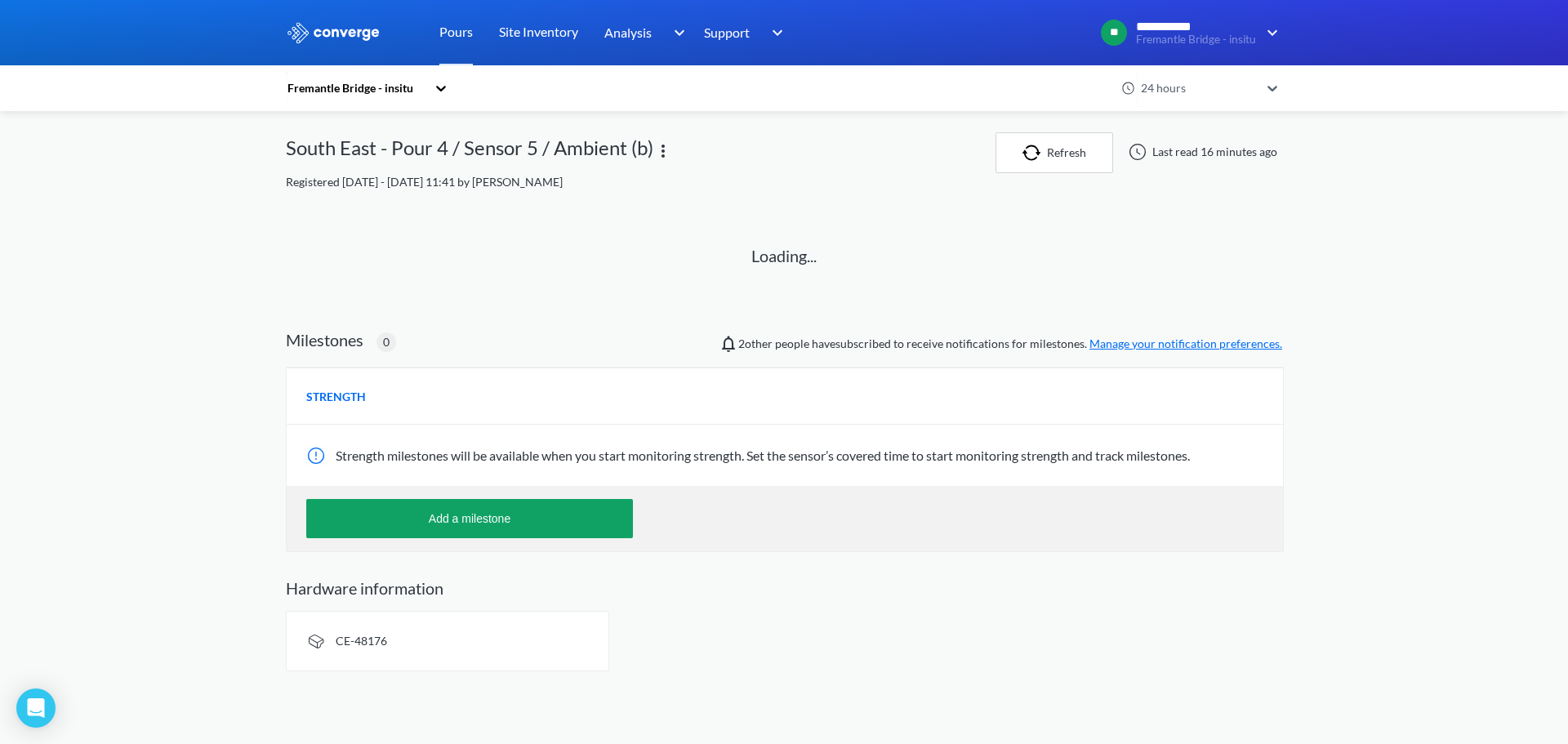
click at [429, 96] on div "Fremantle Bridge - insitu" at bounding box center [359, 88] width 147 height 38
click at [393, 135] on div "Fremantle Bridge - insitu" at bounding box center [367, 132] width 163 height 31
